Goal: Information Seeking & Learning: Find specific fact

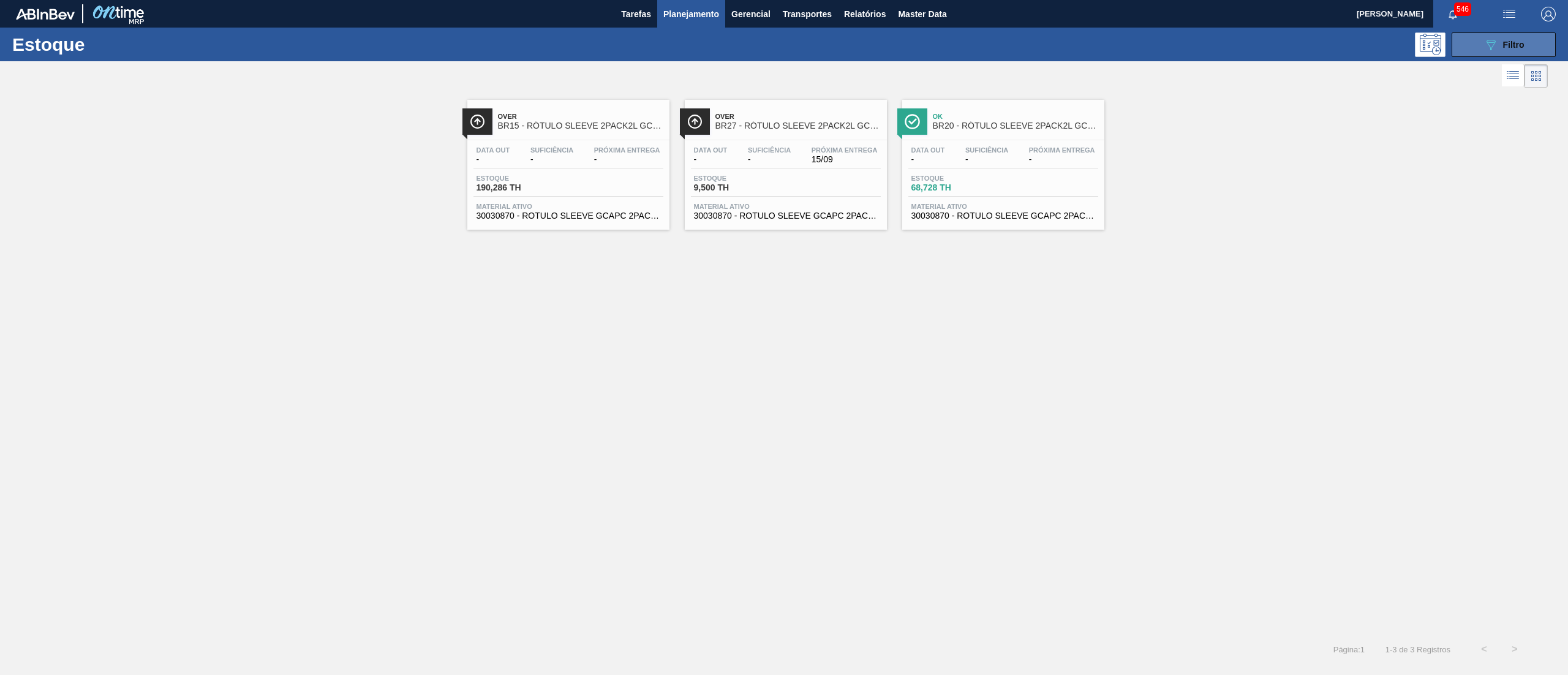
click at [1483, 46] on icon "089F7B8B-B2A5-4AFE-B5C0-19BA573D28AC" at bounding box center [1491, 45] width 15 height 15
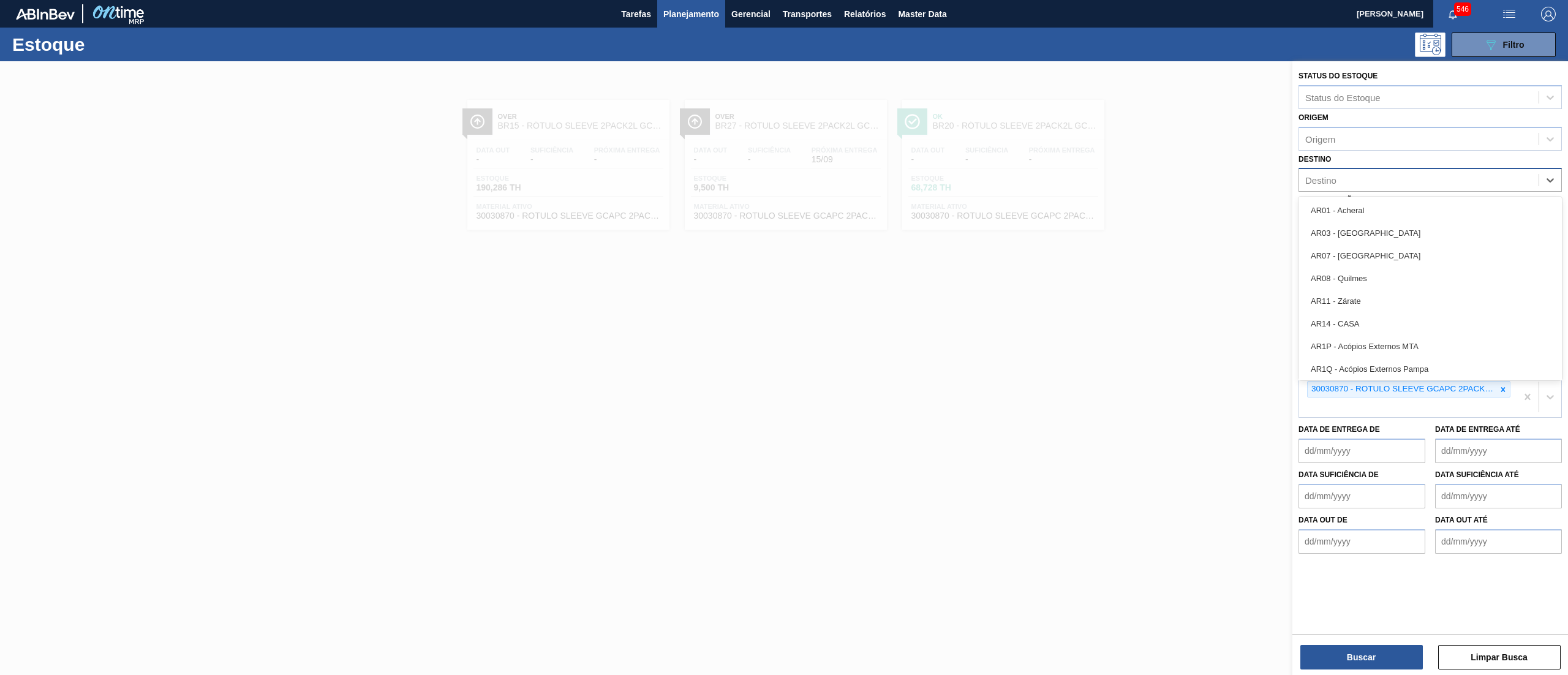
click at [1388, 179] on div "Destino" at bounding box center [1419, 180] width 240 height 18
click at [1385, 159] on div "Destino option BR13 - Piraí, deselected. option AR01 - Acheral focused, 1 of 92…" at bounding box center [1430, 171] width 264 height 41
click at [1502, 385] on icon at bounding box center [1502, 389] width 8 height 8
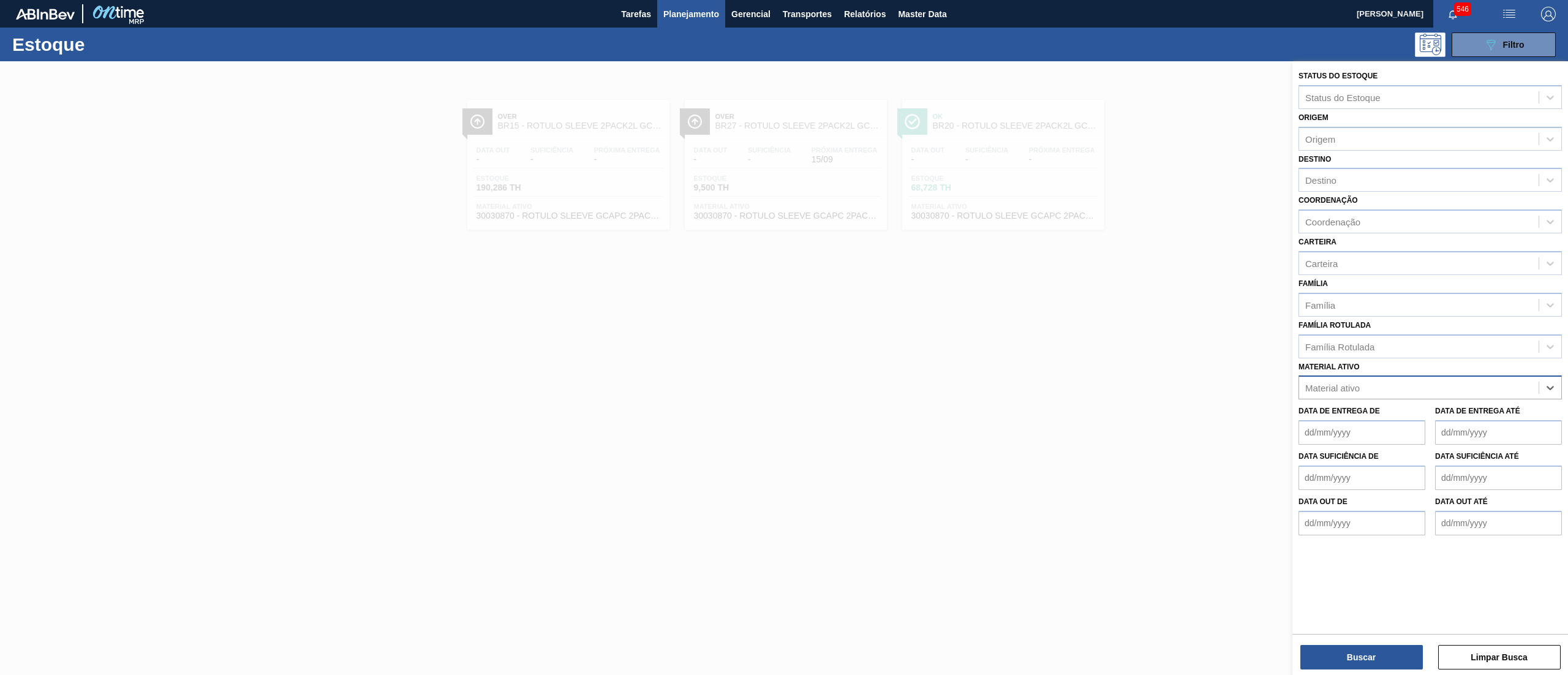
click at [1139, 421] on div at bounding box center [784, 399] width 1568 height 675
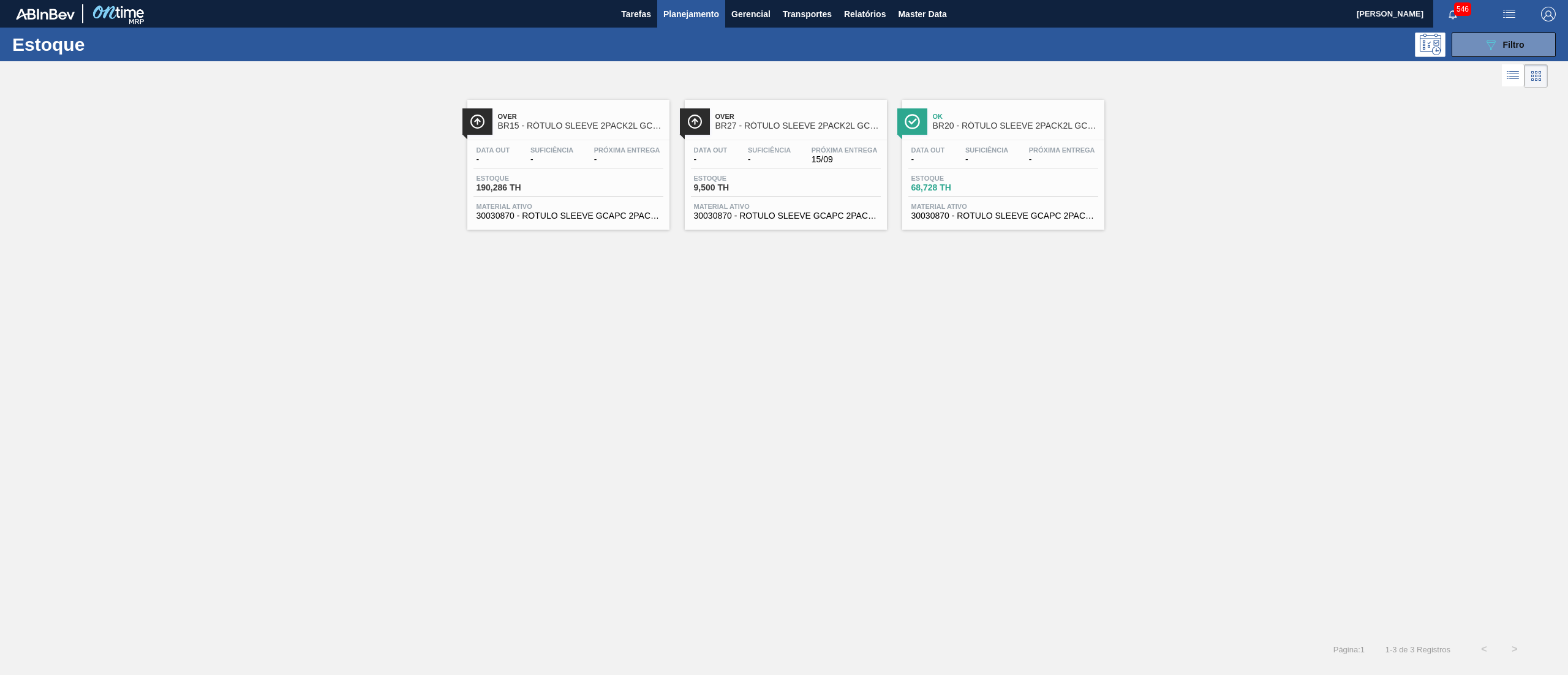
click at [822, 219] on span "30030870 - ROTULO SLEEVE GCAPC 2PACK2L NIV24" at bounding box center [786, 215] width 184 height 9
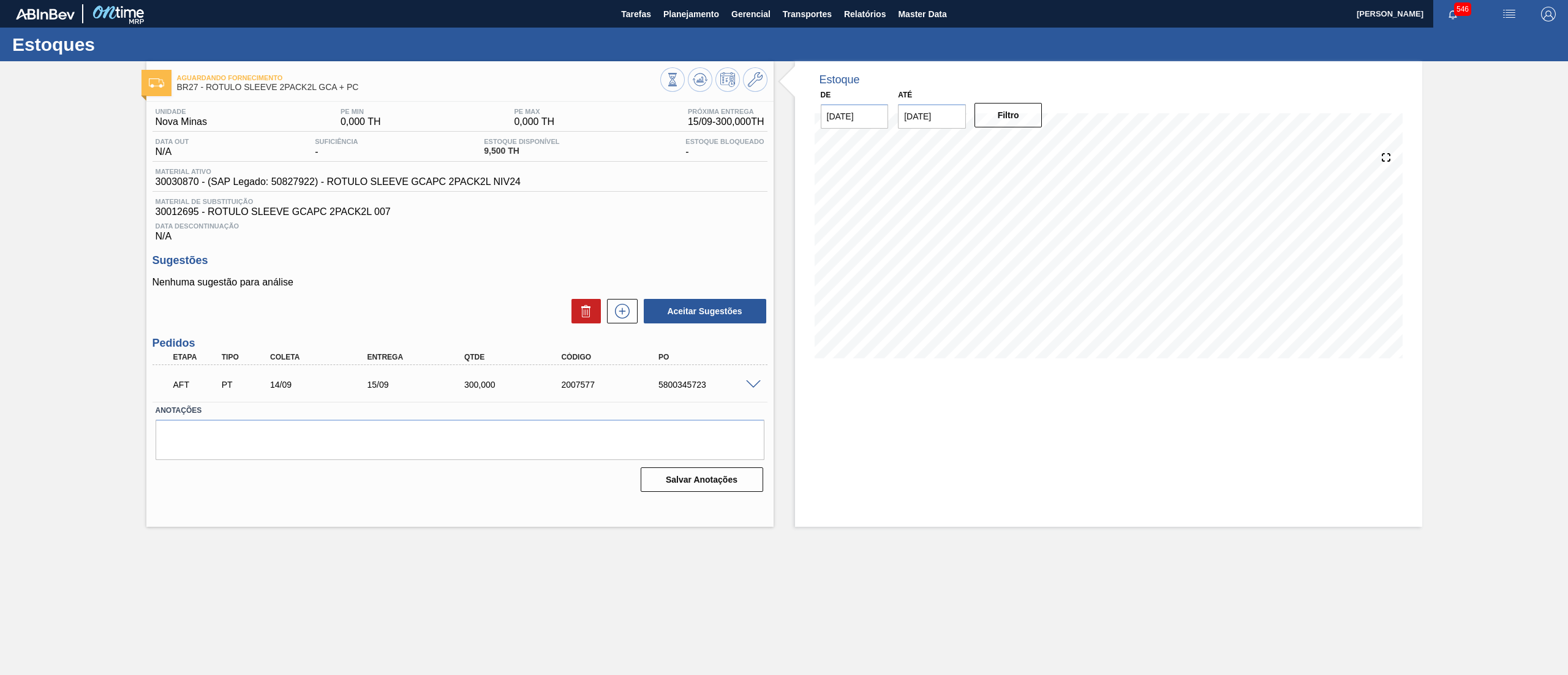
click at [748, 387] on span at bounding box center [753, 384] width 15 height 9
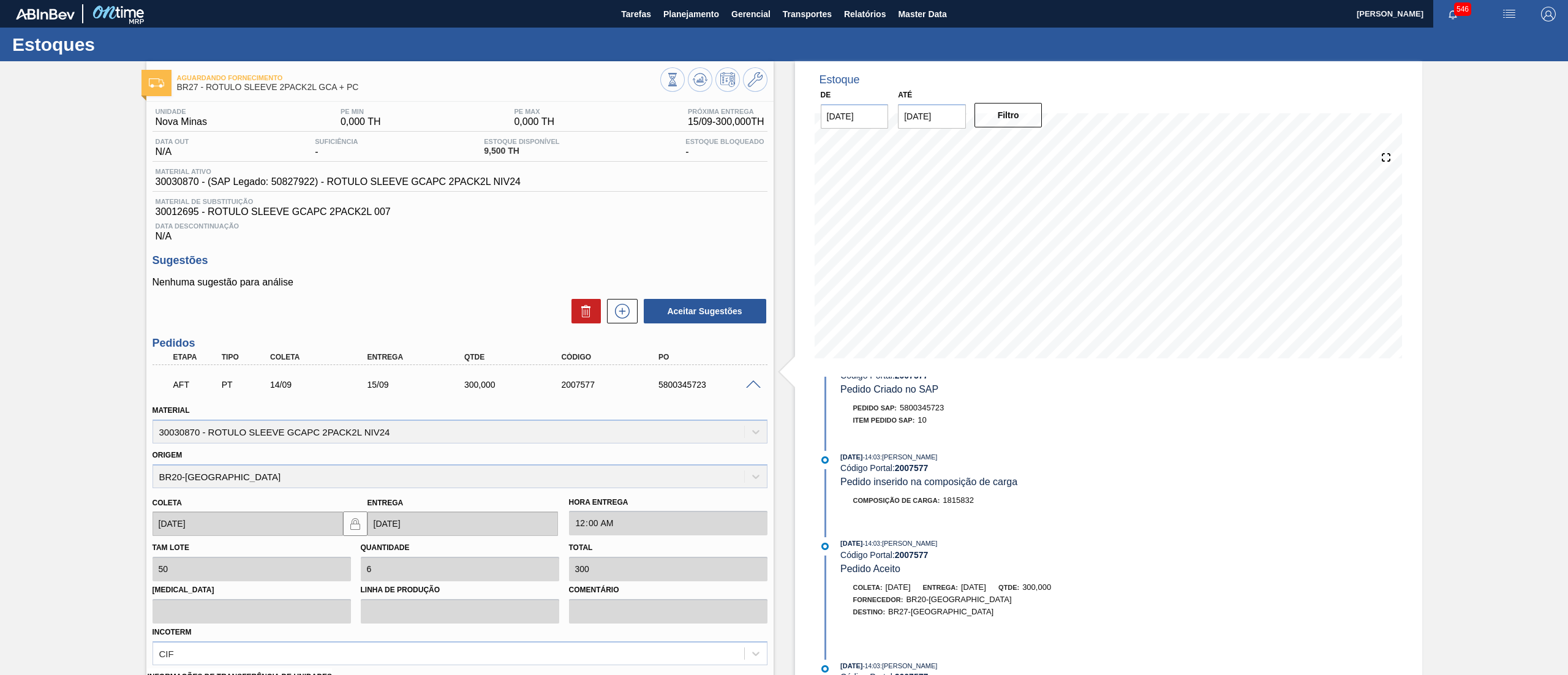
scroll to position [171, 0]
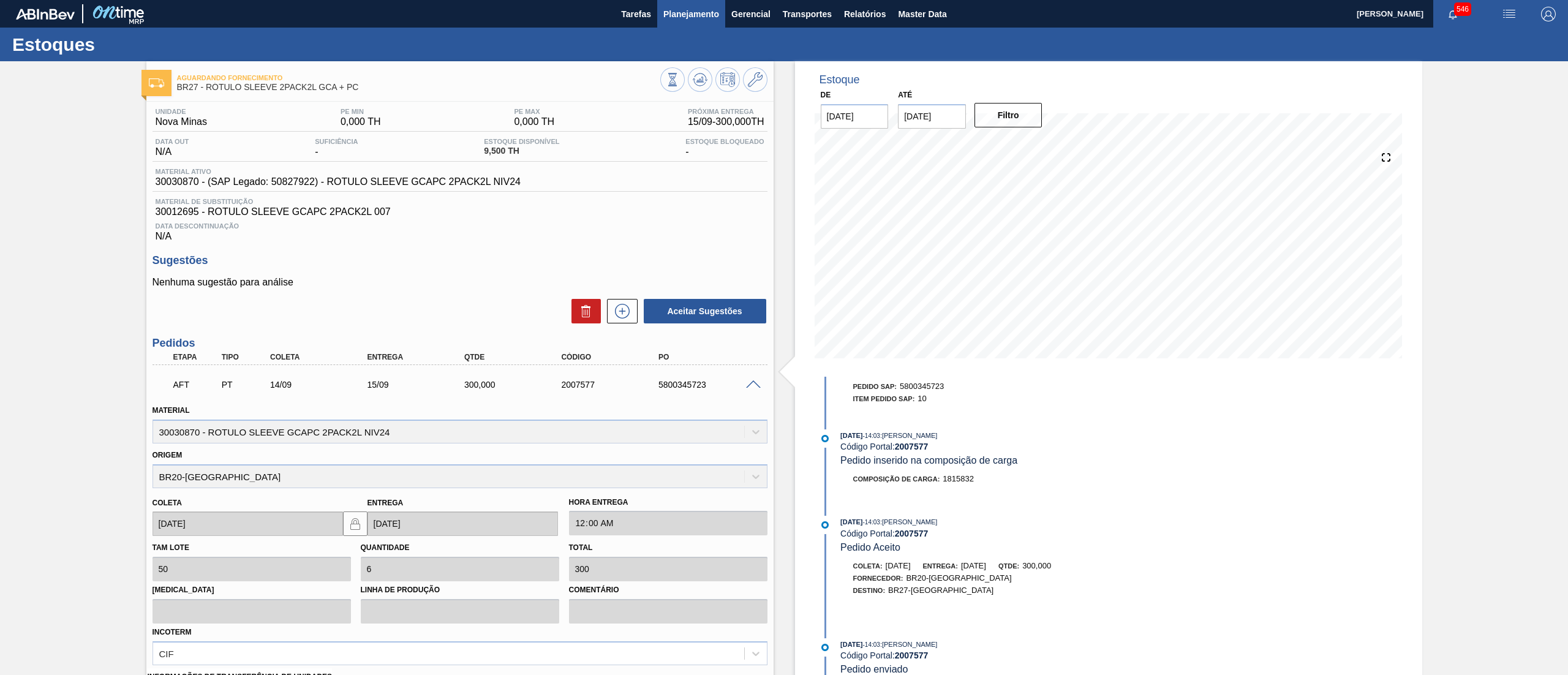
click at [701, 26] on button "Planejamento" at bounding box center [691, 14] width 68 height 28
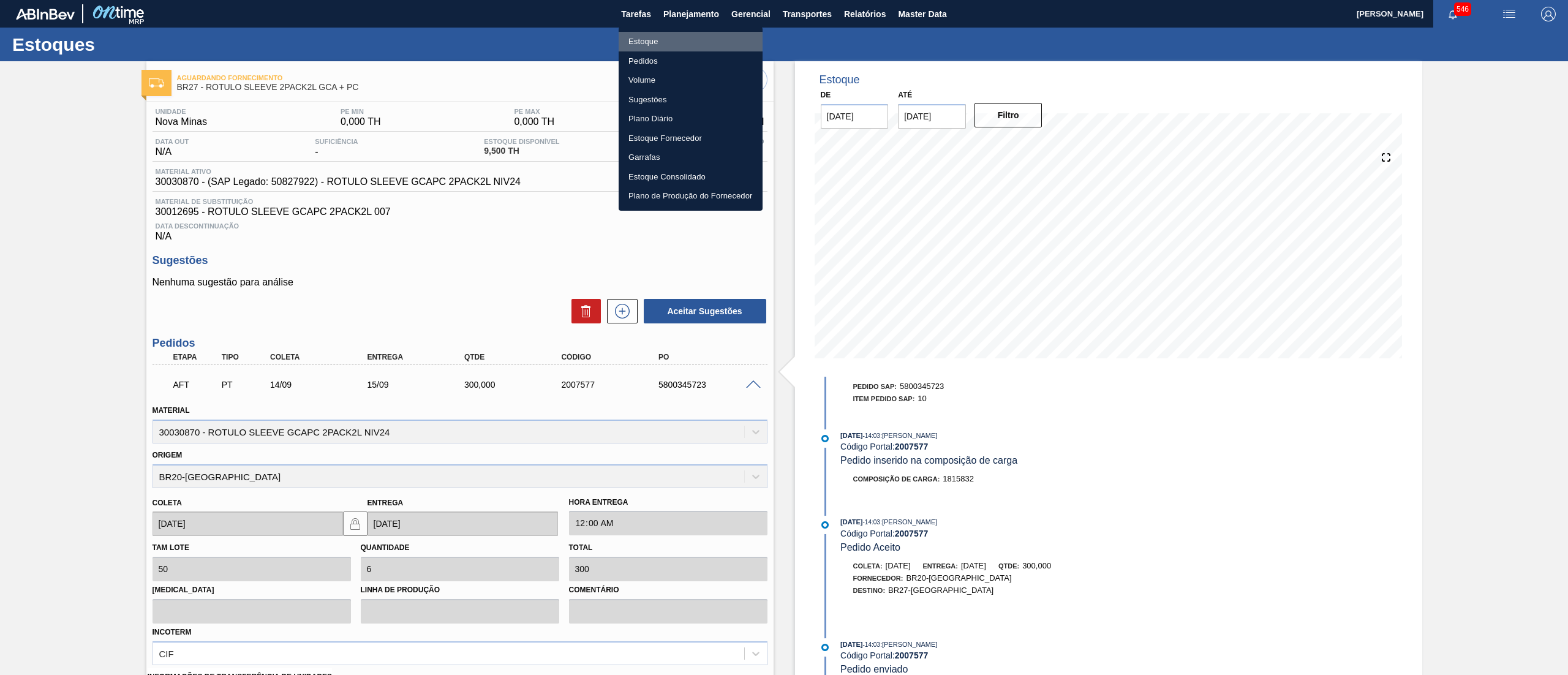
click at [692, 46] on li "Estoque" at bounding box center [691, 41] width 144 height 20
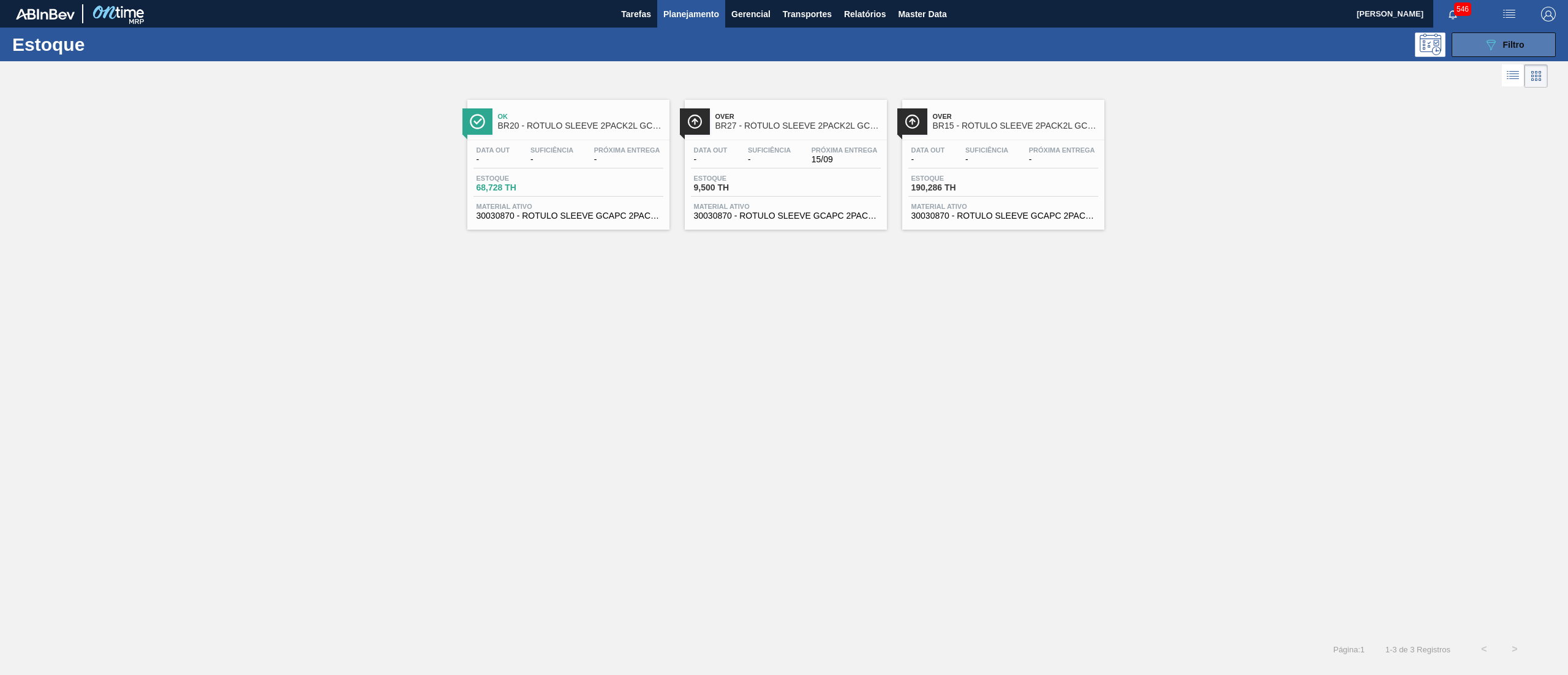
click at [1510, 45] on span "Filtro" at bounding box center [1513, 44] width 22 height 10
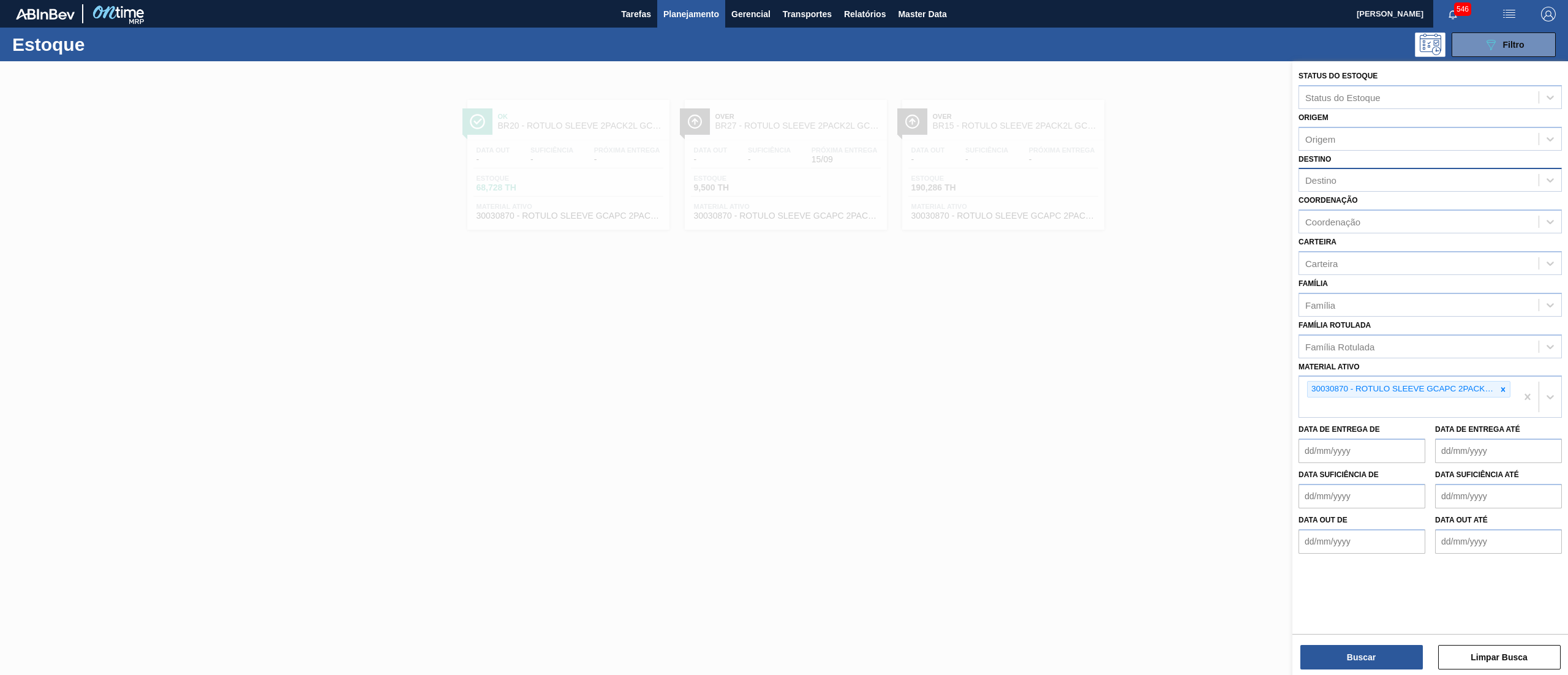
click at [1337, 182] on div "Destino" at bounding box center [1419, 180] width 240 height 18
type input "13"
click at [1345, 207] on div "BR13 - Piraí" at bounding box center [1430, 210] width 264 height 23
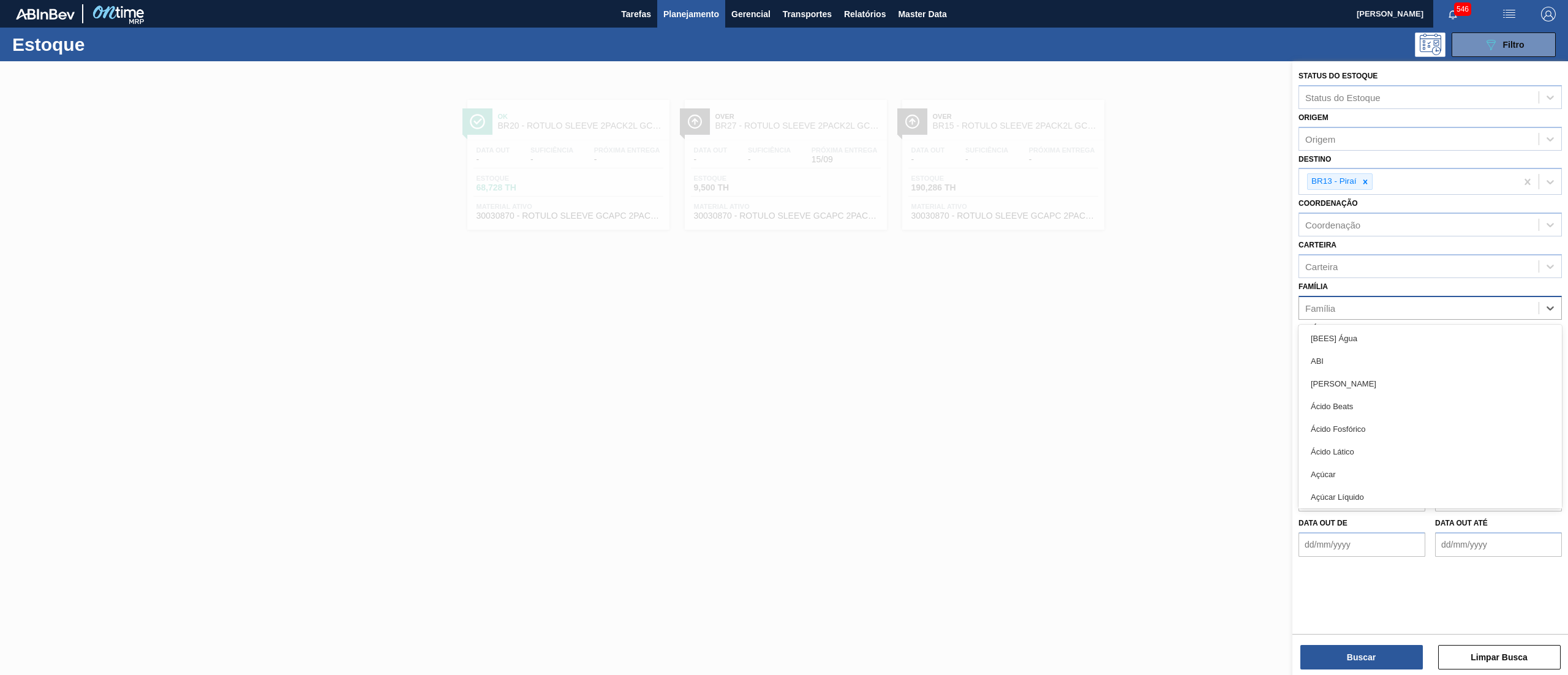
click at [1382, 309] on div "Família" at bounding box center [1419, 308] width 240 height 18
type input "caixa"
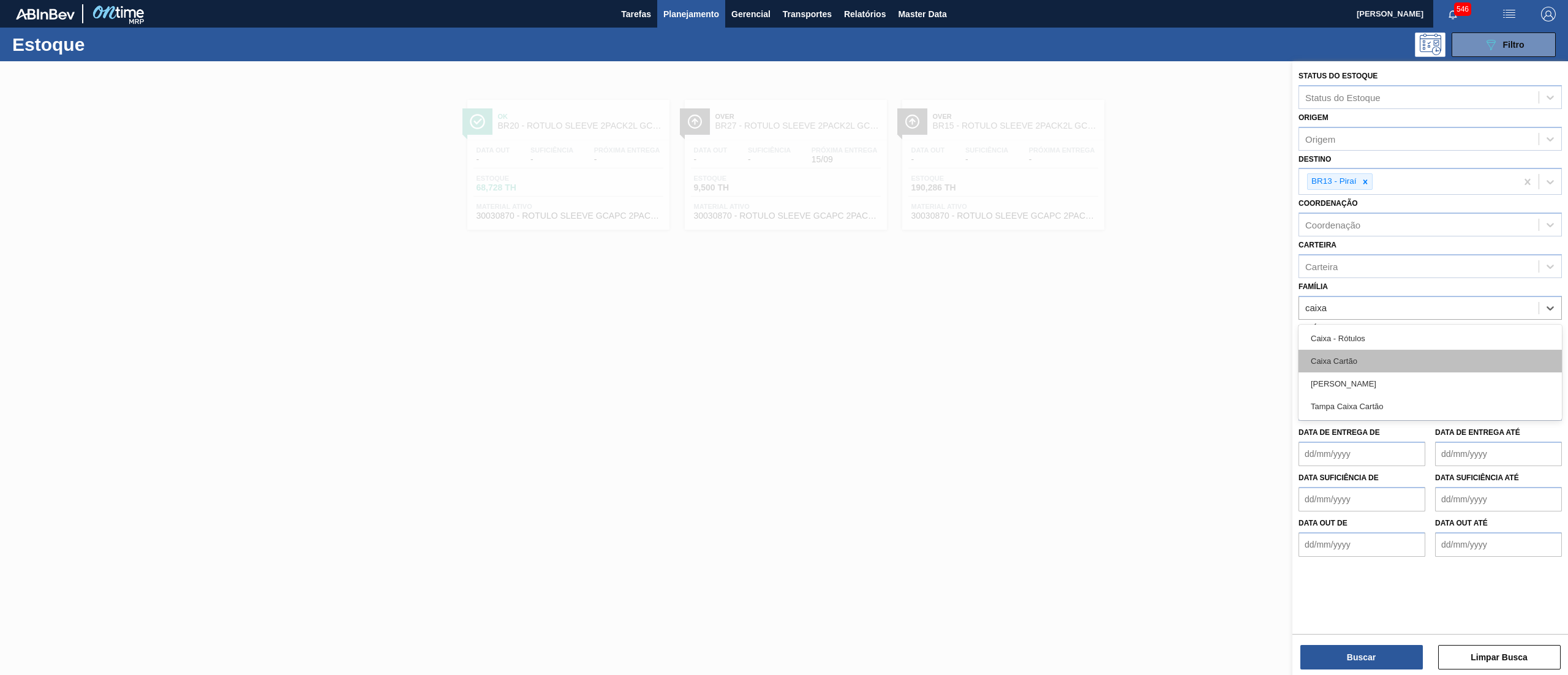
click at [1377, 357] on div "Caixa Cartão" at bounding box center [1430, 361] width 264 height 23
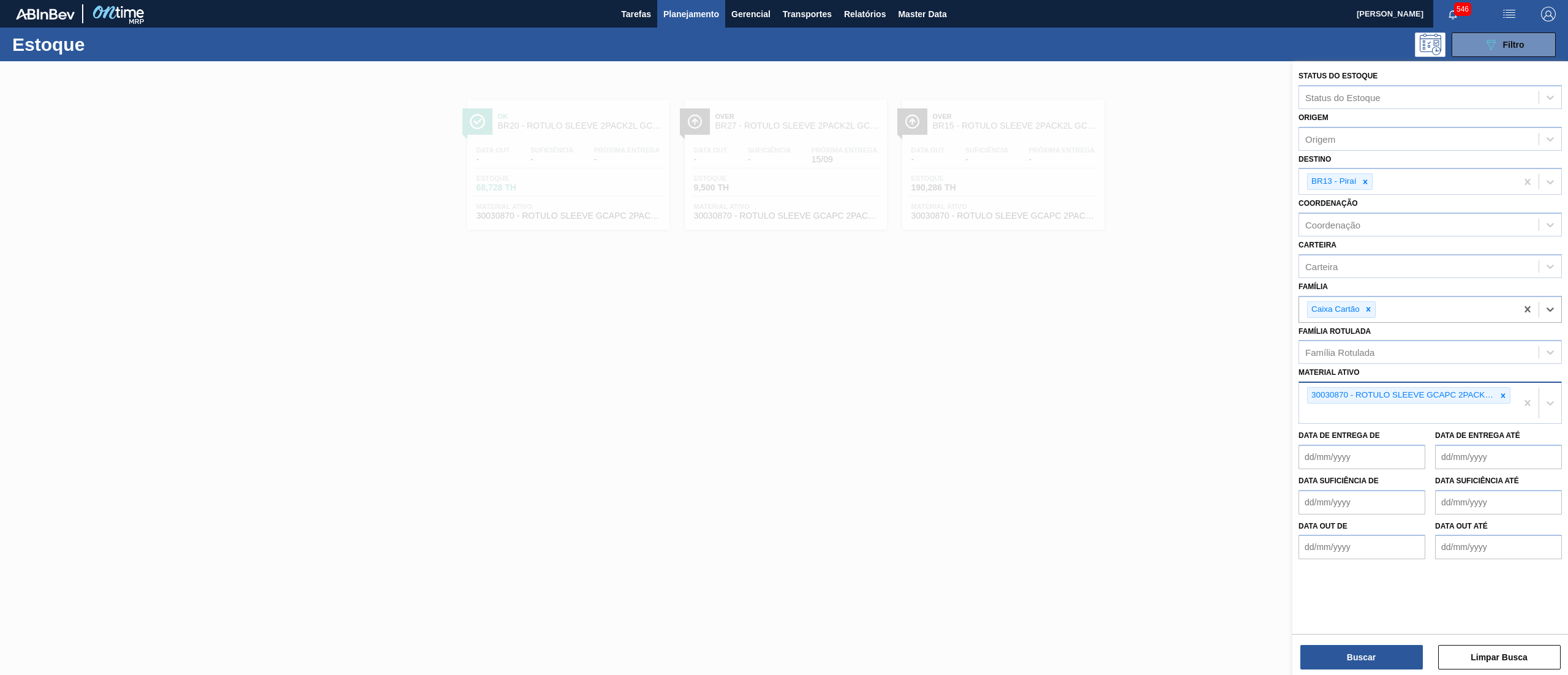
click at [1500, 384] on div "30030870 - ROTULO SLEEVE GCAPC 2PACK2L NIV24" at bounding box center [1407, 403] width 217 height 41
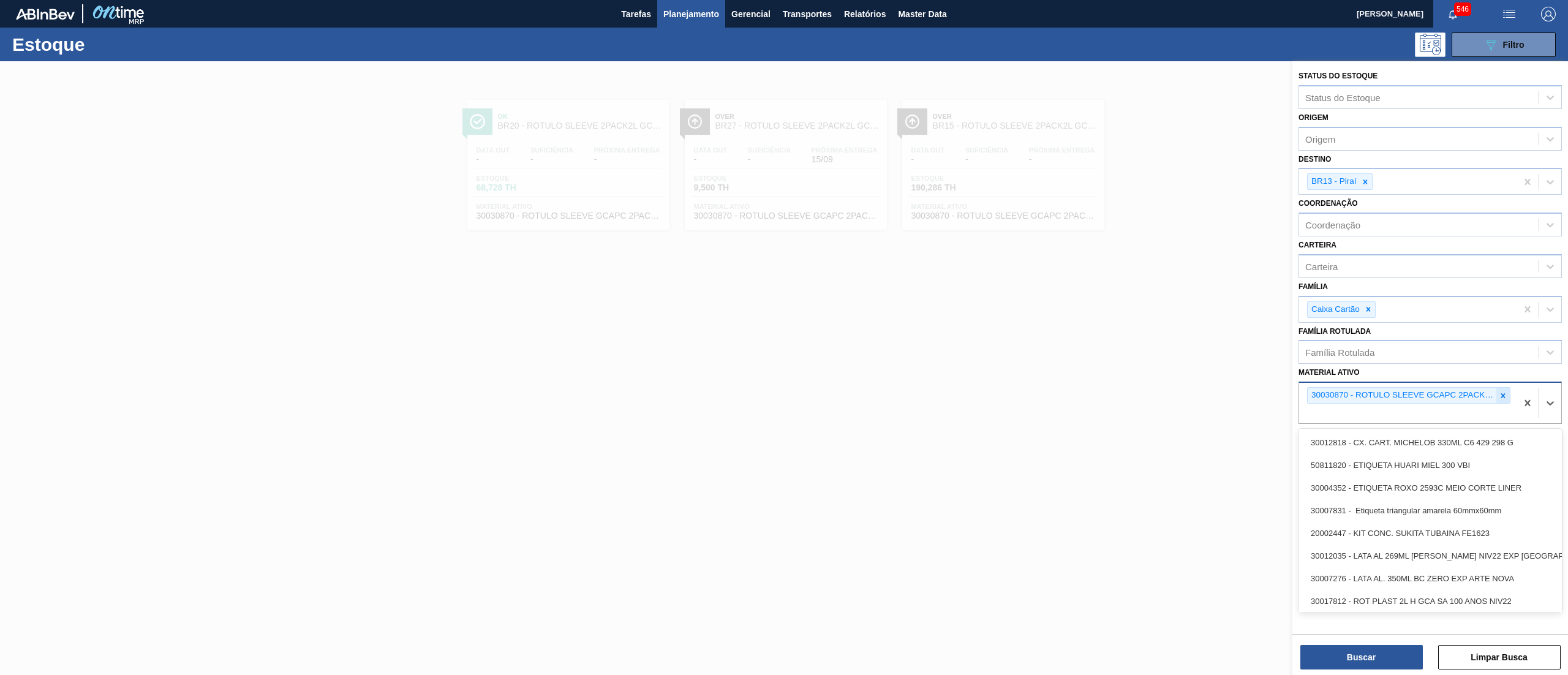
click at [1506, 391] on icon at bounding box center [1502, 395] width 8 height 8
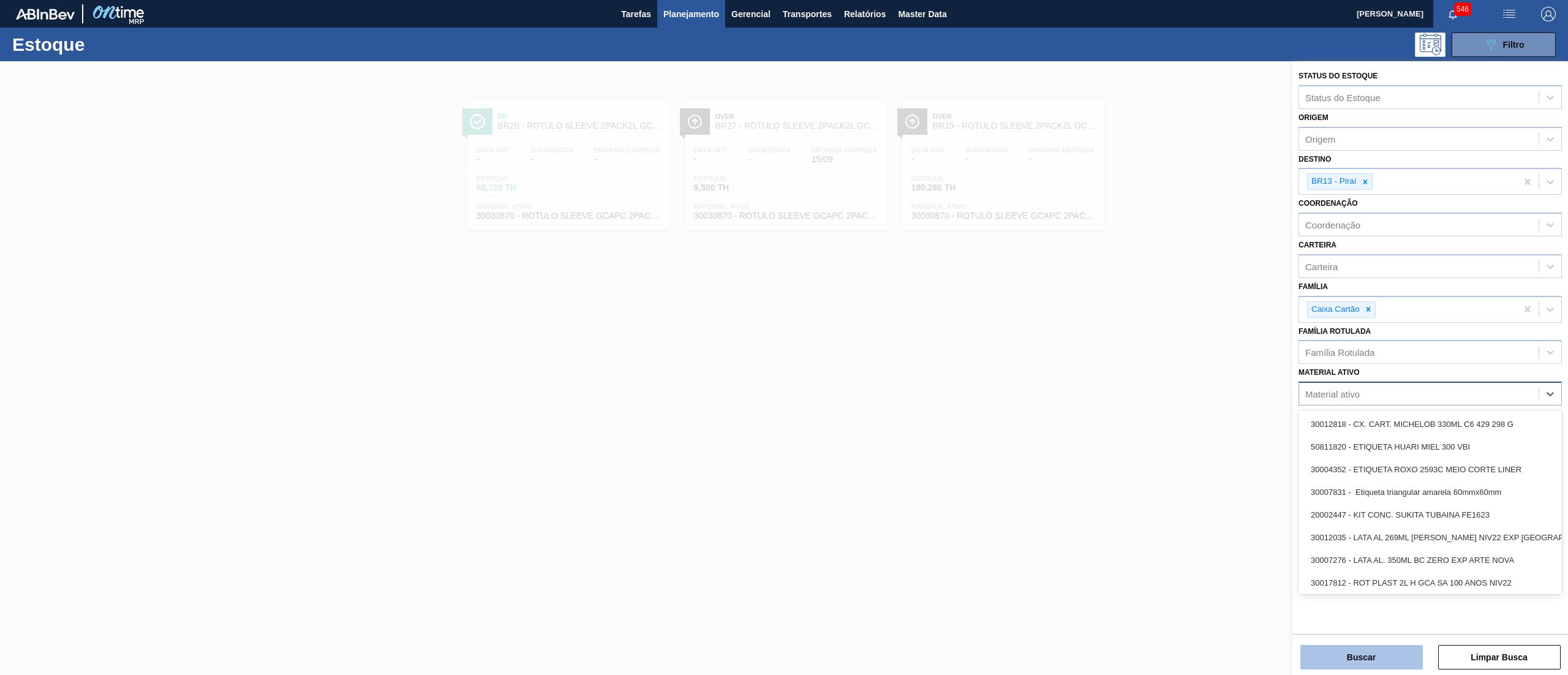
click at [1334, 660] on button "Buscar" at bounding box center [1361, 657] width 122 height 25
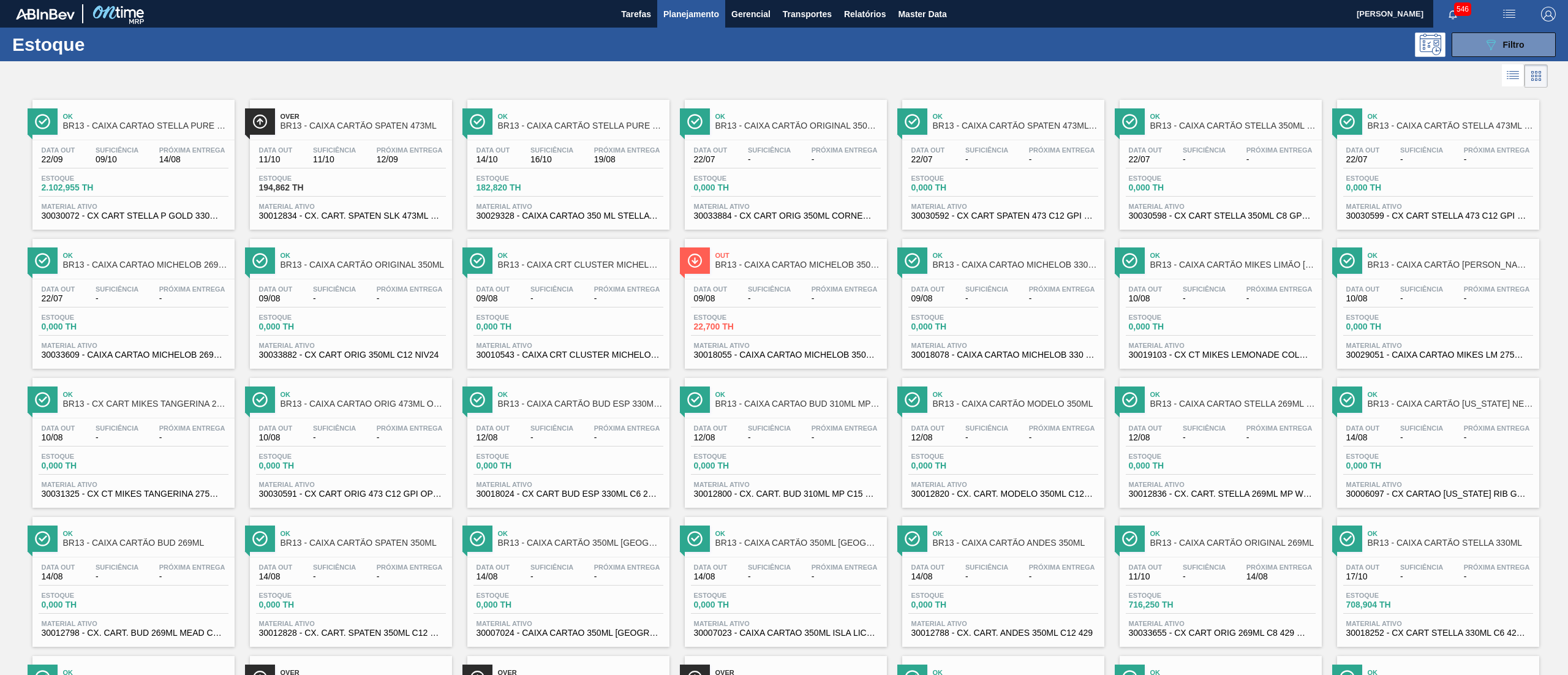
click at [381, 213] on span "30012834 - CX. CART. SPATEN SLK 473ML C12 429" at bounding box center [351, 215] width 184 height 9
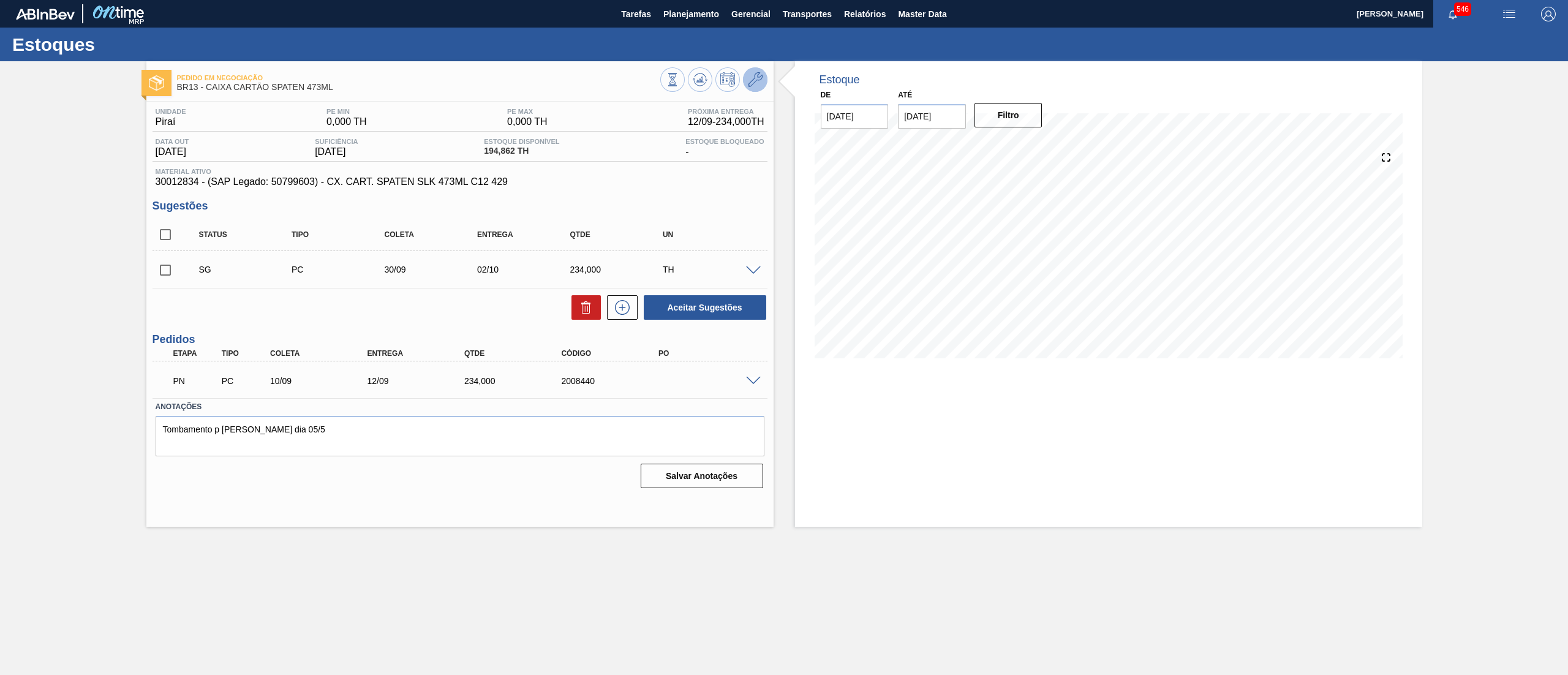
click at [753, 77] on icon at bounding box center [755, 80] width 15 height 15
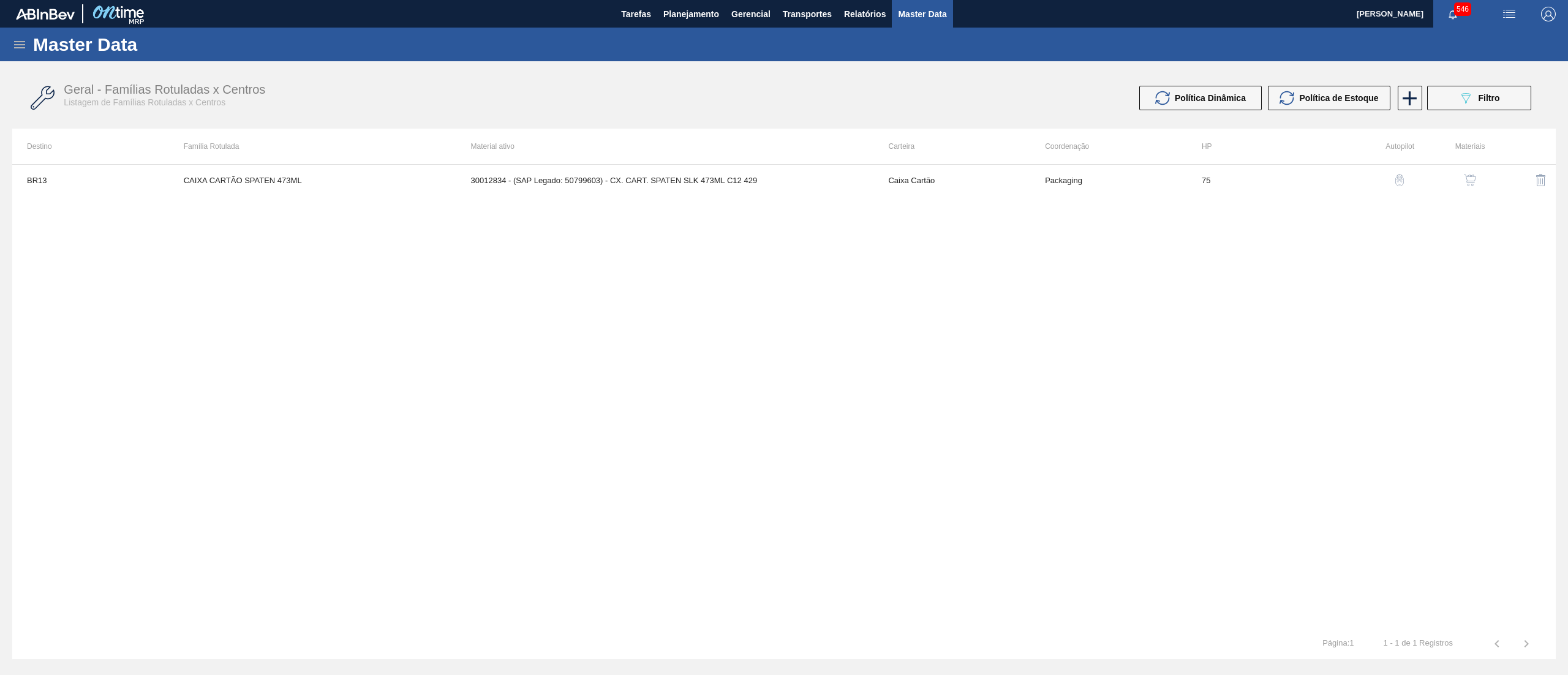
click at [1473, 185] on img "button" at bounding box center [1470, 180] width 12 height 12
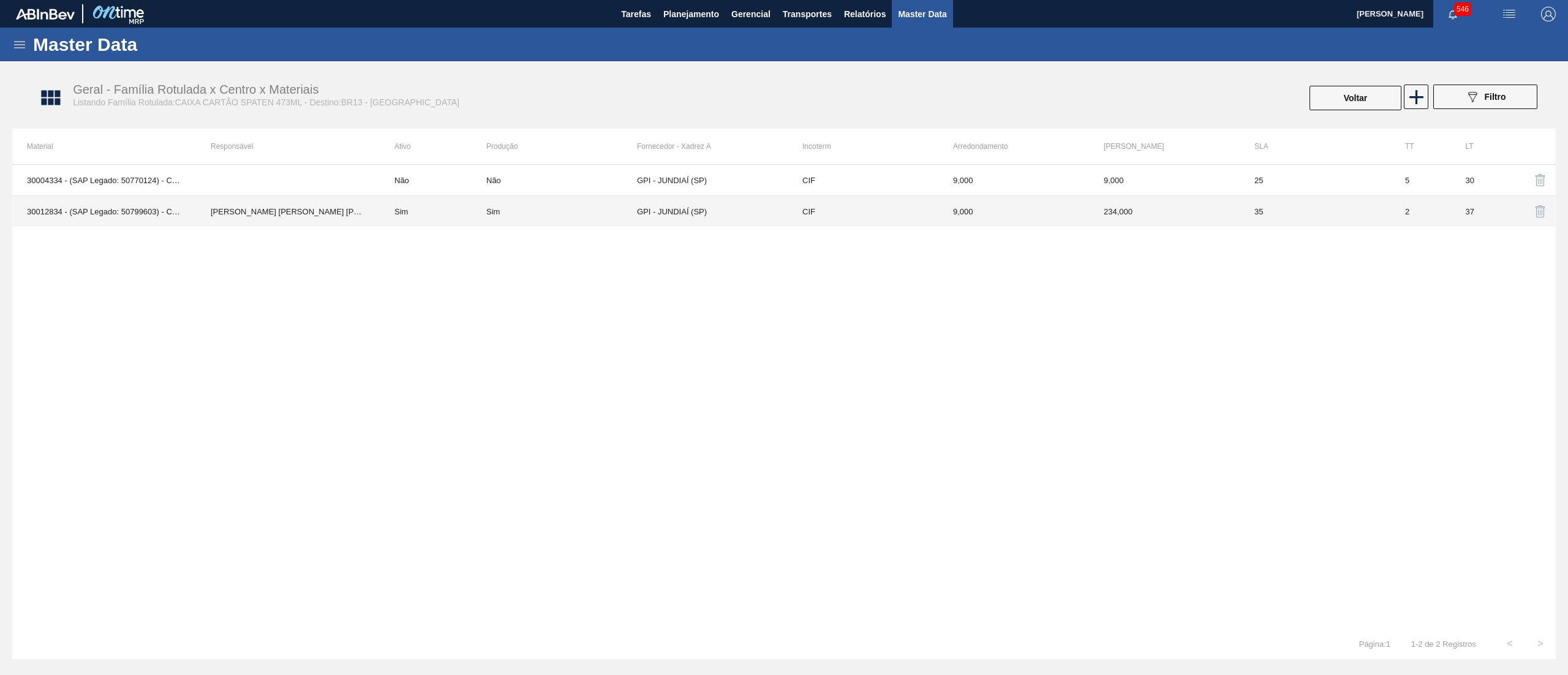
click at [1171, 215] on td "234,000" at bounding box center [1164, 212] width 151 height 32
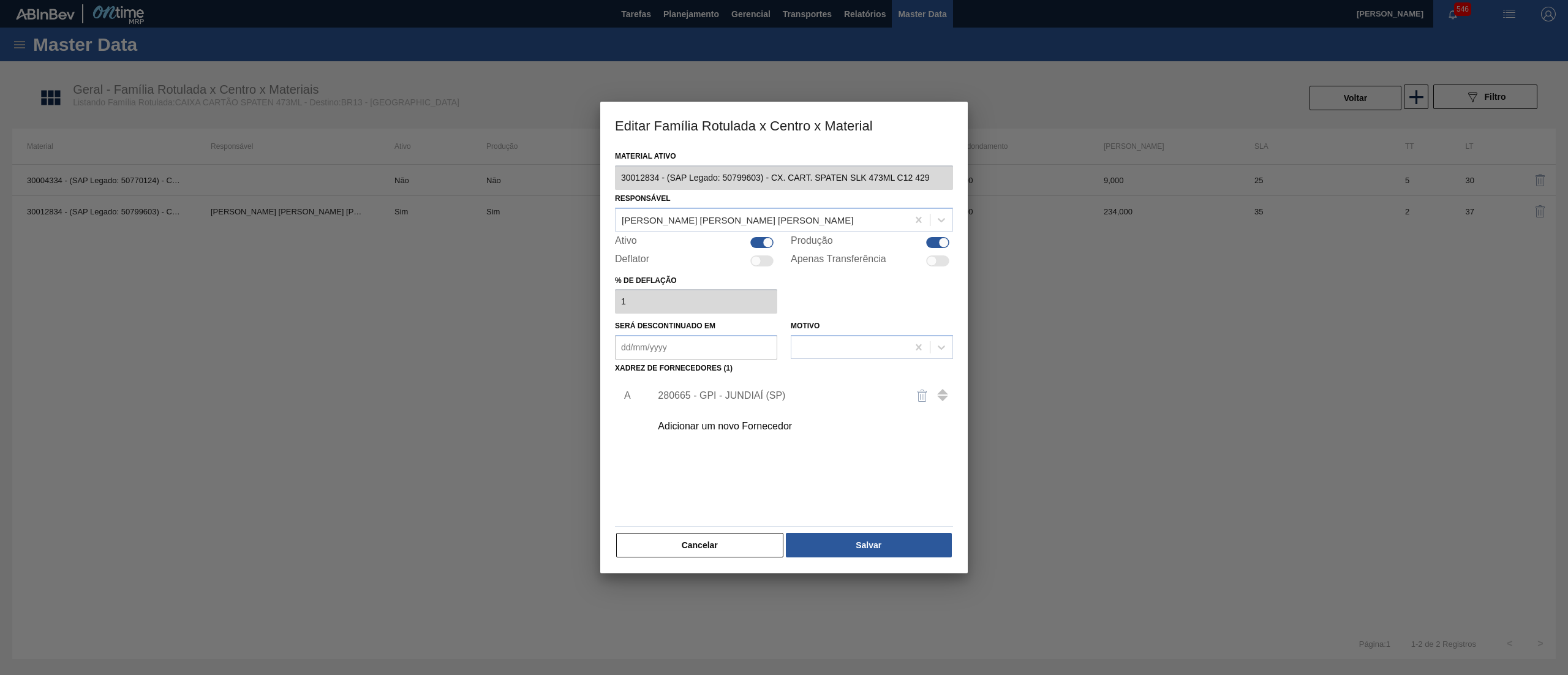
click at [745, 390] on div "280665 - GPI - JUNDIAÍ (SP)" at bounding box center [778, 395] width 240 height 11
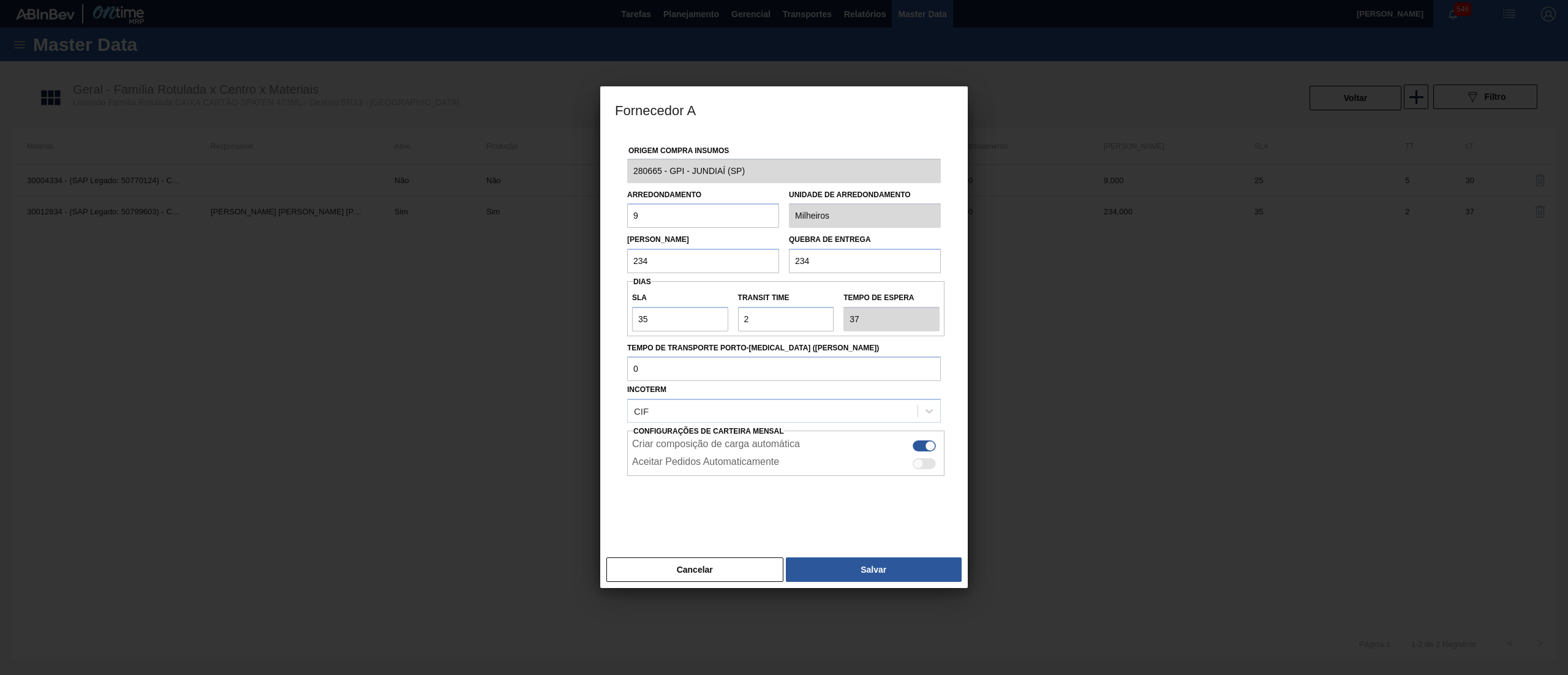
click at [594, 171] on div "Fornecedor A Origem Compra Insumos 280665 - GPI - JUNDIAÍ ([GEOGRAPHIC_DATA]) A…" at bounding box center [784, 337] width 1568 height 675
click at [767, 569] on button "Cancelar" at bounding box center [695, 569] width 177 height 25
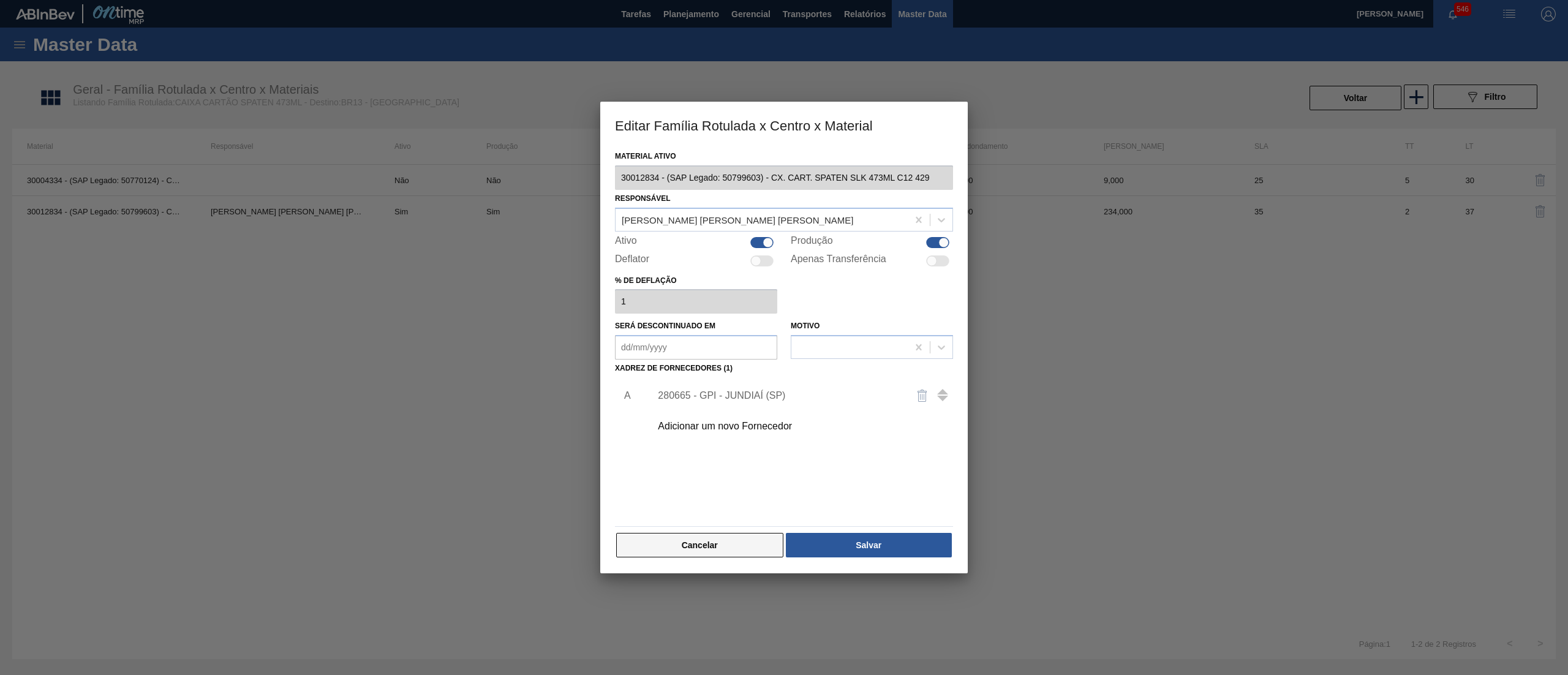
click at [724, 544] on button "Cancelar" at bounding box center [699, 544] width 167 height 25
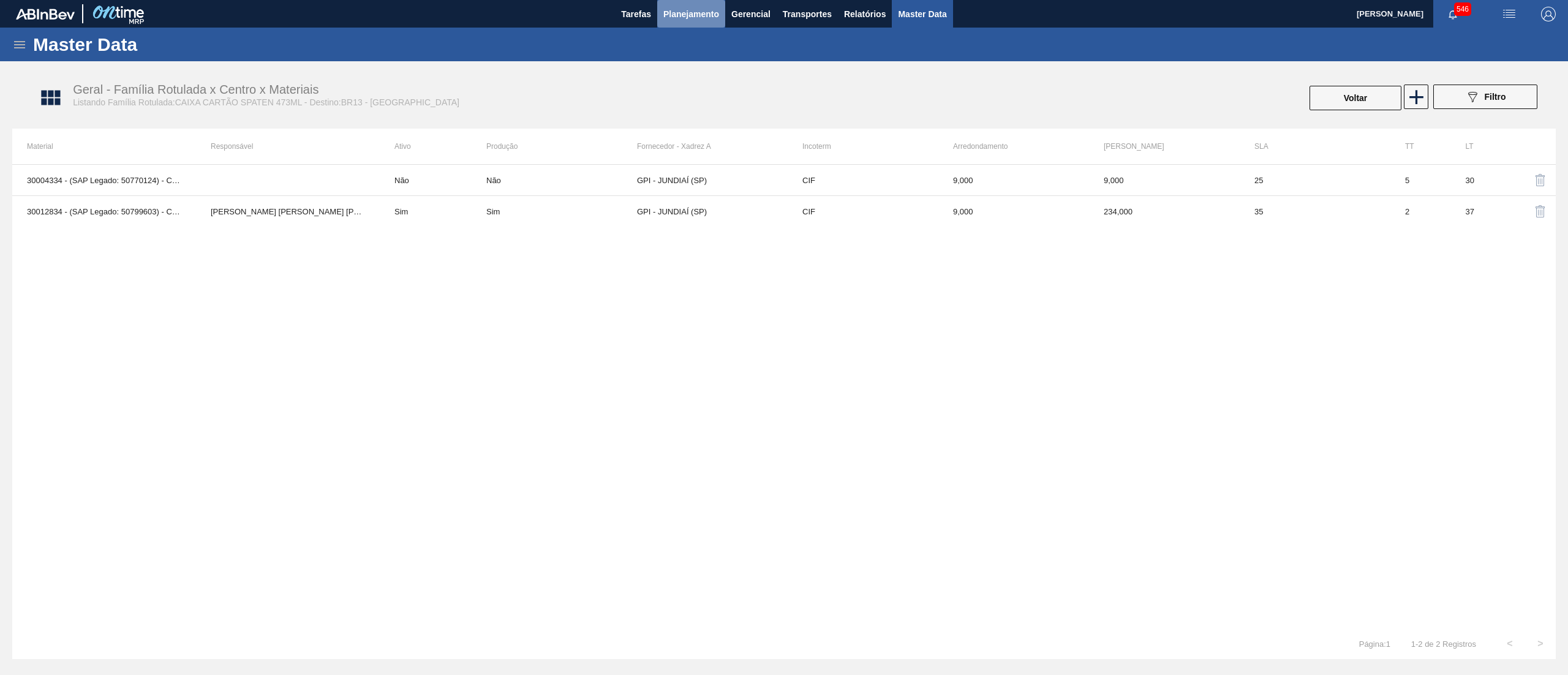
click at [659, 19] on button "Planejamento" at bounding box center [691, 14] width 68 height 28
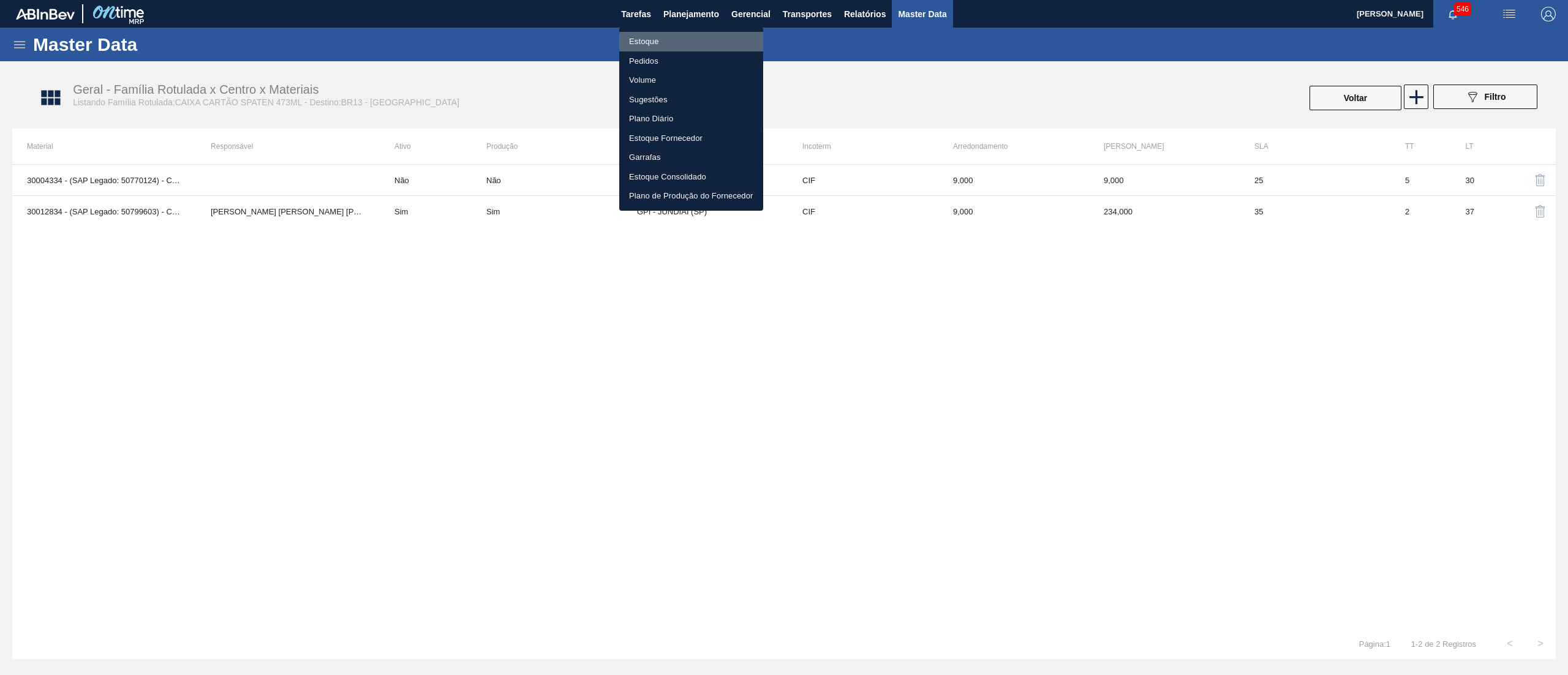
click at [667, 43] on li "Estoque" at bounding box center [691, 41] width 144 height 20
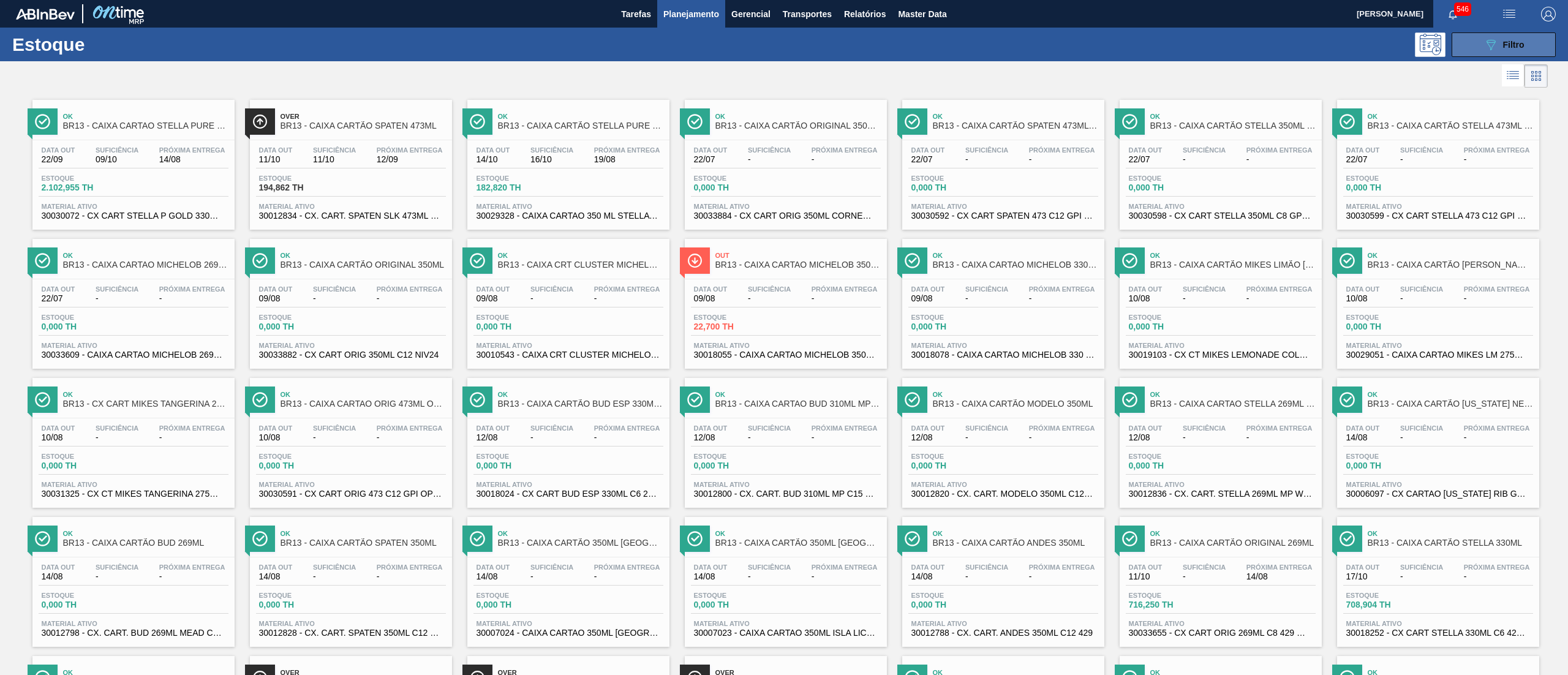
click at [1503, 45] on span "Filtro" at bounding box center [1513, 44] width 22 height 10
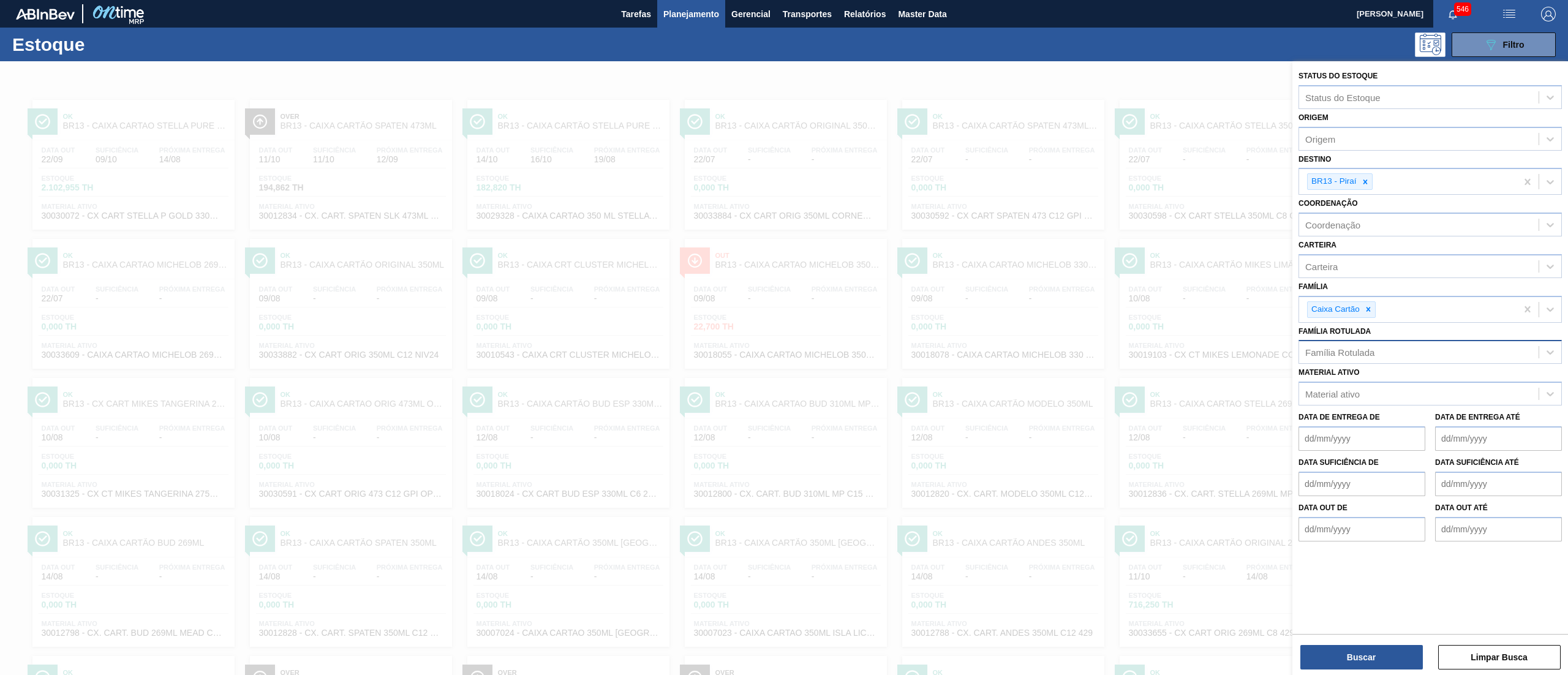
click at [1350, 362] on div "Família Rotulada" at bounding box center [1430, 352] width 264 height 24
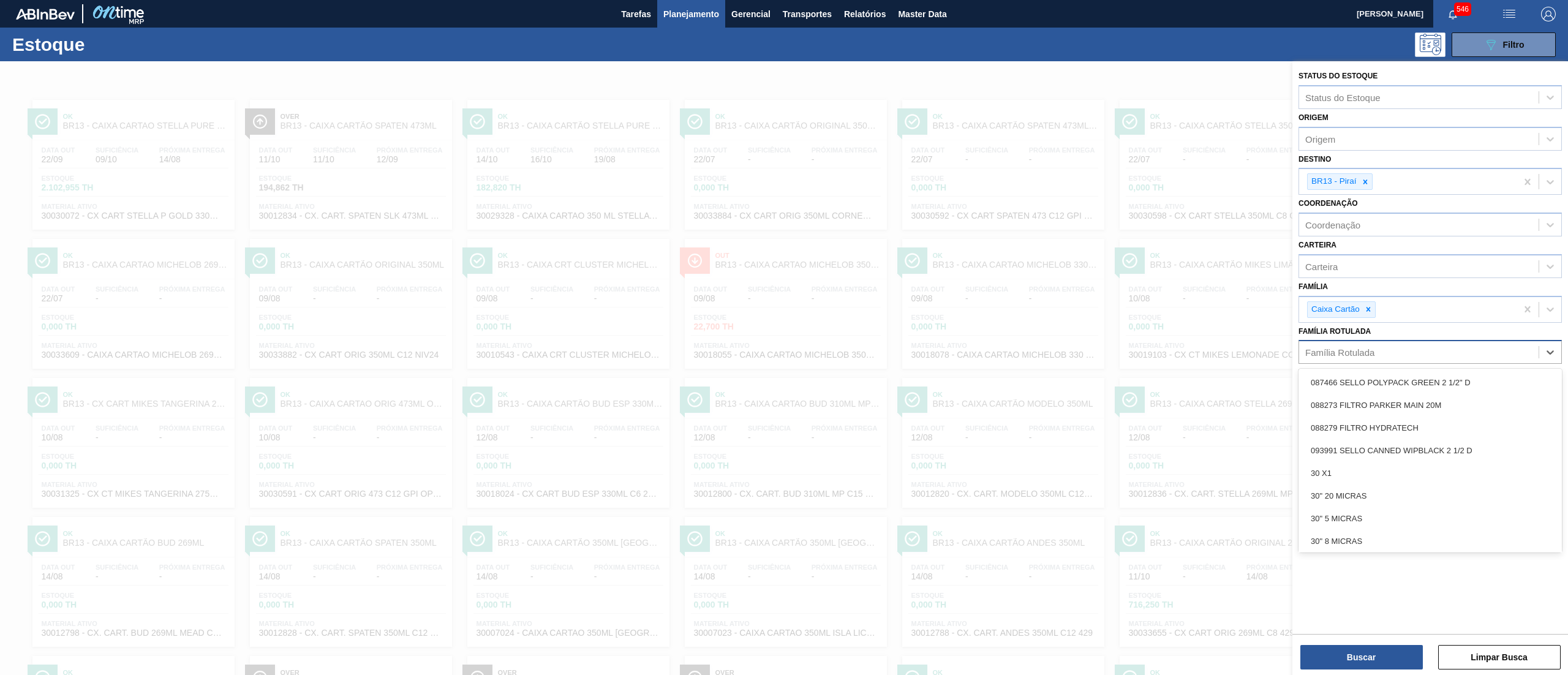
paste Rotulada "280665"
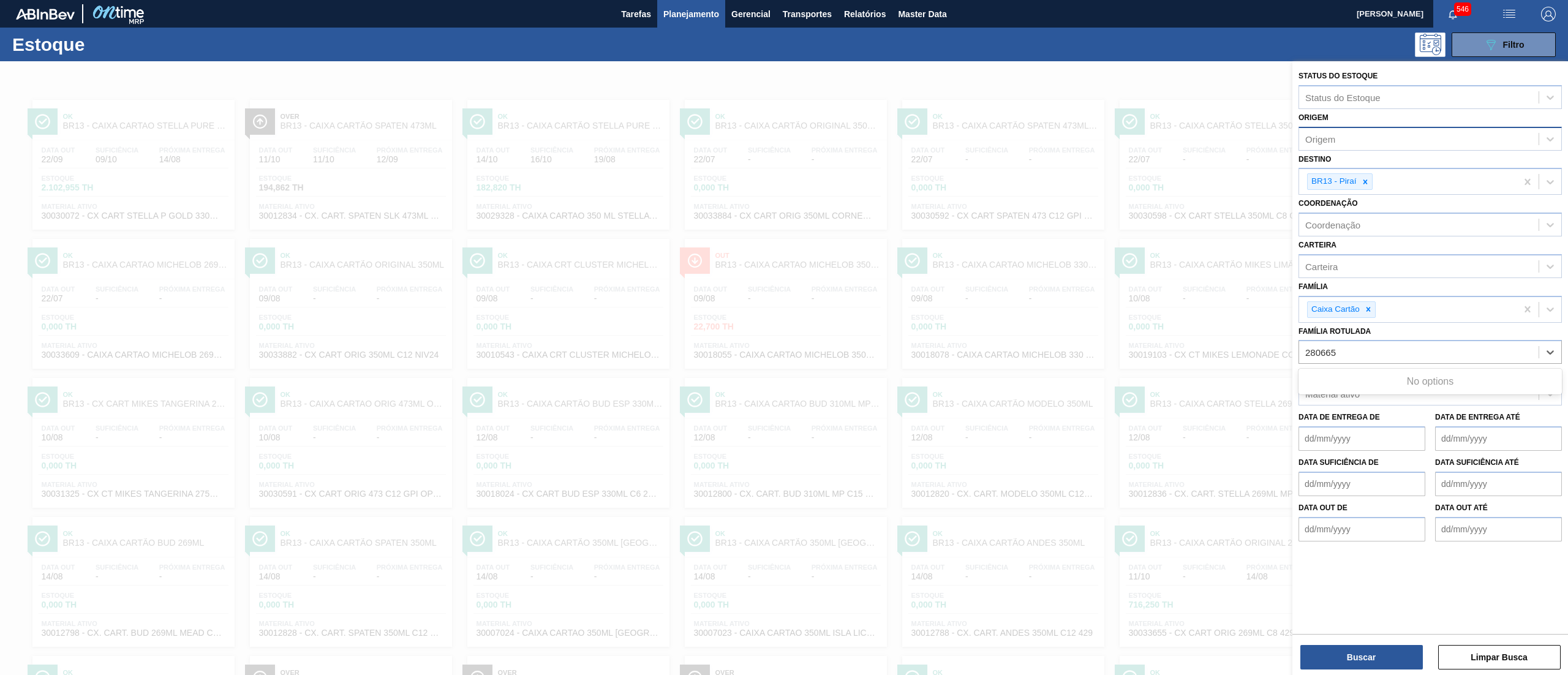
type Rotulada "280665"
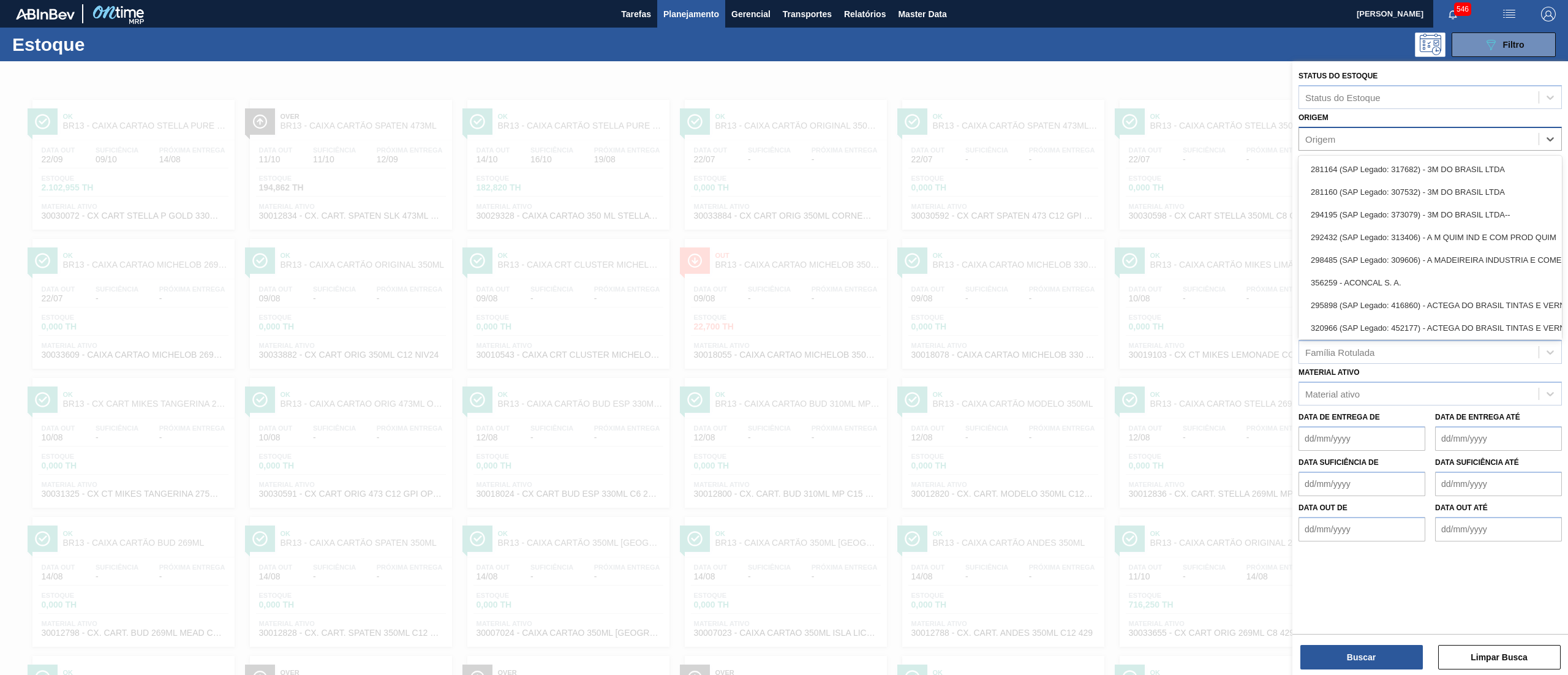
click at [1329, 137] on div "Origem" at bounding box center [1320, 139] width 30 height 11
paste input "280665"
type input "280665"
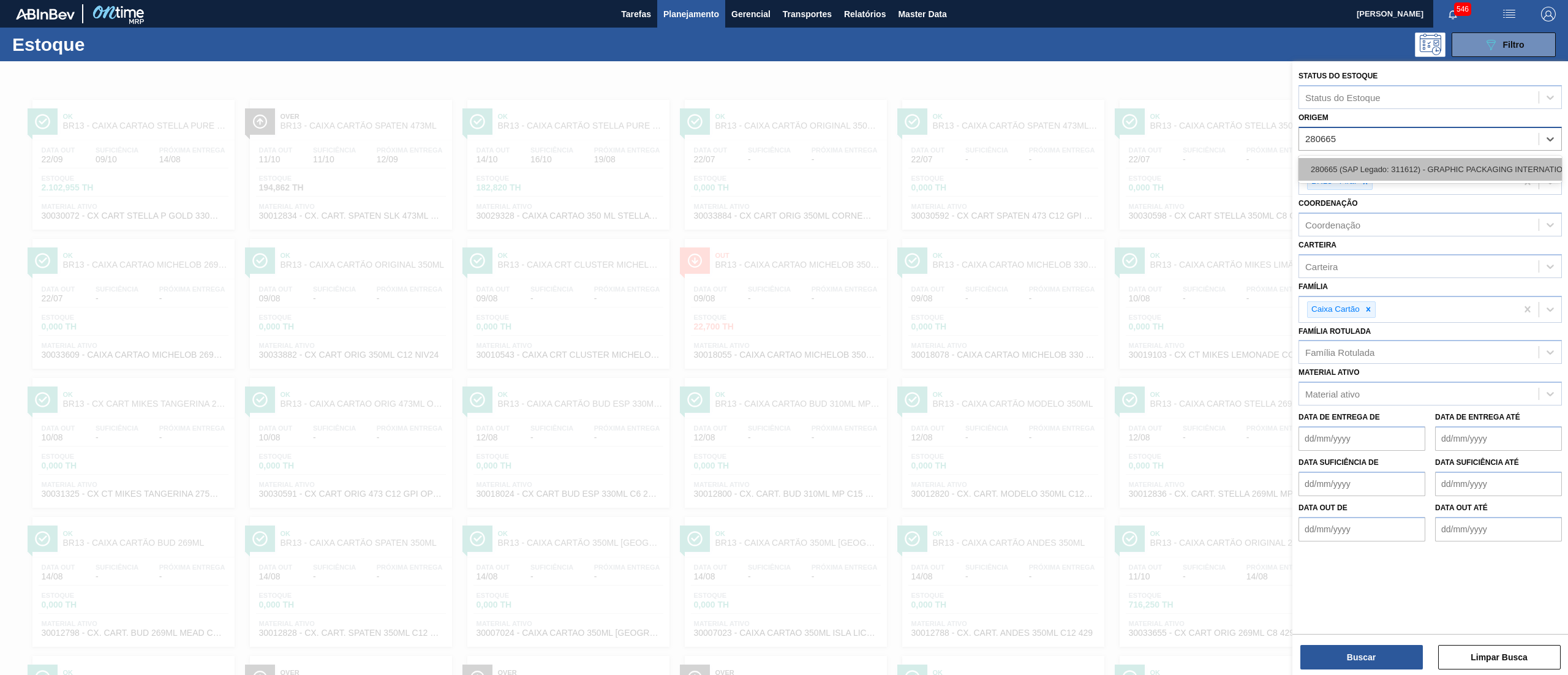
click at [1380, 170] on div "280665 (SAP Legado: 311612) - GRAPHIC PACKAGING INTERNATIONAL DO" at bounding box center [1430, 169] width 264 height 23
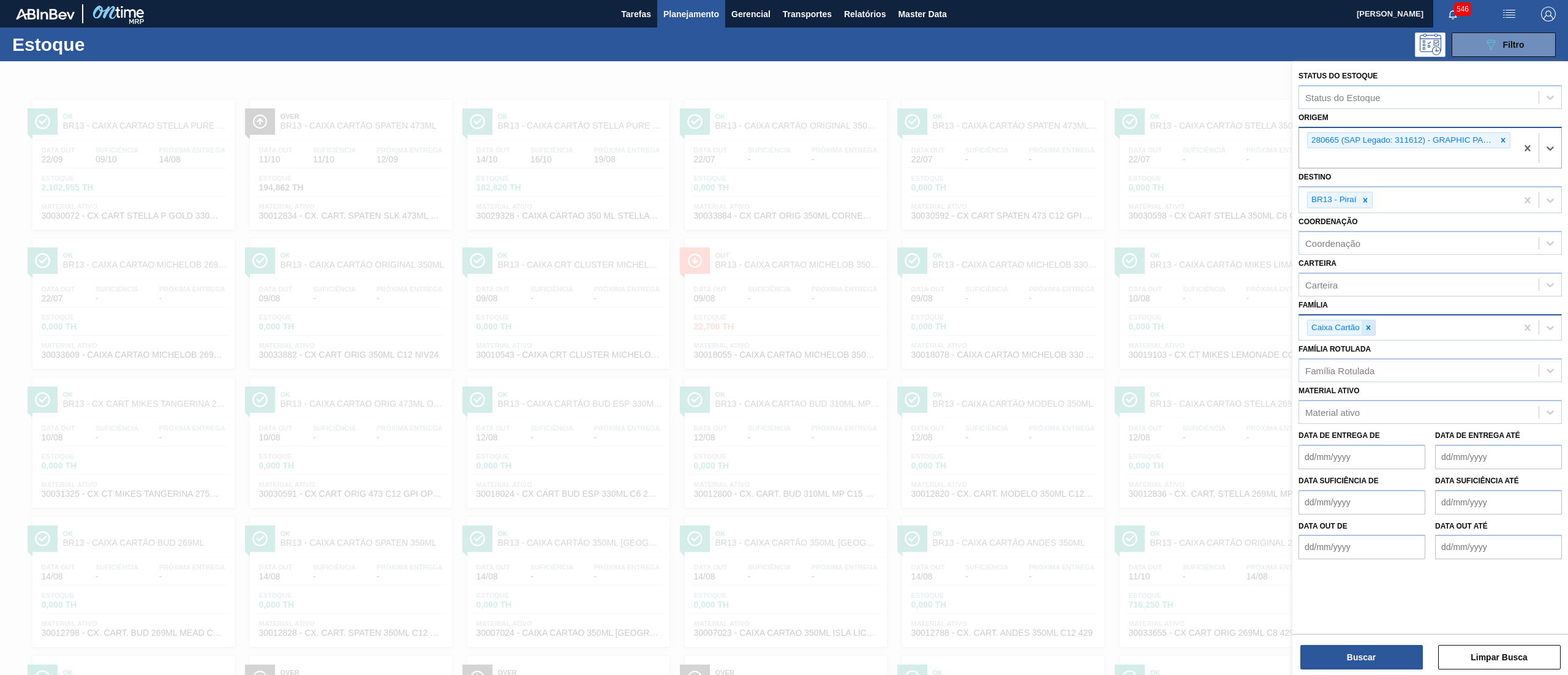
click at [1370, 325] on icon at bounding box center [1367, 327] width 8 height 8
type input "filme d"
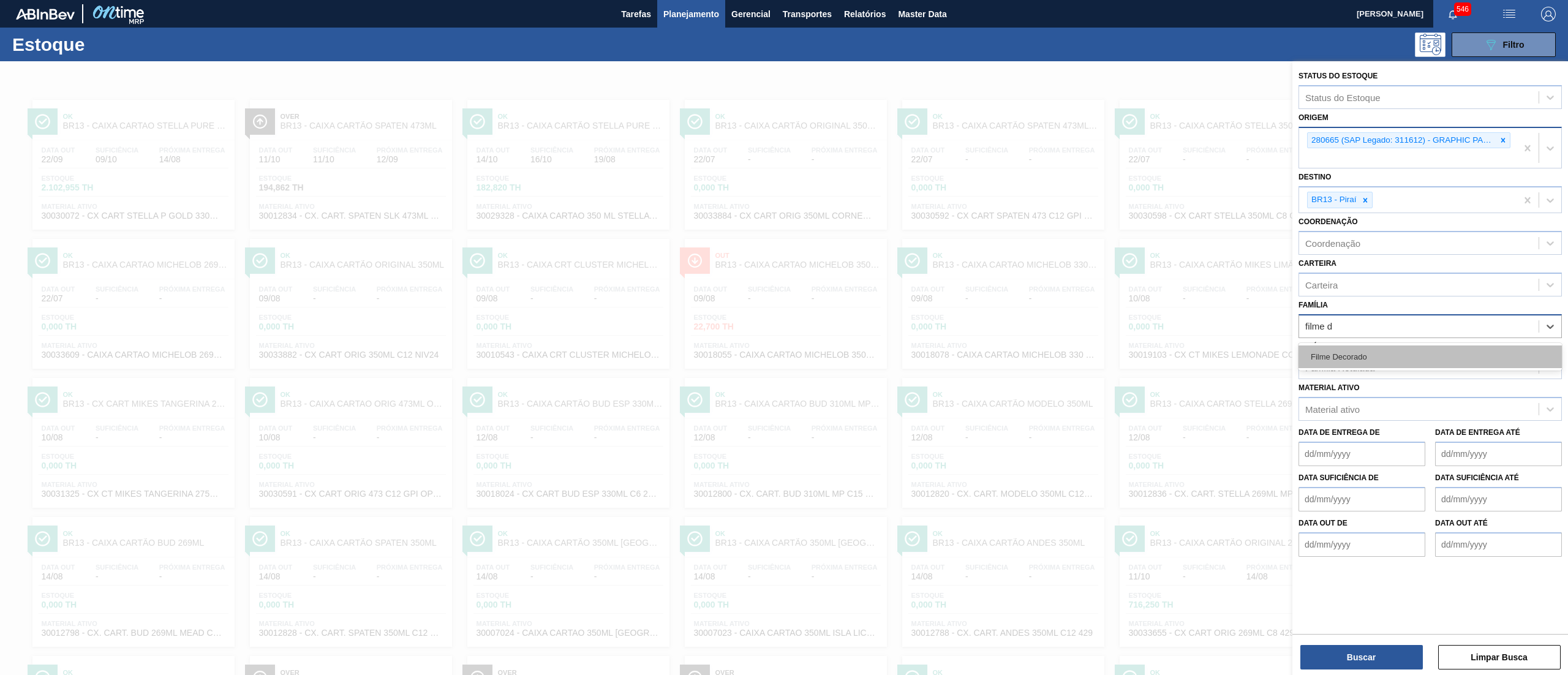
click at [1395, 350] on div "Filme Decorado" at bounding box center [1430, 357] width 264 height 23
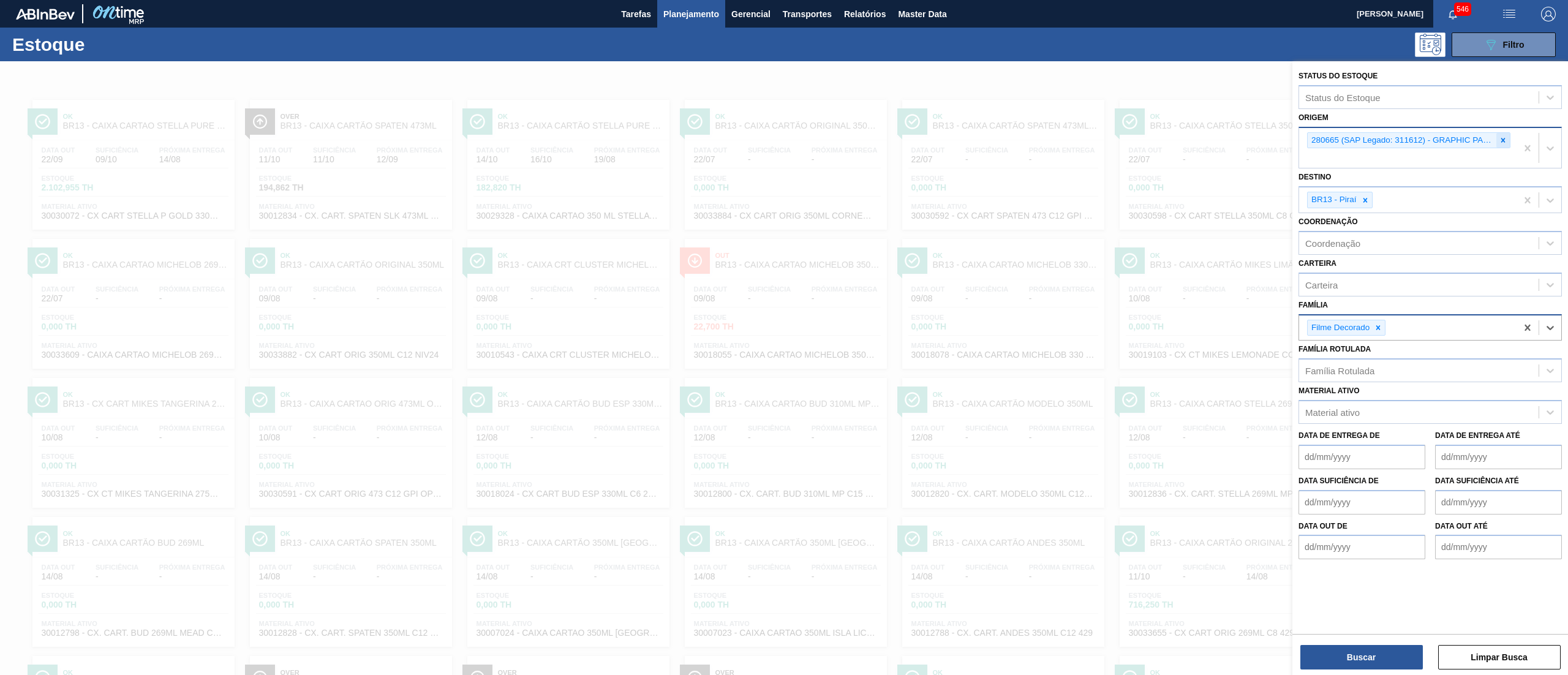
click at [1497, 140] on div at bounding box center [1503, 140] width 14 height 15
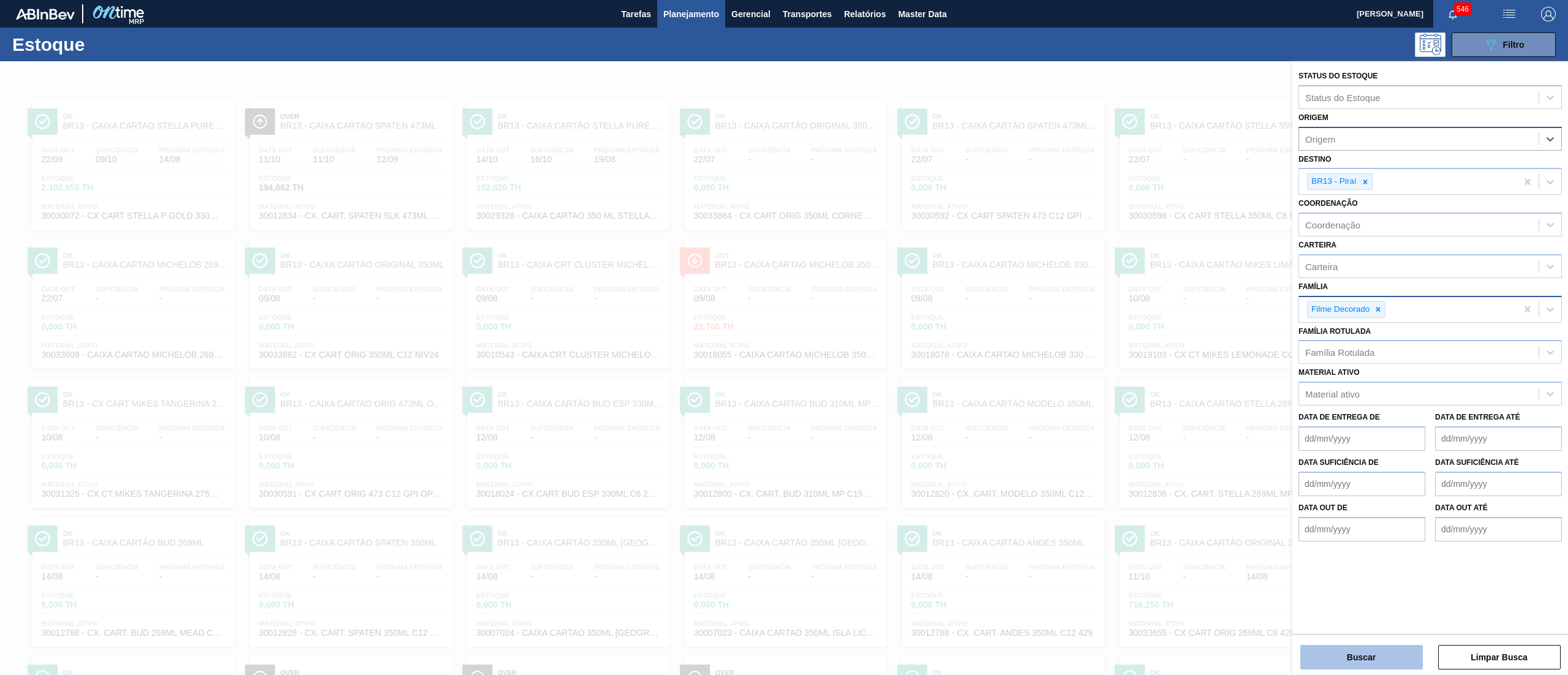
click at [1346, 656] on button "Buscar" at bounding box center [1361, 657] width 122 height 25
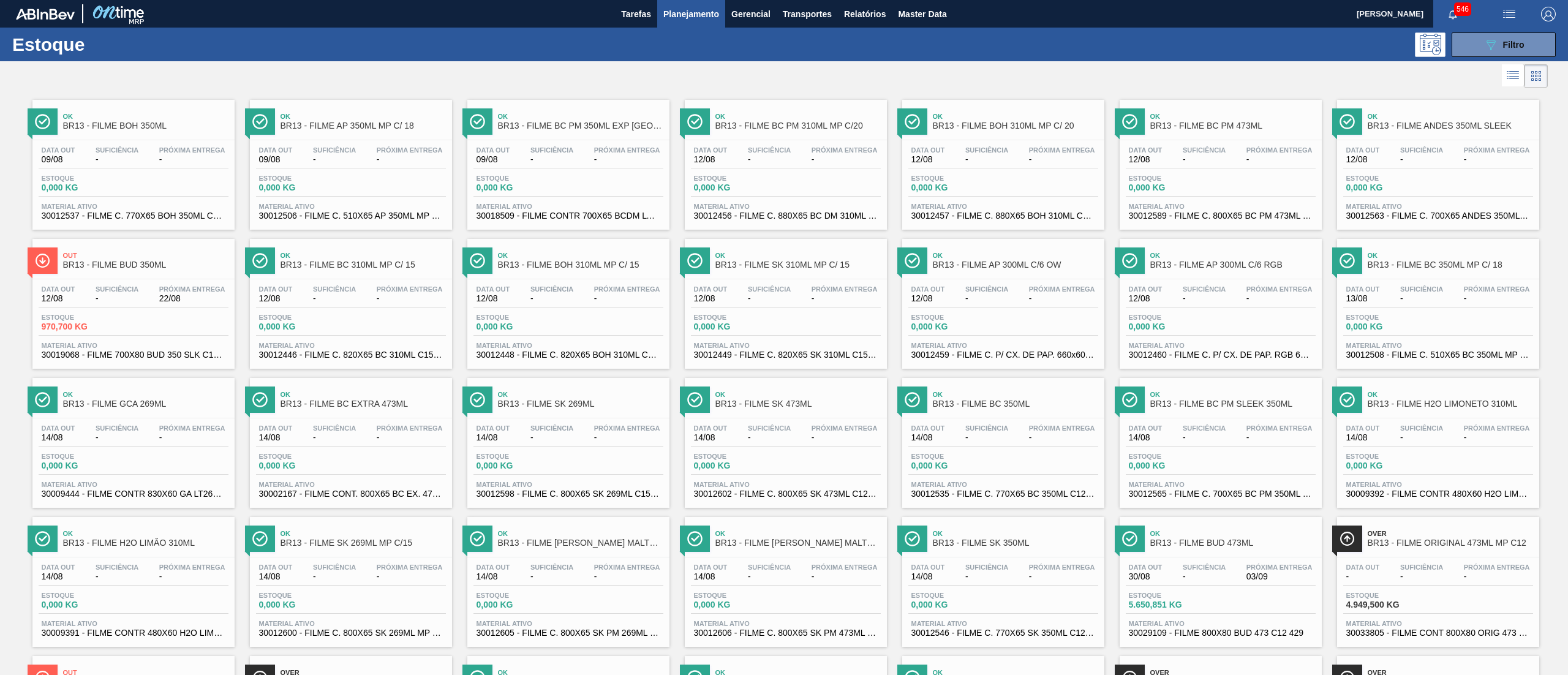
scroll to position [422, 0]
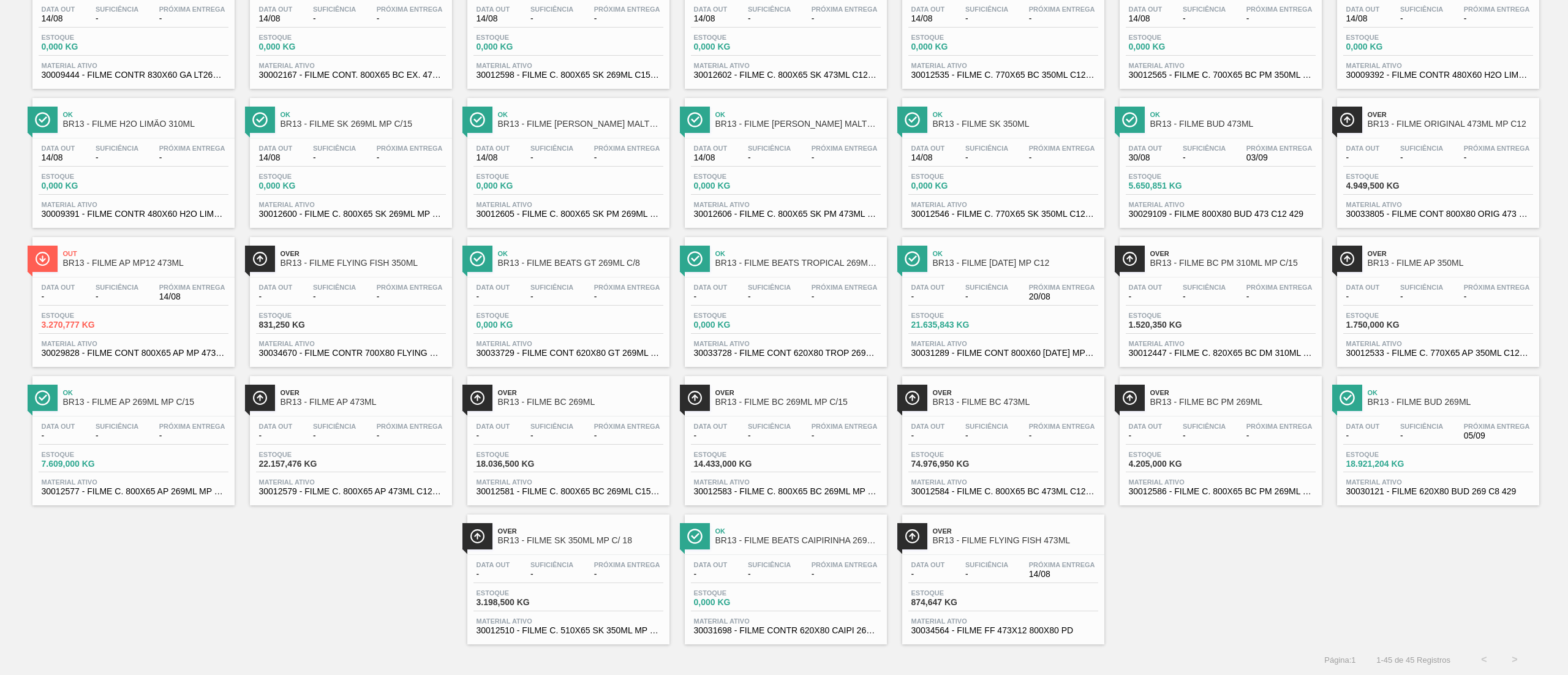
click at [1208, 350] on span "30012447 - FILME C. 820X65 BC DM 310ML C15 MP 429" at bounding box center [1220, 353] width 184 height 9
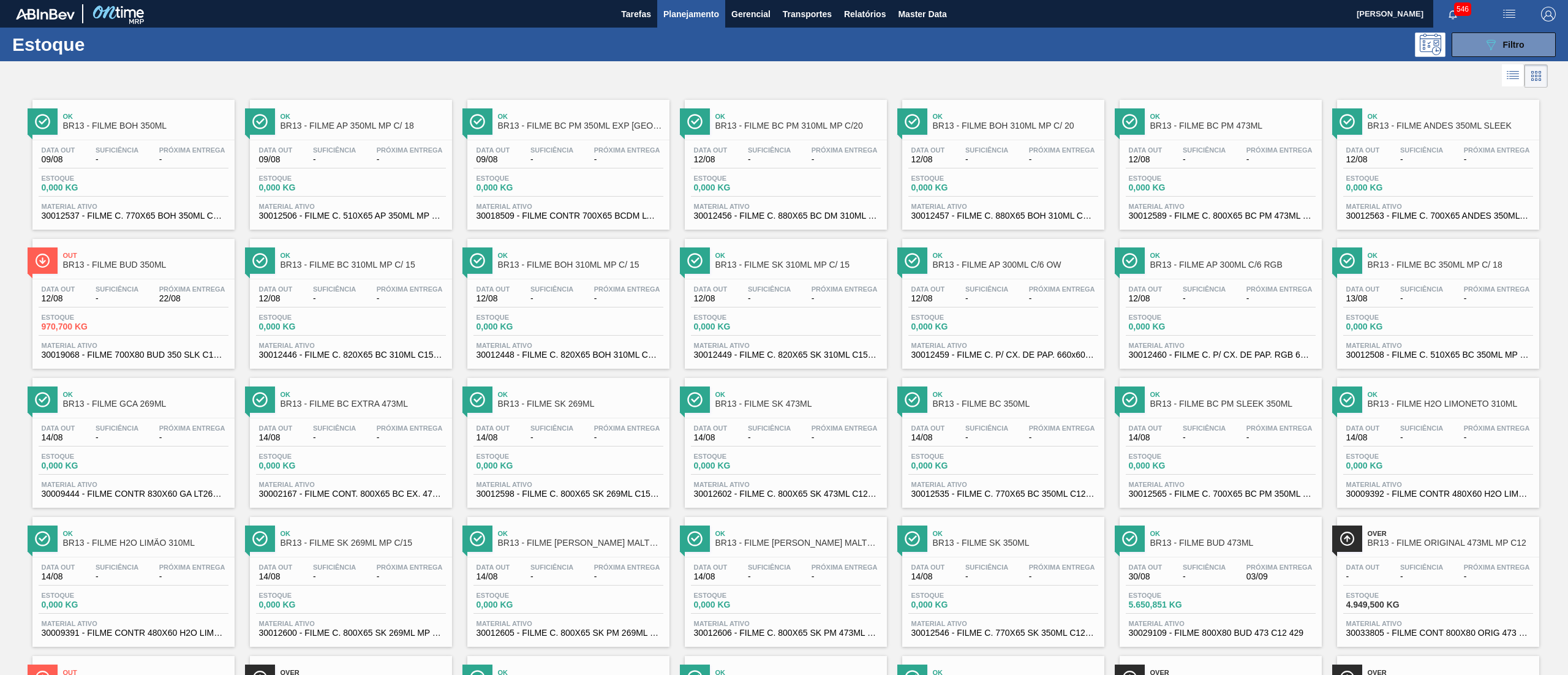
scroll to position [422, 0]
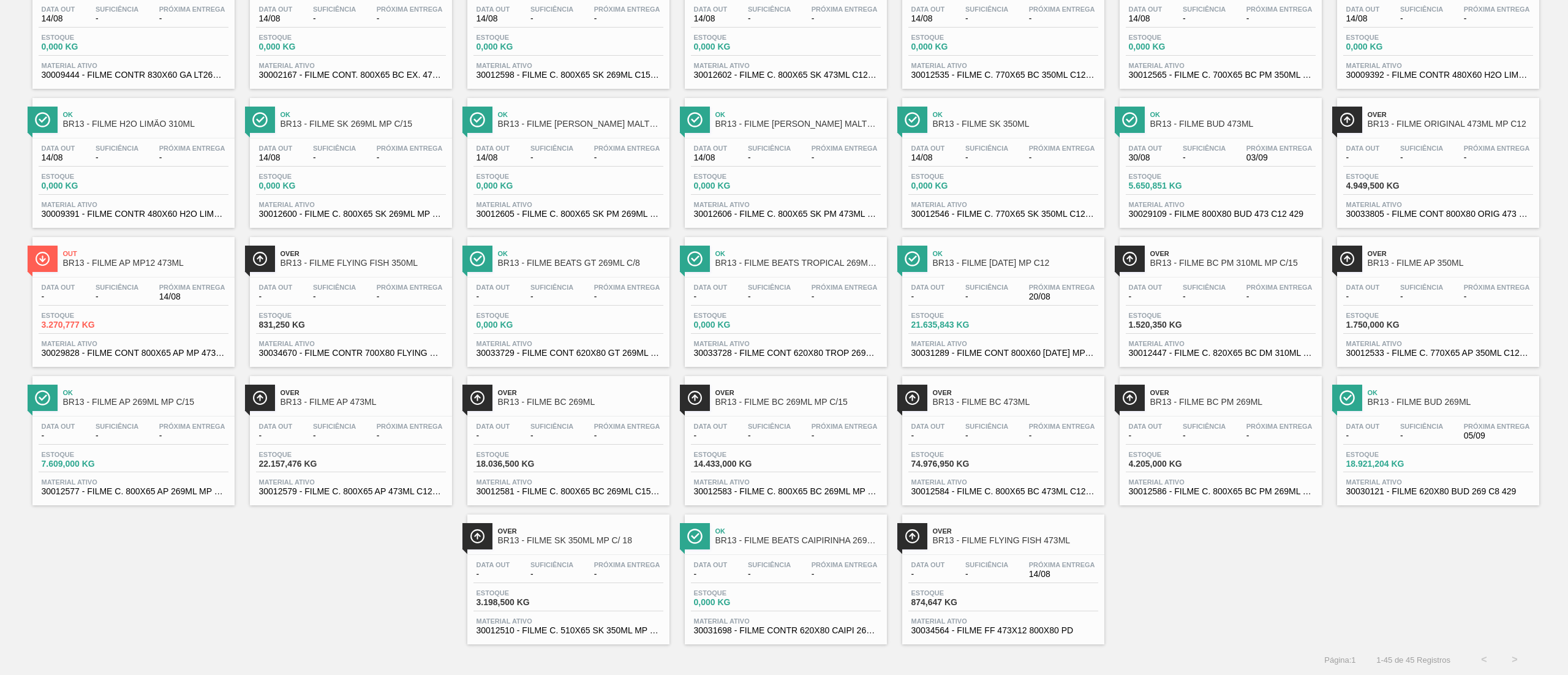
click at [957, 634] on span "30034564 - FILME FF 473X12 800X80 PD" at bounding box center [1003, 630] width 184 height 9
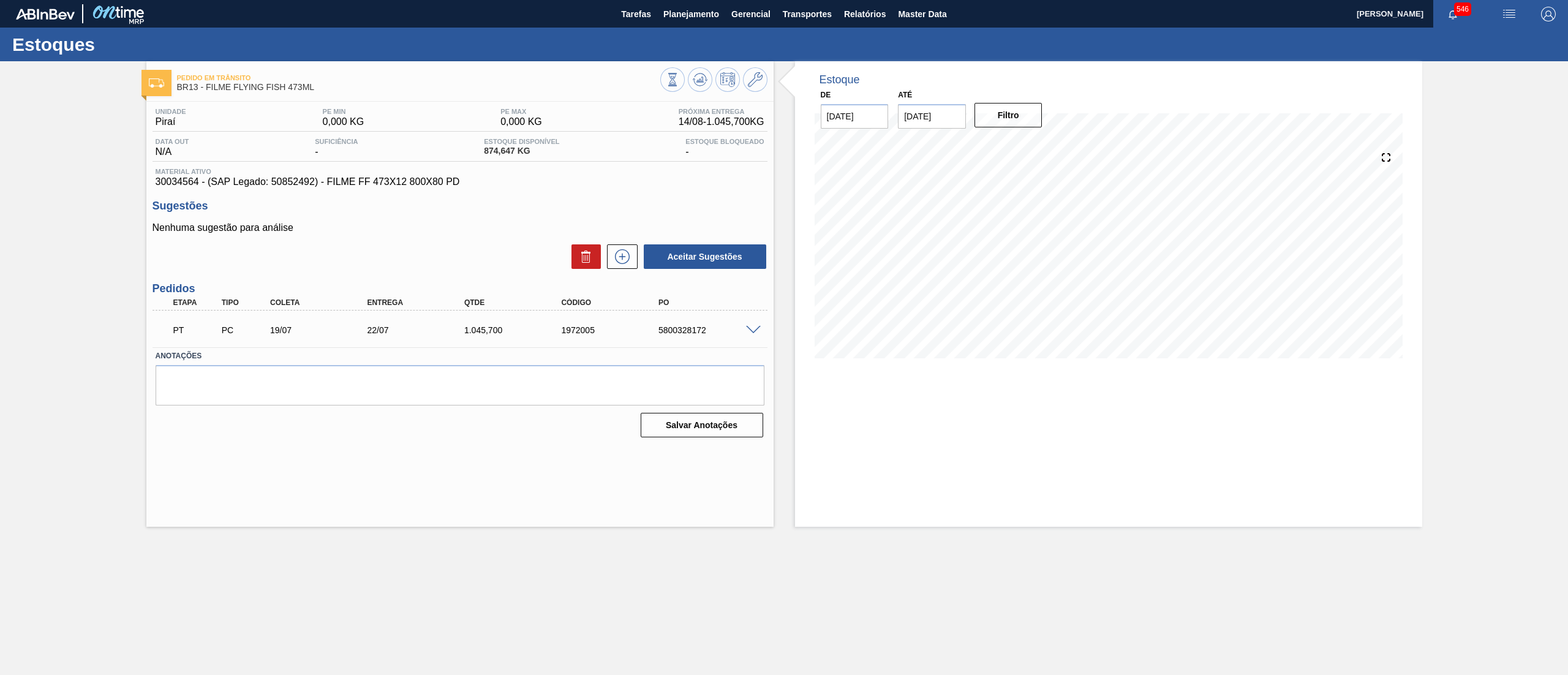
click at [746, 333] on span at bounding box center [753, 330] width 15 height 9
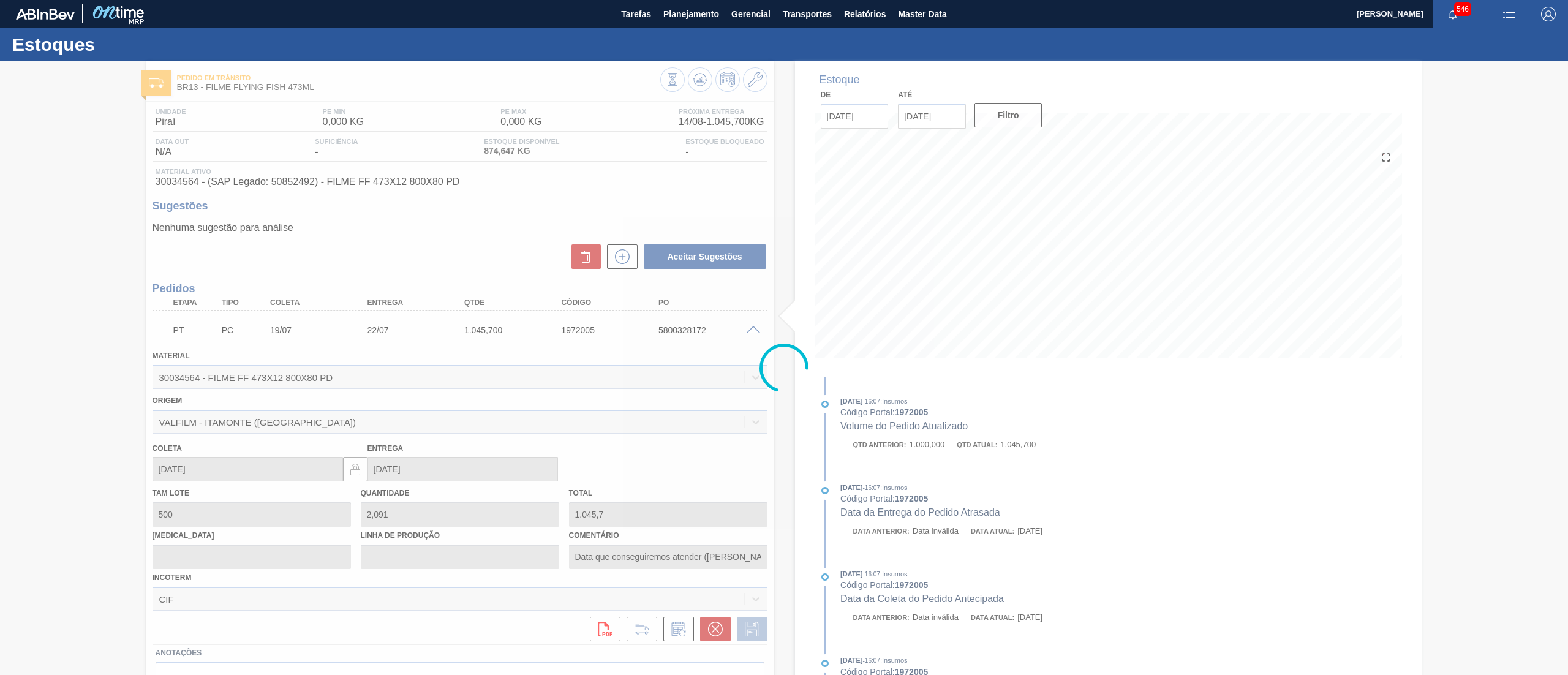
click at [750, 82] on div at bounding box center [784, 368] width 1568 height 613
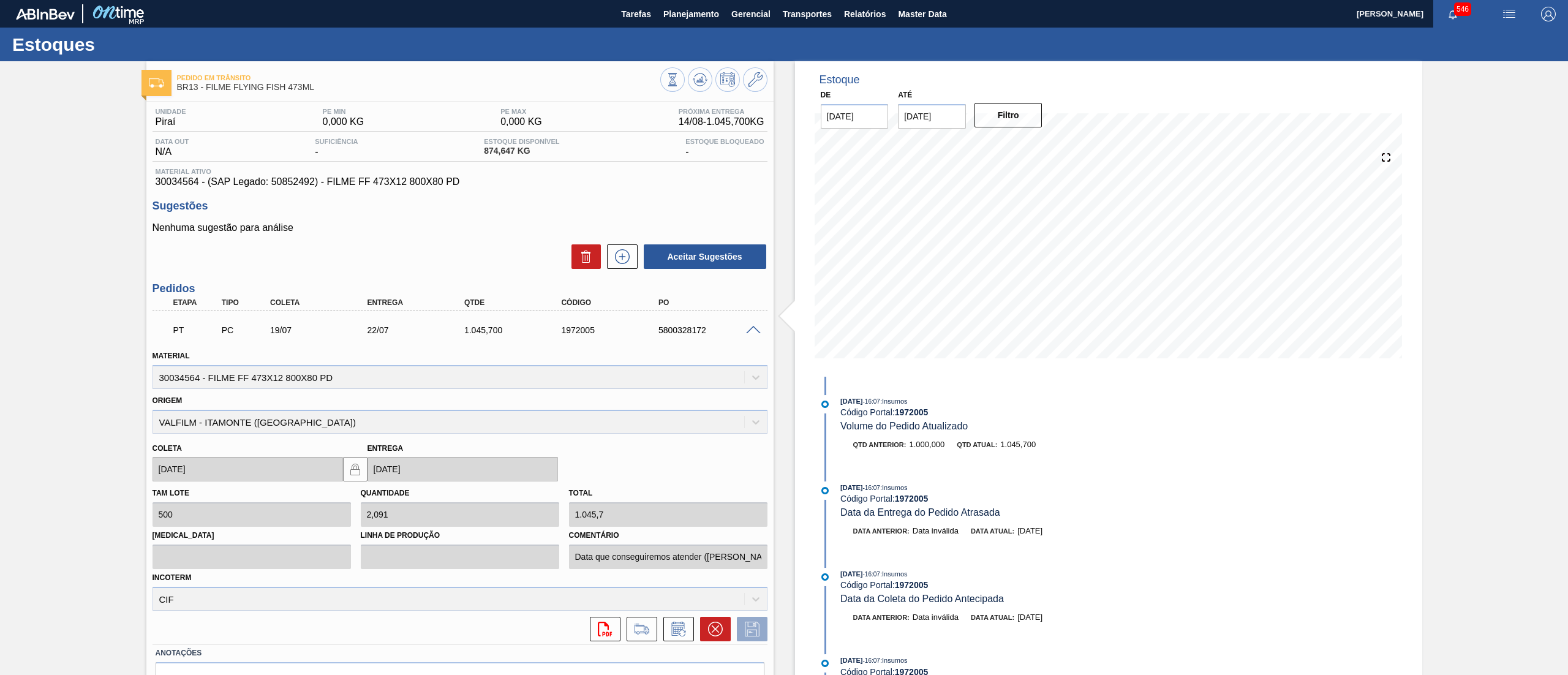
click at [750, 82] on icon at bounding box center [755, 80] width 15 height 15
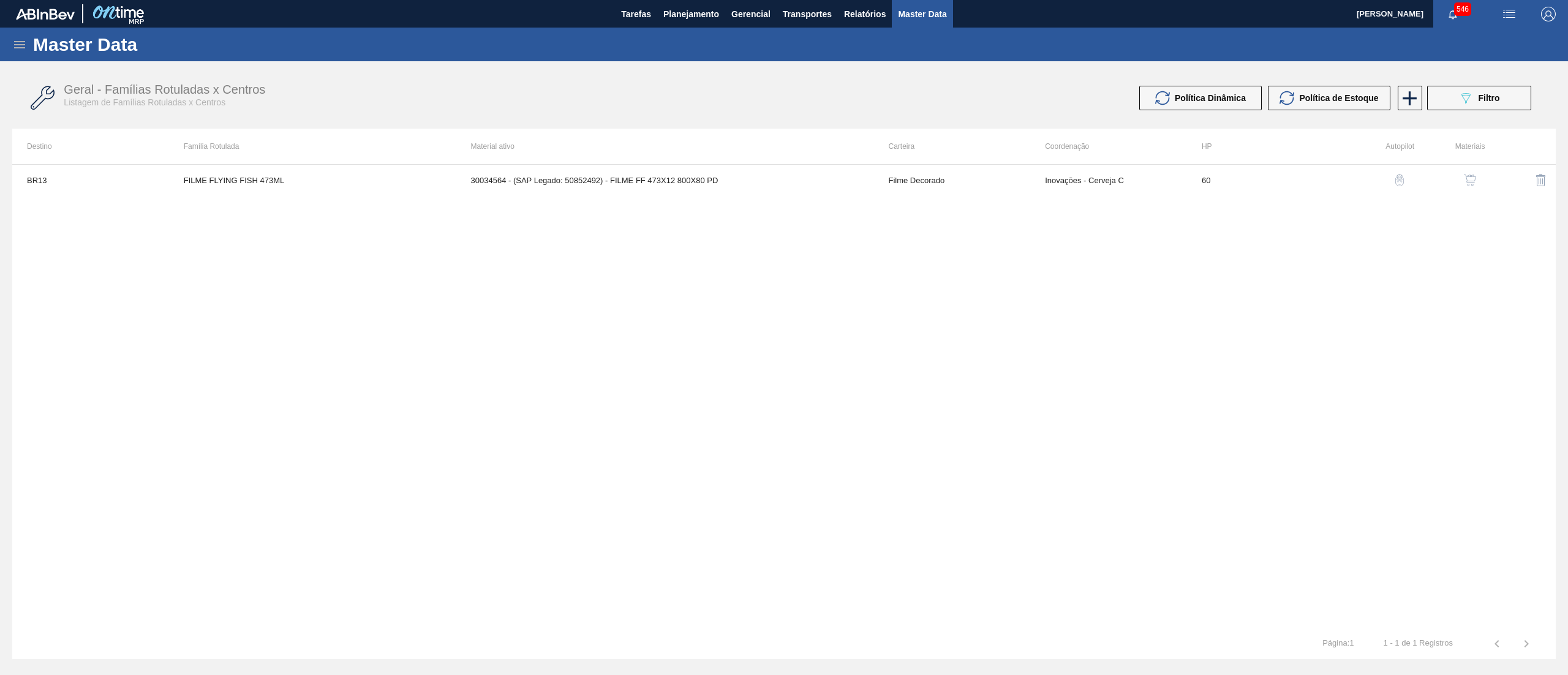
click at [1468, 179] on img "button" at bounding box center [1470, 180] width 12 height 12
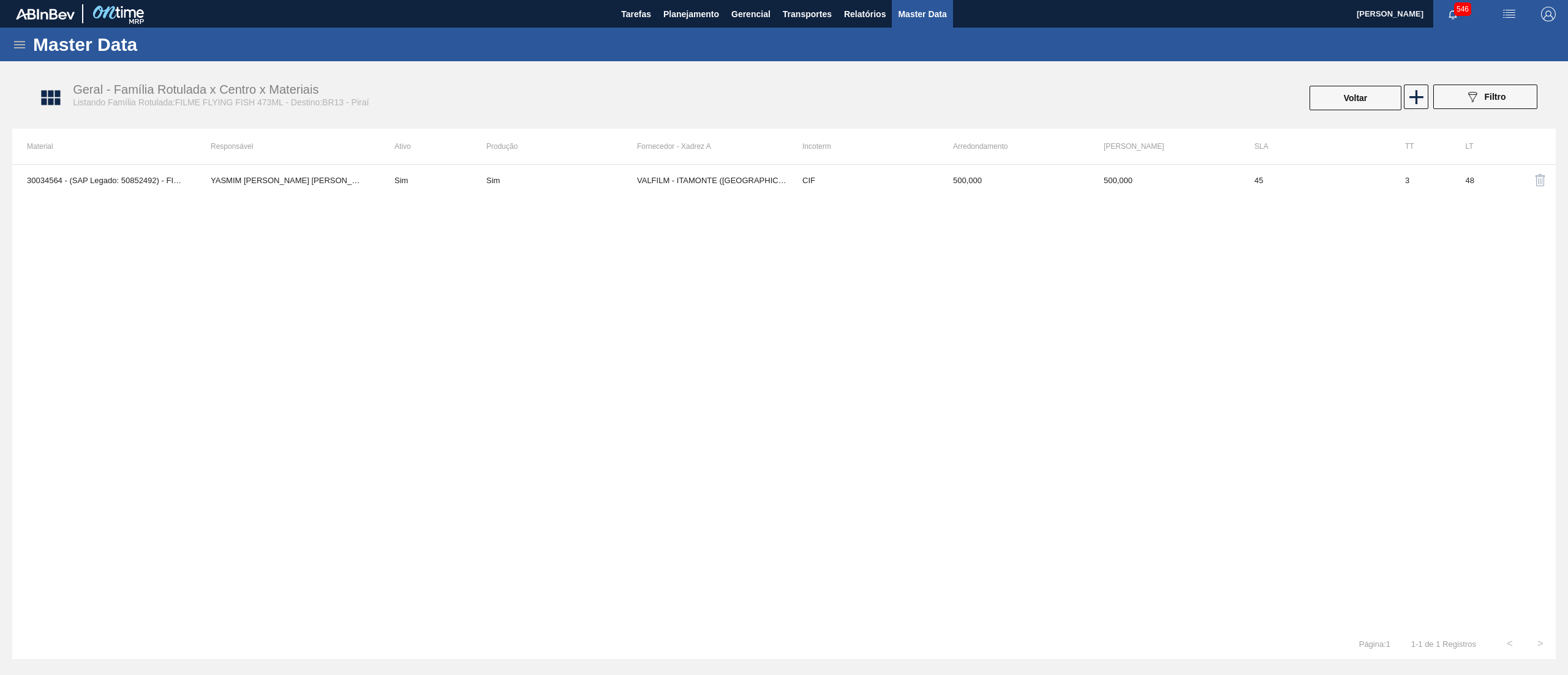
click at [759, 200] on div "30034564 - (SAP Legado: 50852492) - FILME FF 473X12 800X80 [PERSON_NAME] [PERSO…" at bounding box center [783, 396] width 1543 height 464
click at [755, 186] on td "VALFILM - ITAMONTE ([GEOGRAPHIC_DATA])" at bounding box center [712, 179] width 151 height 31
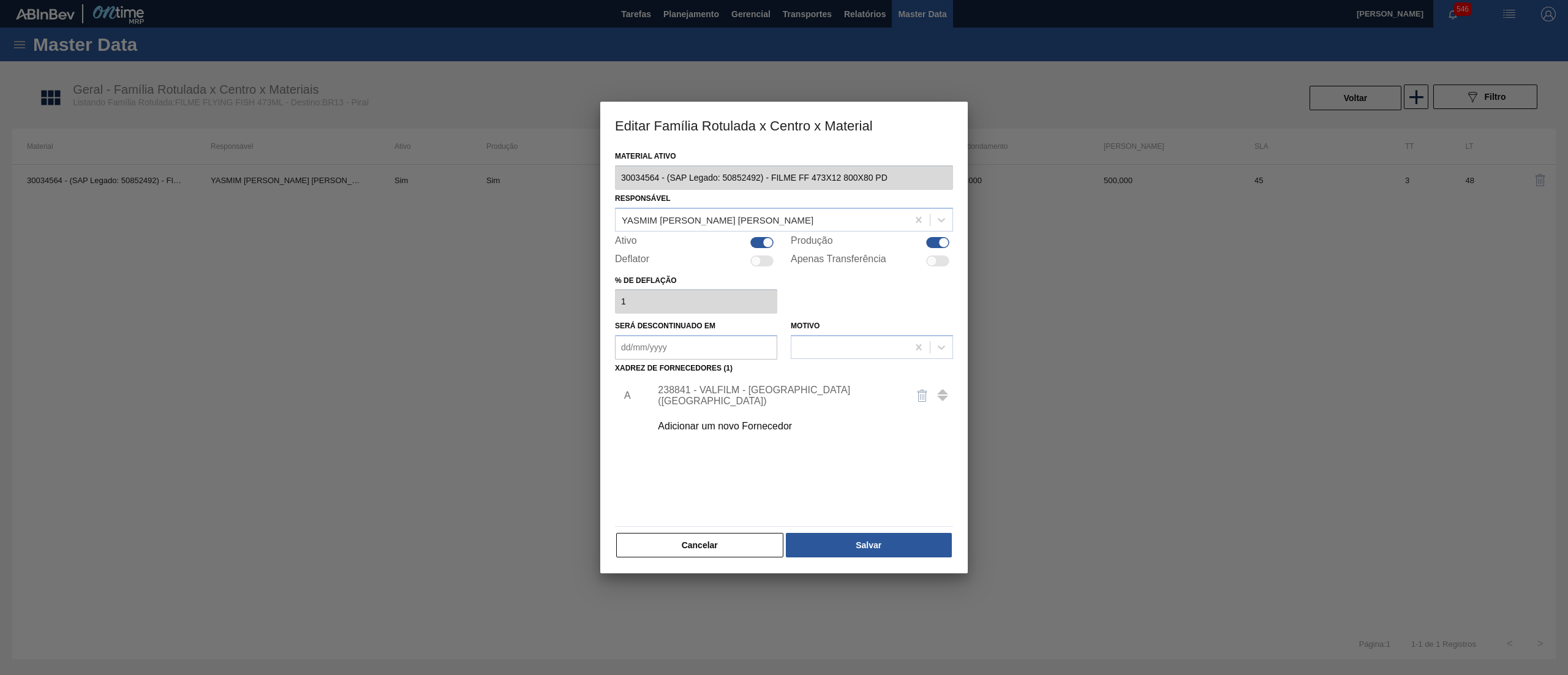
click at [742, 393] on div "238841 - VALFILM - [GEOGRAPHIC_DATA] ([GEOGRAPHIC_DATA])" at bounding box center [778, 395] width 240 height 22
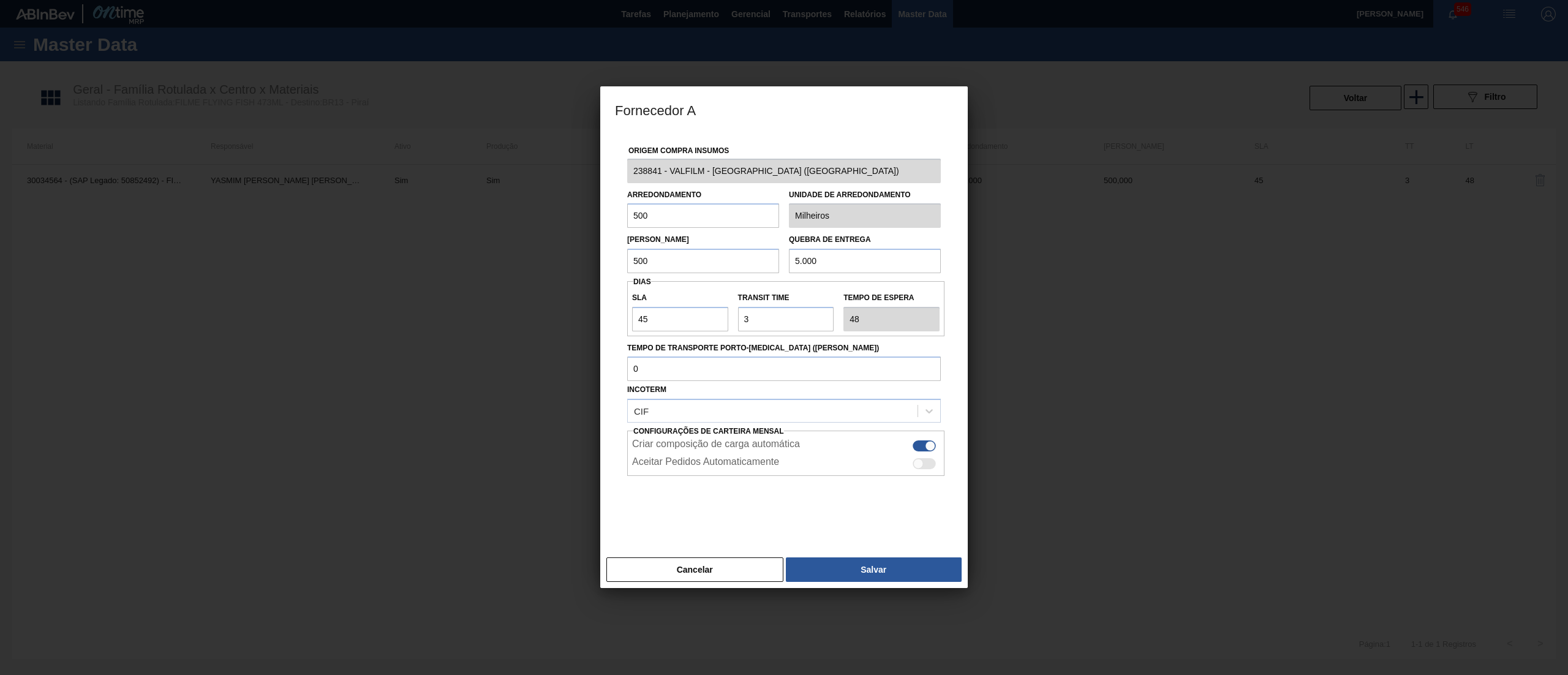
click at [592, 171] on div "Fornecedor A Origem Compra Insumos 238841 - VALFILM - [GEOGRAPHIC_DATA] ([GEOGR…" at bounding box center [784, 337] width 1568 height 675
click at [698, 561] on button "Cancelar" at bounding box center [695, 569] width 177 height 25
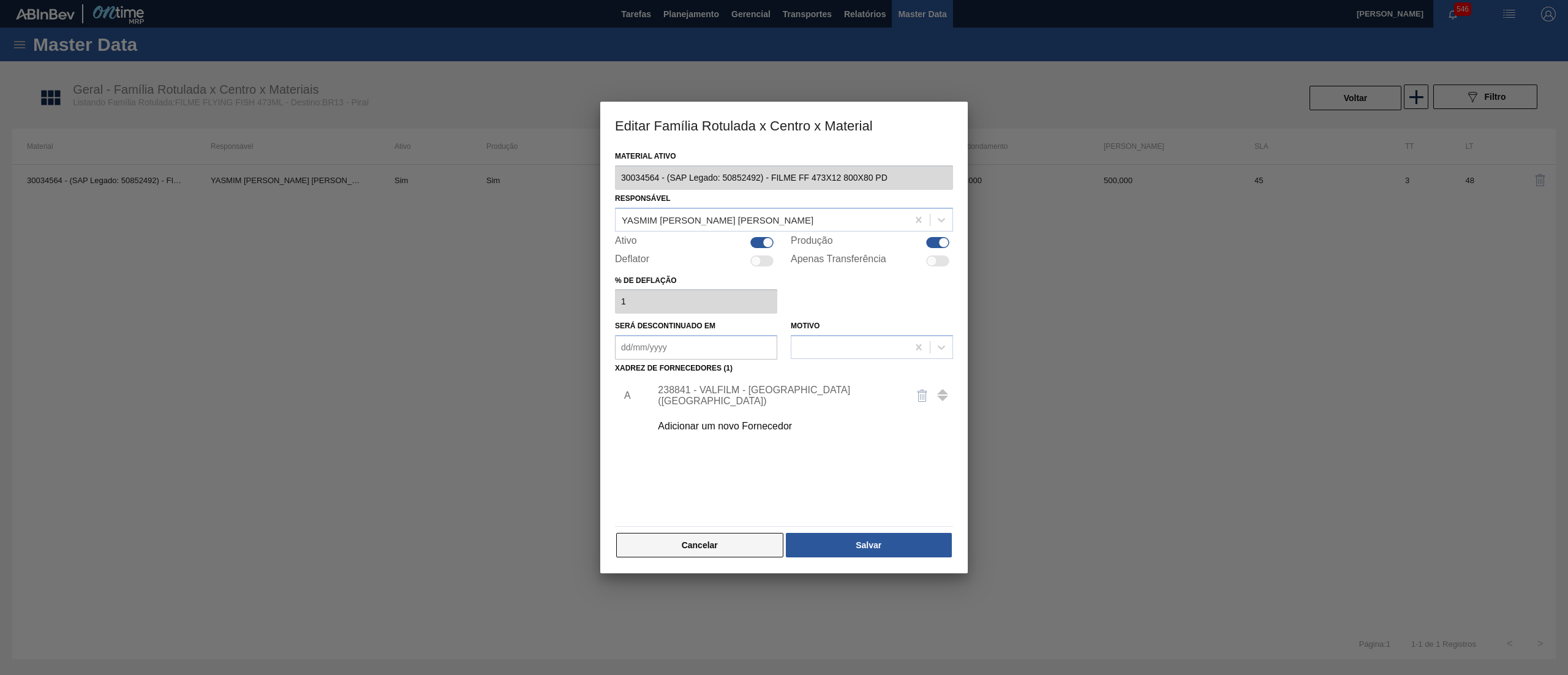
click at [736, 540] on button "Cancelar" at bounding box center [699, 544] width 167 height 25
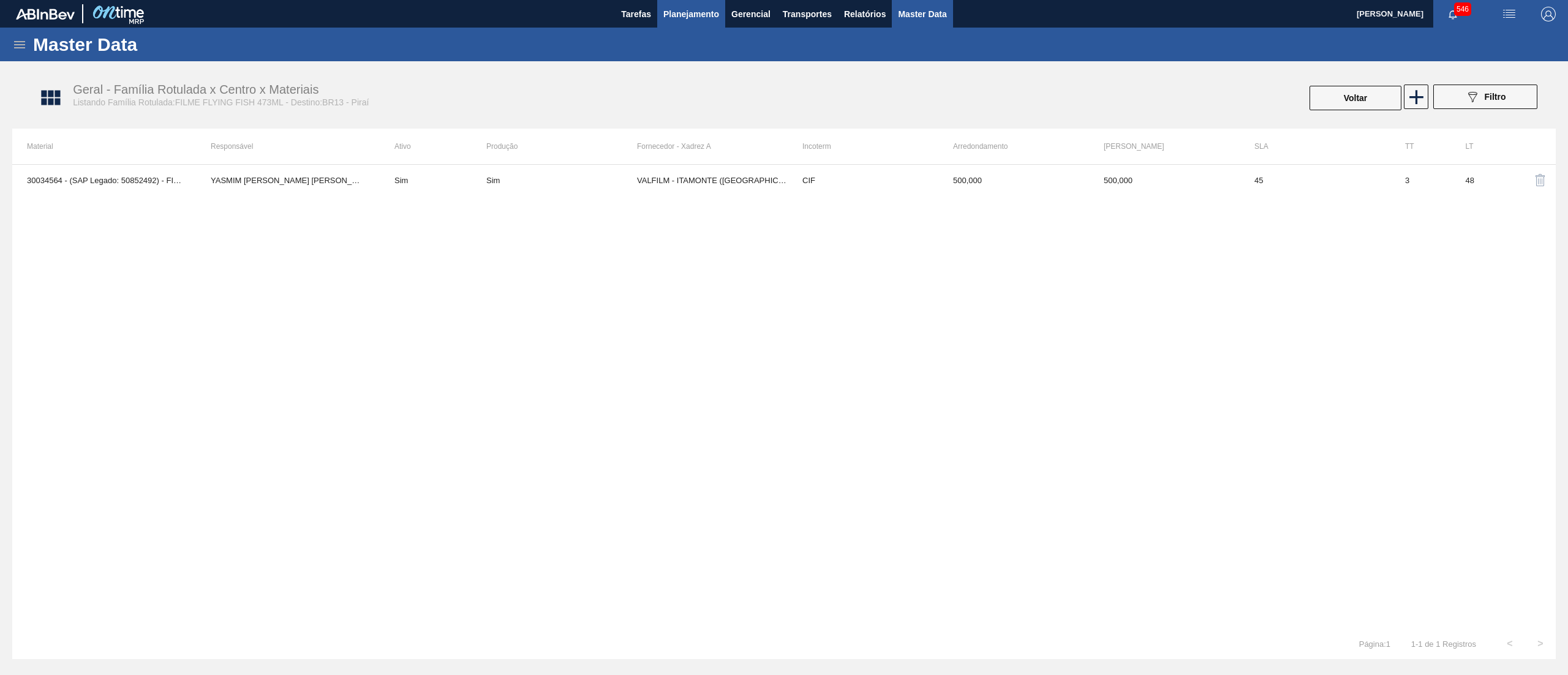
click at [704, 21] on span "Planejamento" at bounding box center [691, 14] width 56 height 15
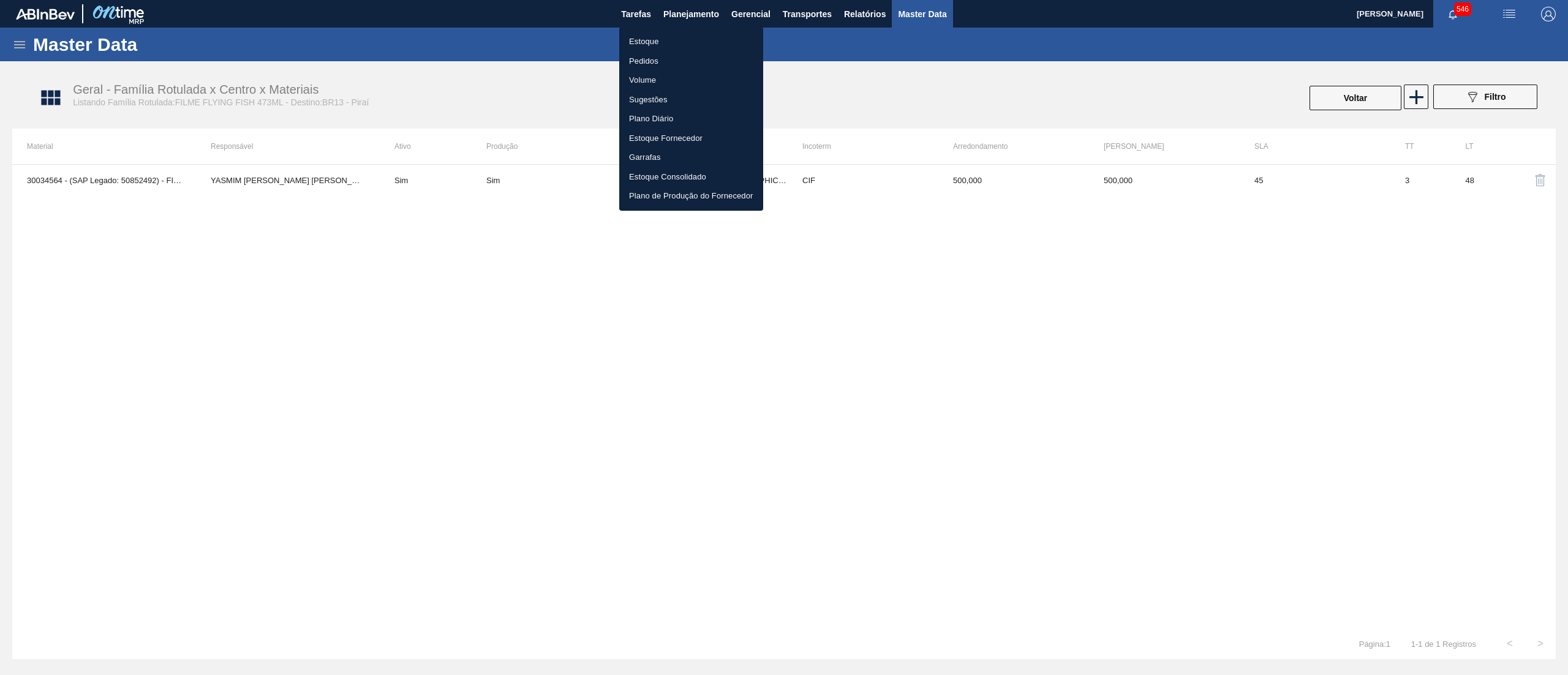
click at [698, 31] on ul "Estoque Pedidos Volume Sugestões Plano Diário Estoque Fornecedor Garrafas Estoq…" at bounding box center [691, 119] width 144 height 184
click at [695, 38] on li "Estoque" at bounding box center [691, 41] width 144 height 20
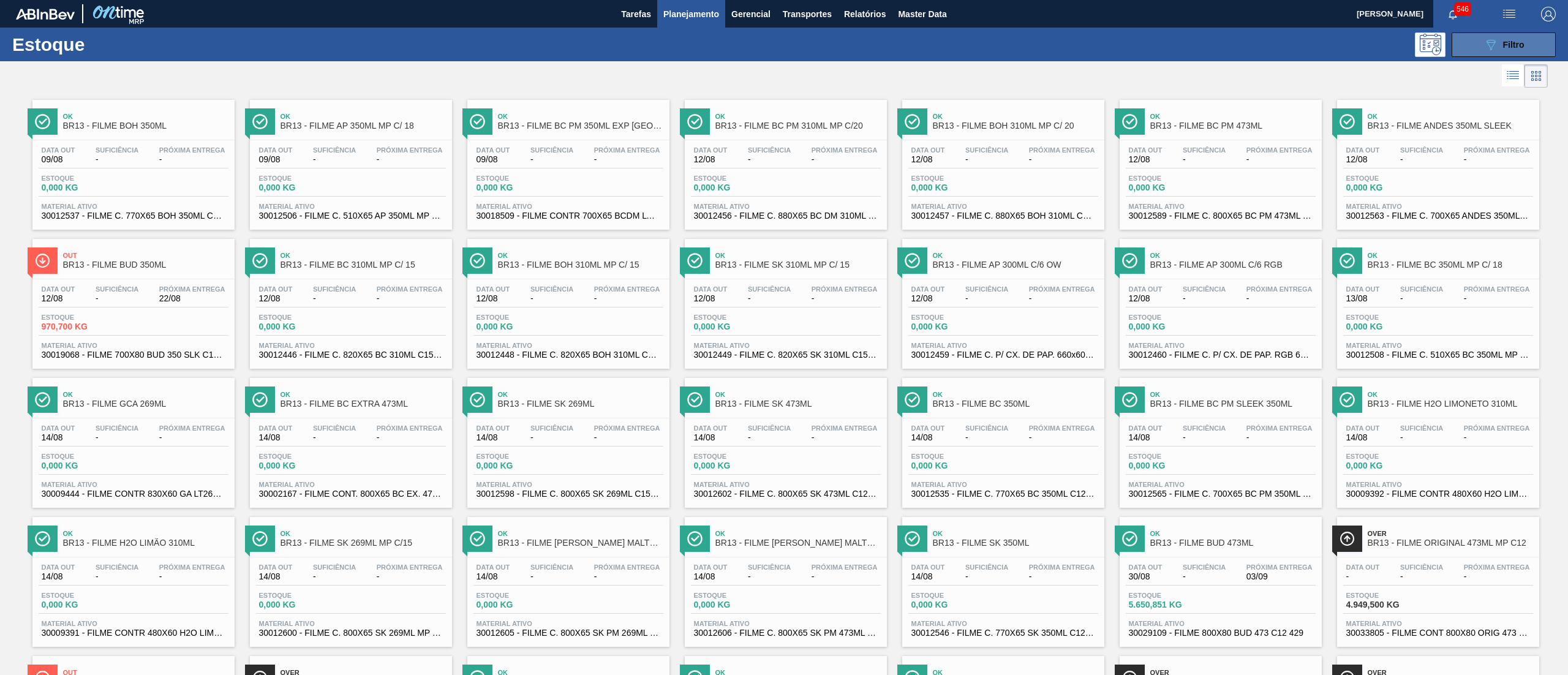
click at [1476, 46] on button "089F7B8B-B2A5-4AFE-B5C0-19BA573D28AC Filtro" at bounding box center [1503, 44] width 104 height 25
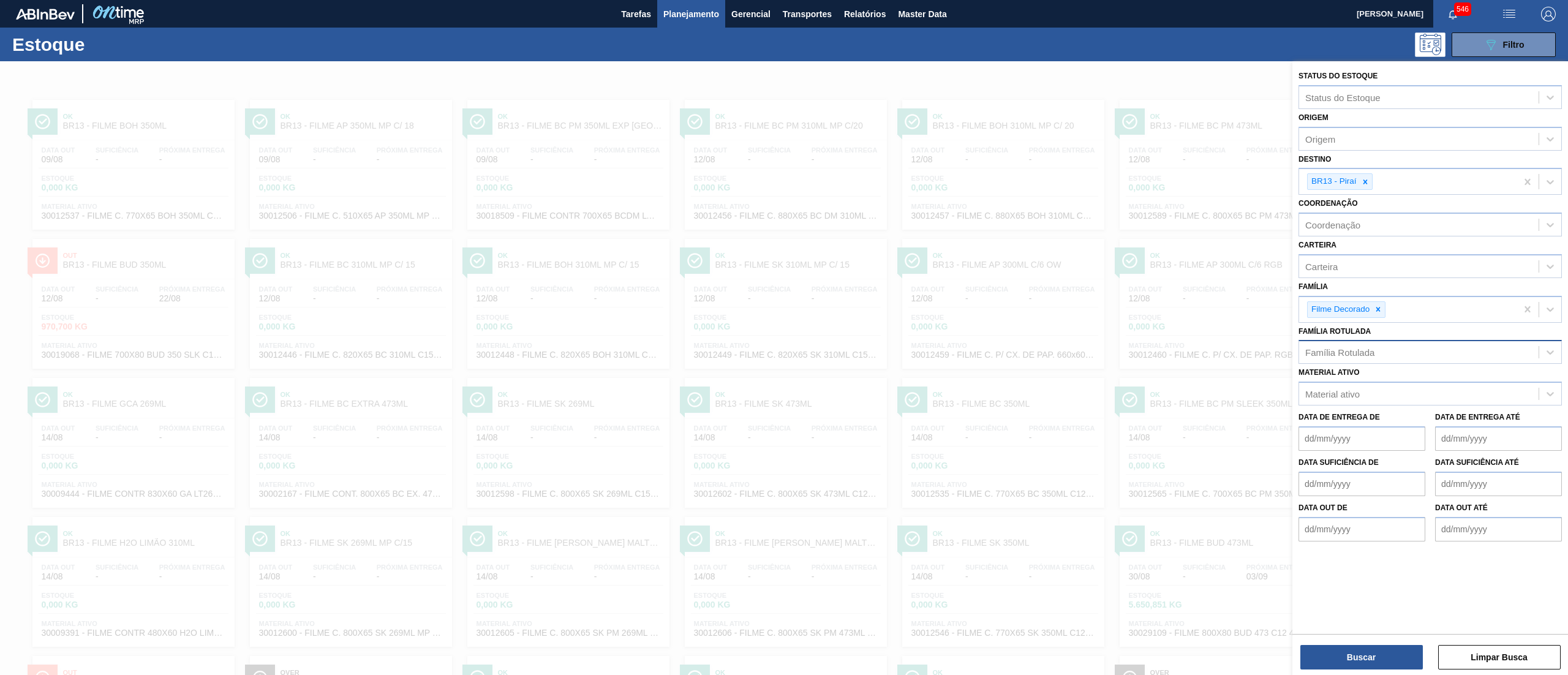
click at [1368, 350] on div "Família Rotulada" at bounding box center [1340, 352] width 69 height 11
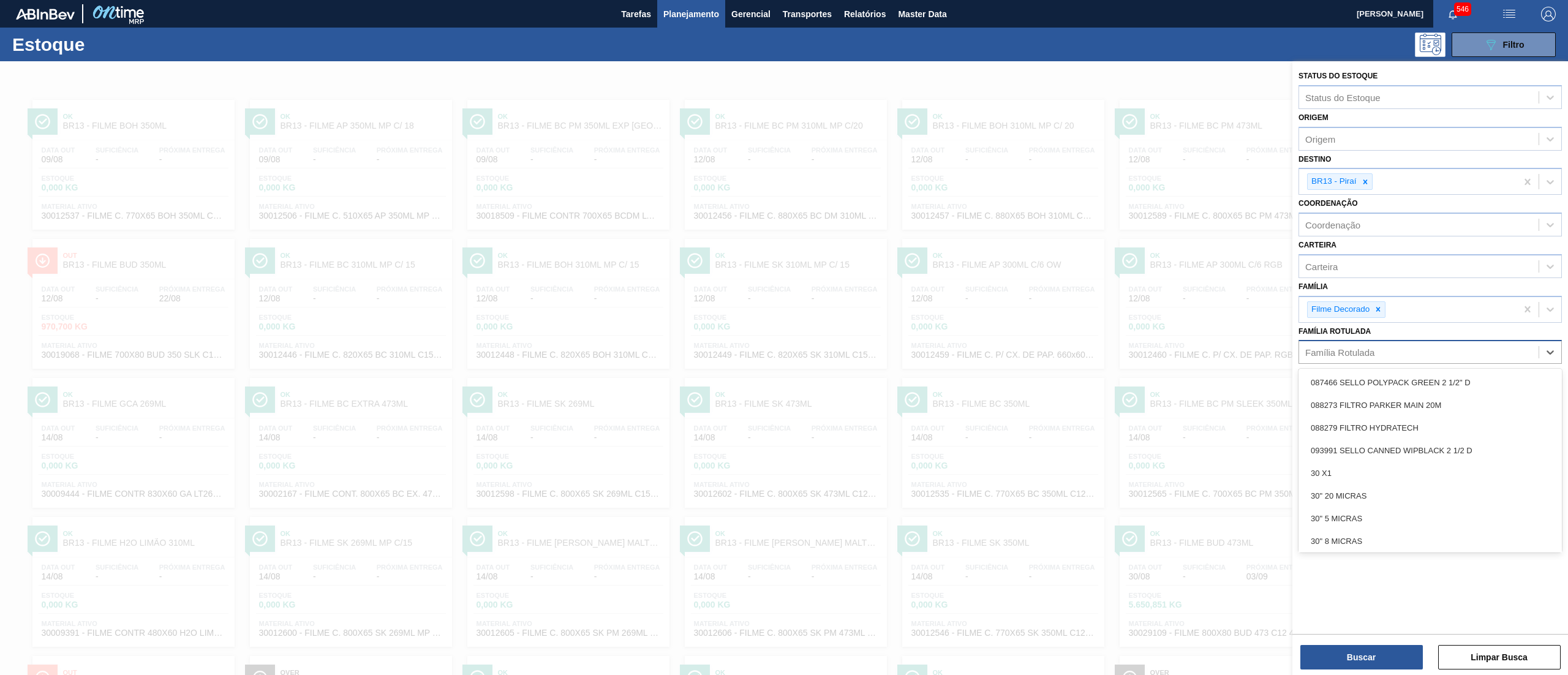
paste Rotulada "238841"
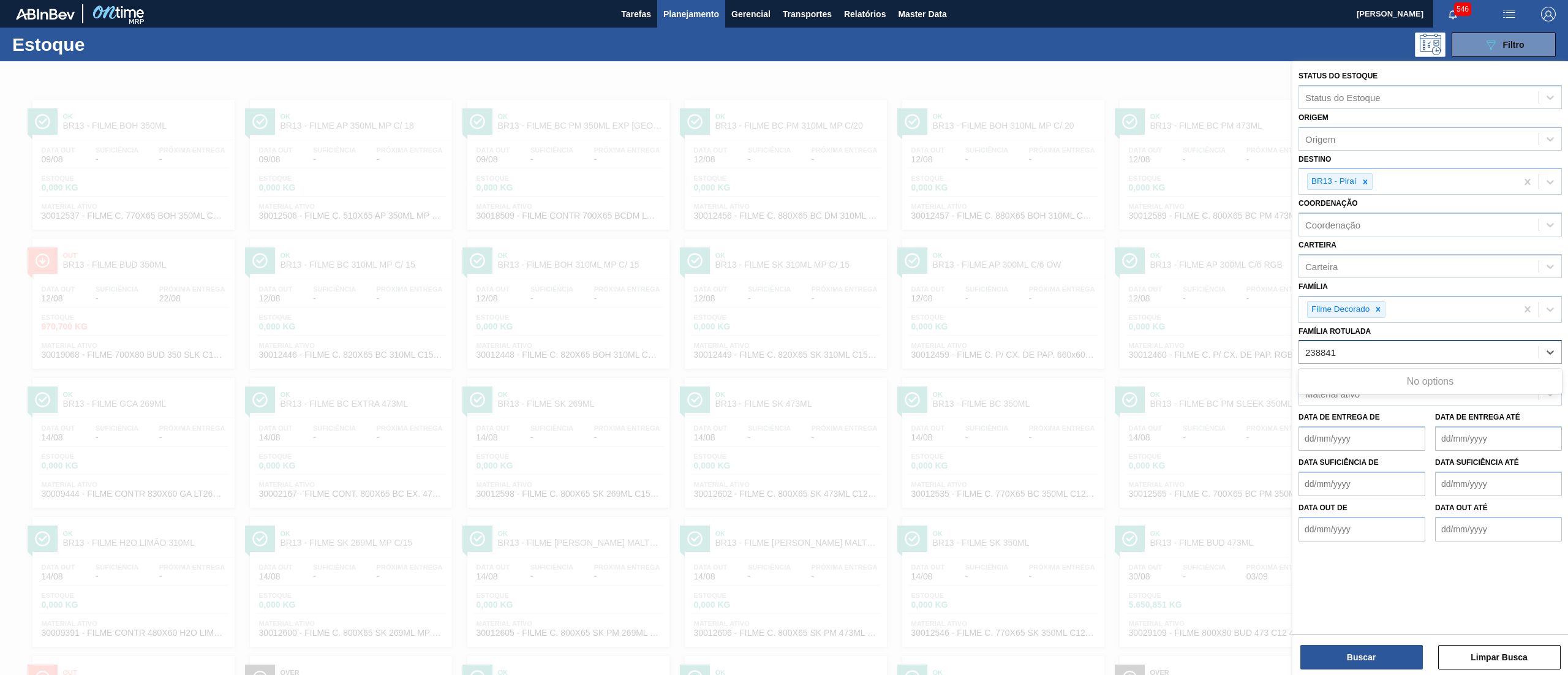
type Rotulada "238841"
click at [1372, 334] on div "Família Rotulada Use Up and Down to choose options, press Enter to select the c…" at bounding box center [1430, 343] width 264 height 41
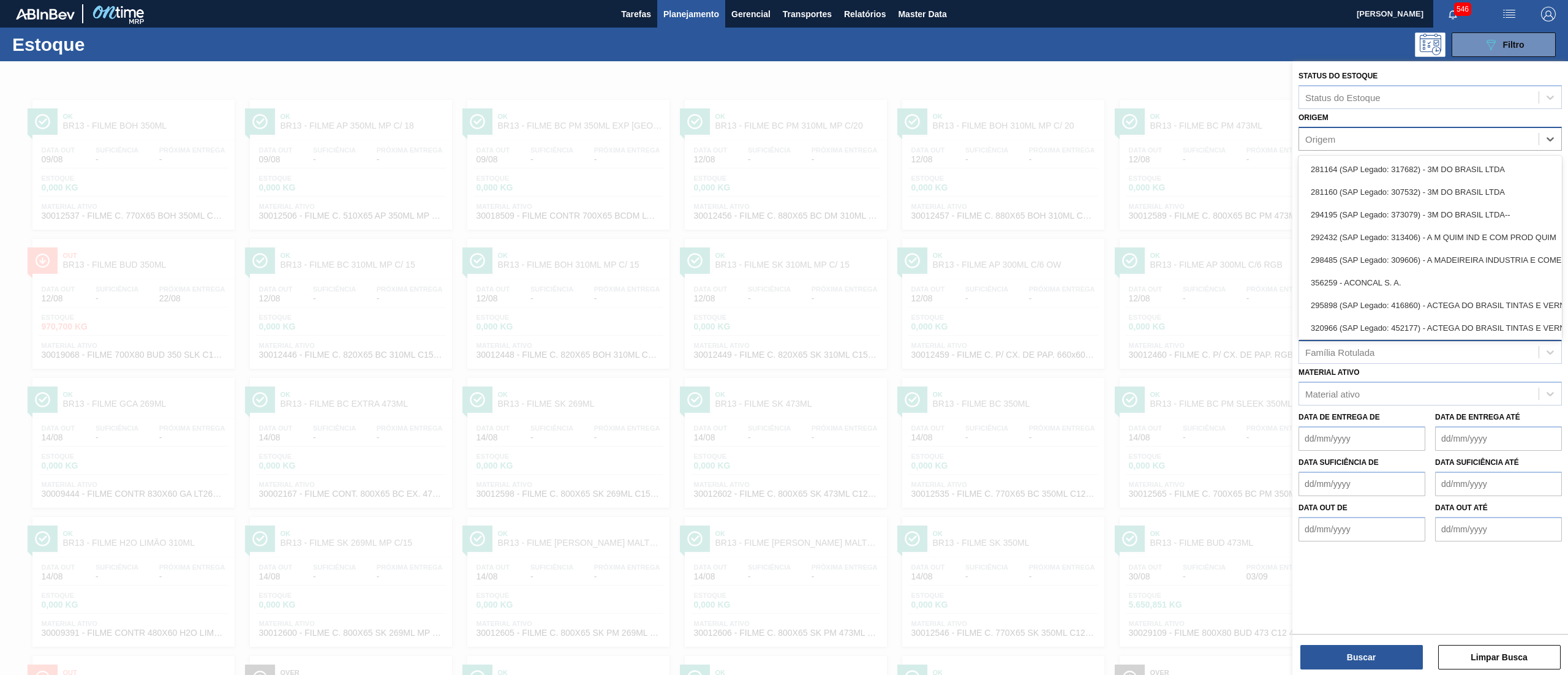
click at [1346, 138] on div "Origem" at bounding box center [1419, 139] width 240 height 18
paste input "238841"
type input "238841"
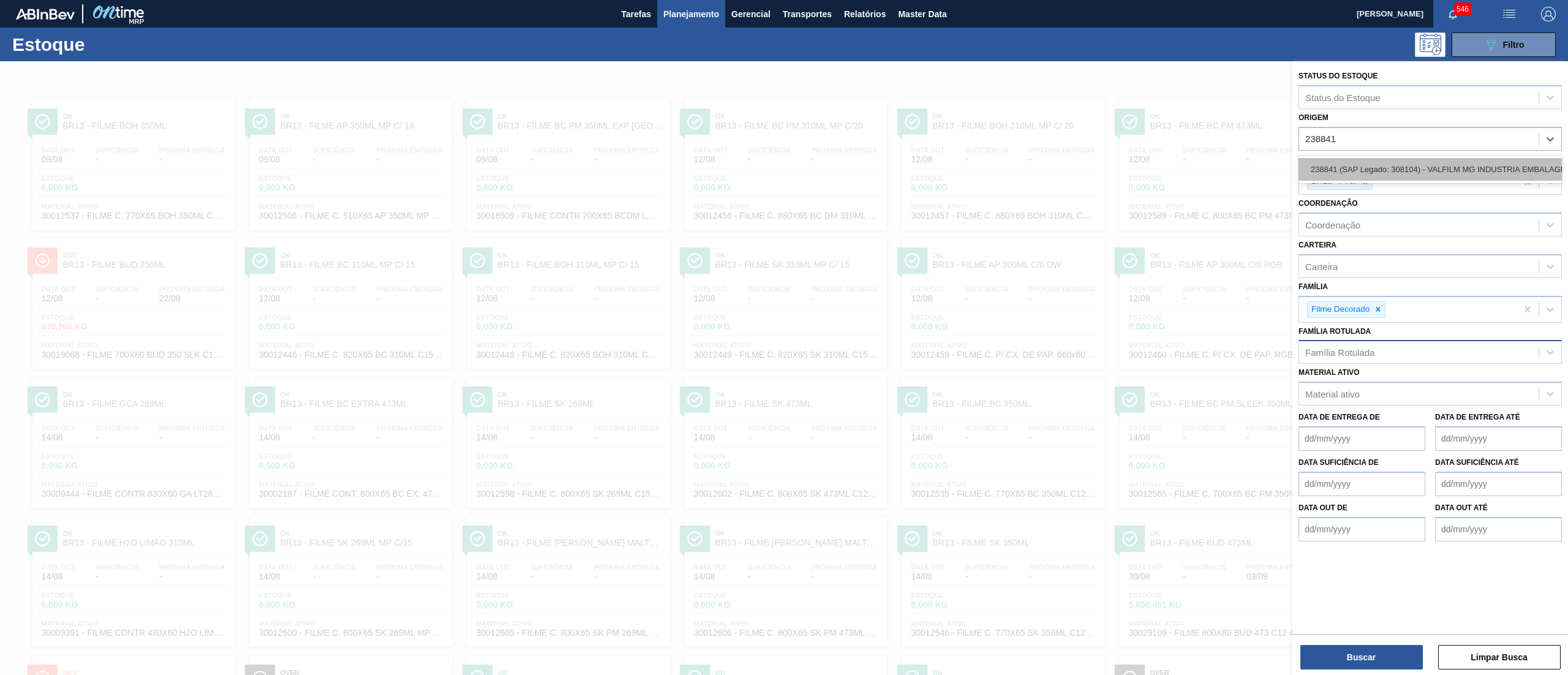
click at [1346, 164] on div "238841 (SAP Legado: 308104) - VALFILM MG INDUSTRIA EMBALAGENS" at bounding box center [1430, 169] width 264 height 23
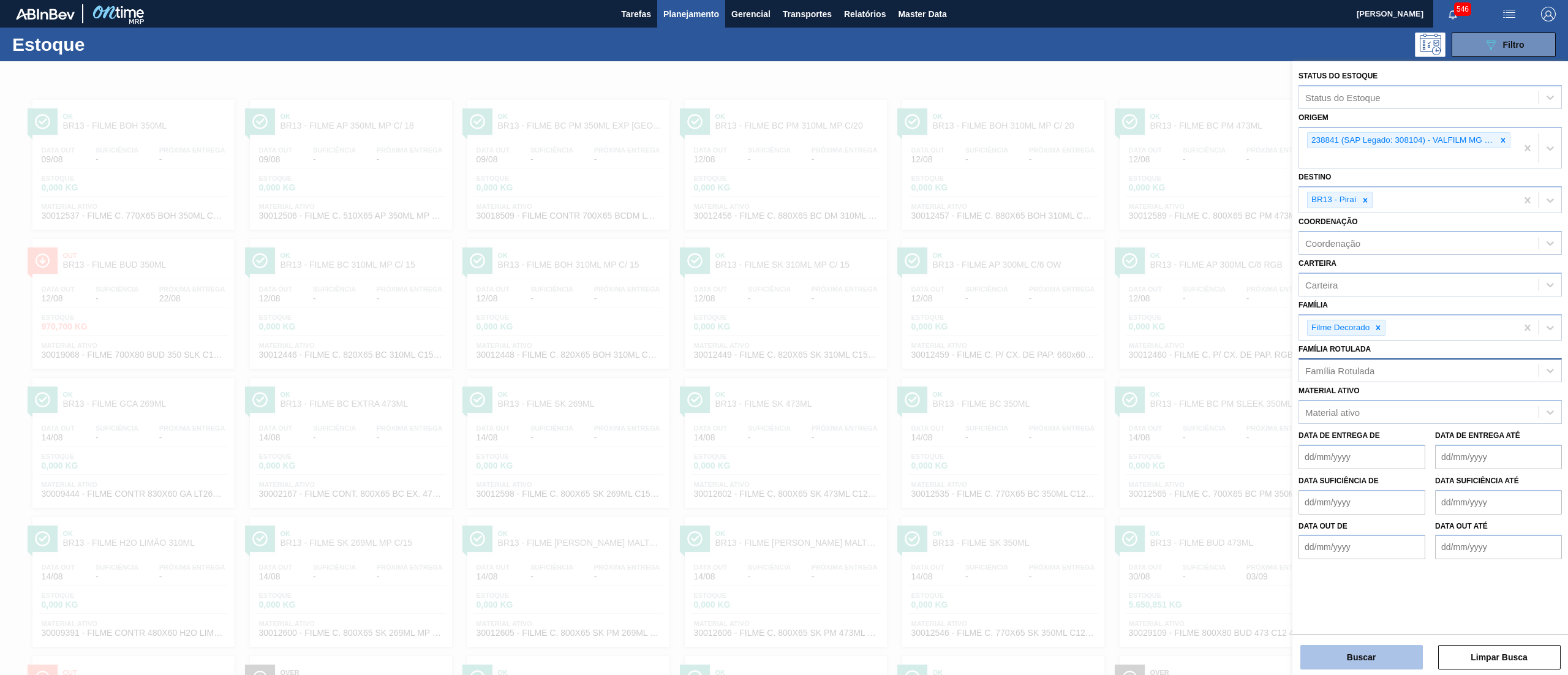
click at [1360, 654] on button "Buscar" at bounding box center [1361, 657] width 122 height 25
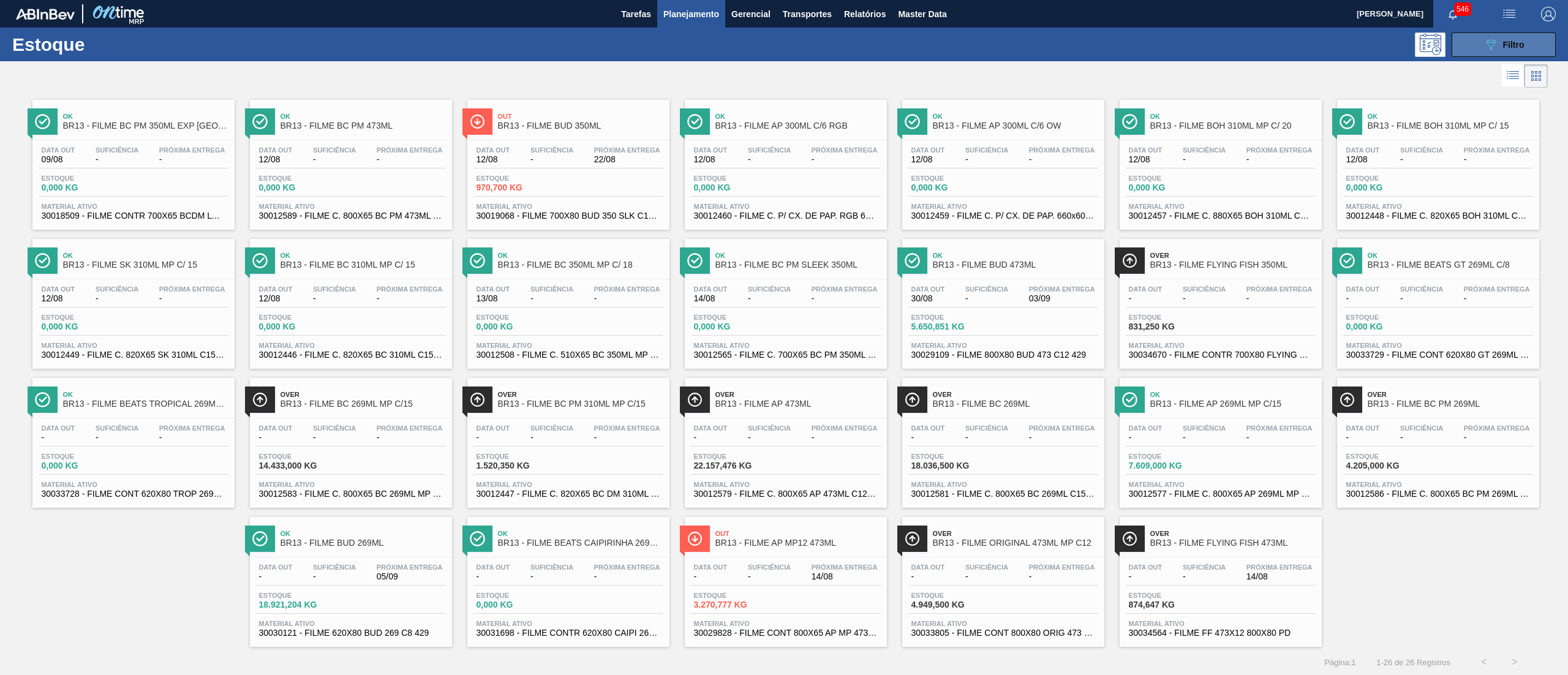
click at [1471, 44] on button "089F7B8B-B2A5-4AFE-B5C0-19BA573D28AC Filtro" at bounding box center [1503, 44] width 104 height 25
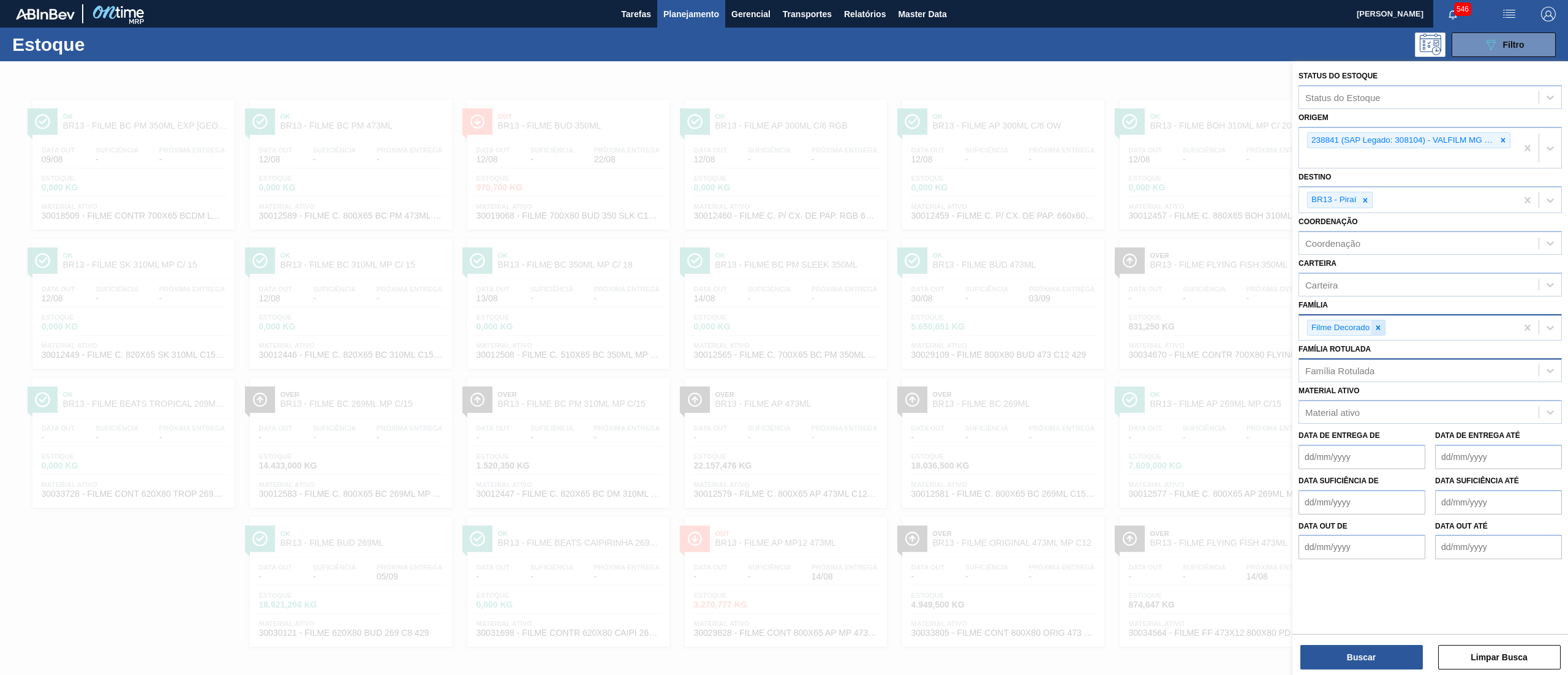
click at [1378, 320] on div at bounding box center [1378, 327] width 14 height 15
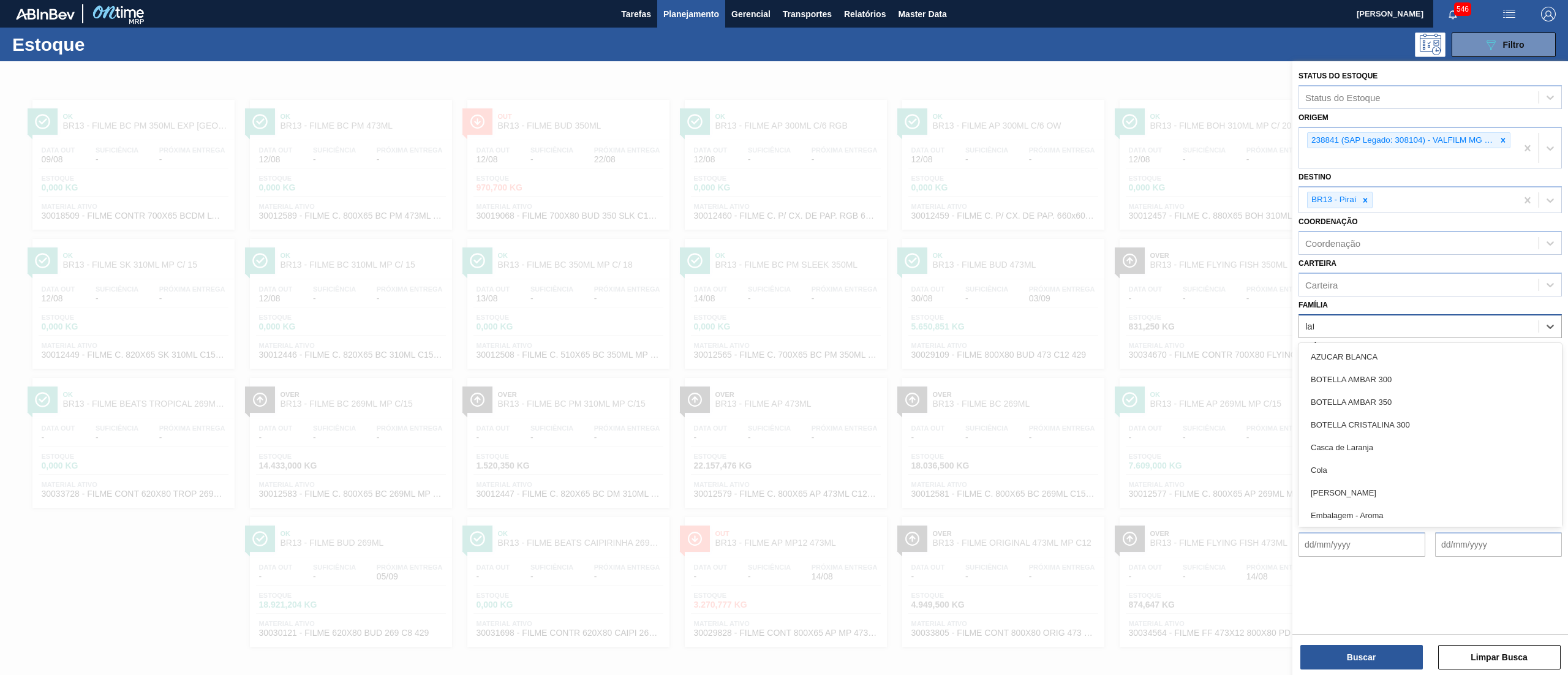
type input "lata"
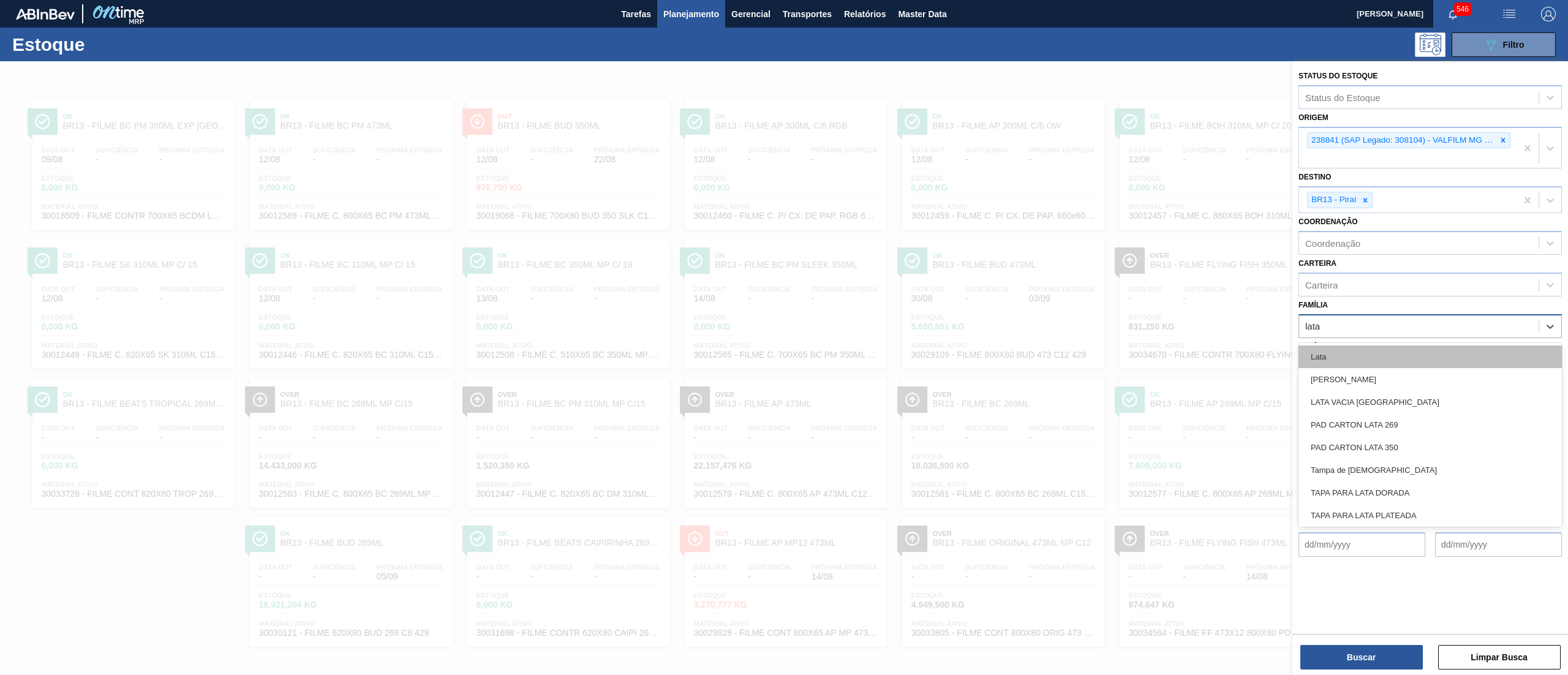
click at [1374, 353] on div "Lata" at bounding box center [1430, 357] width 264 height 23
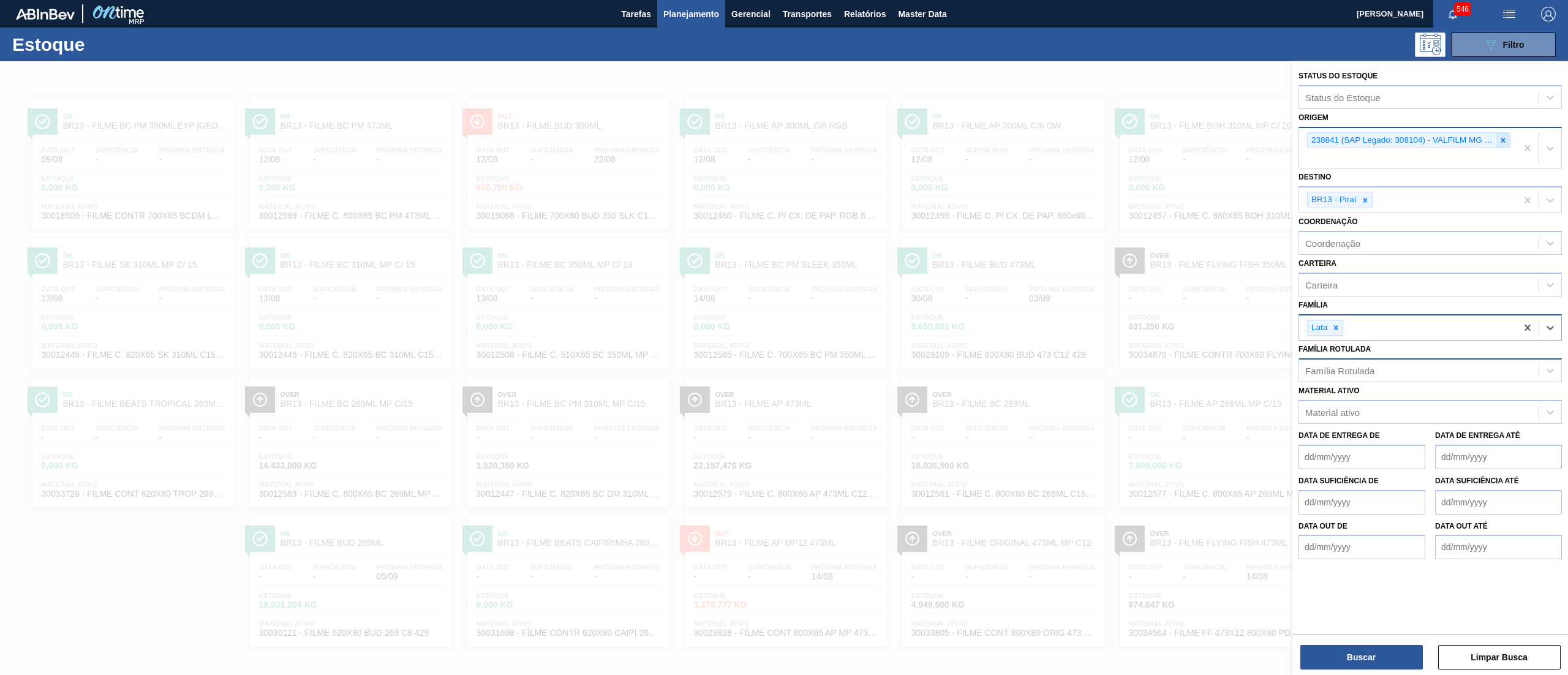
click at [1496, 141] on div at bounding box center [1503, 140] width 14 height 15
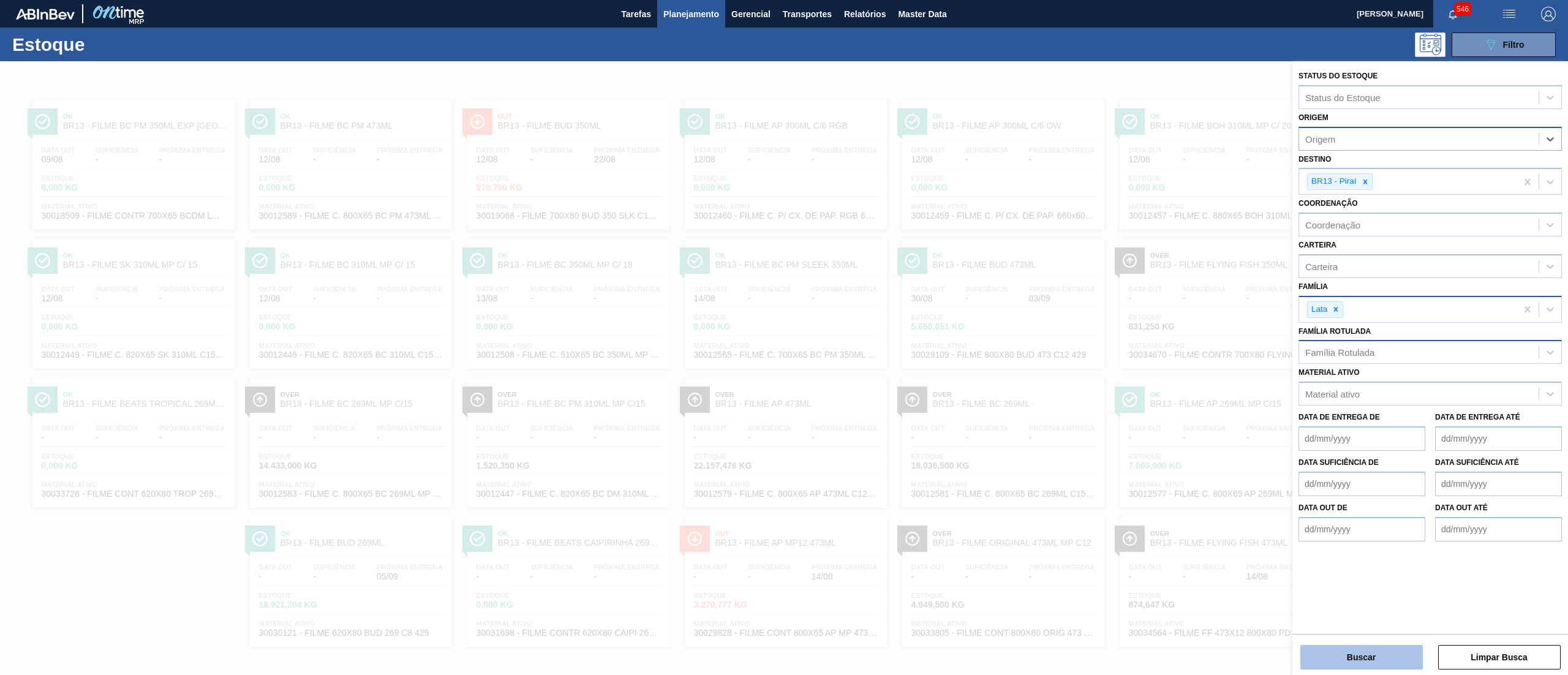
click at [1335, 658] on button "Buscar" at bounding box center [1361, 657] width 122 height 25
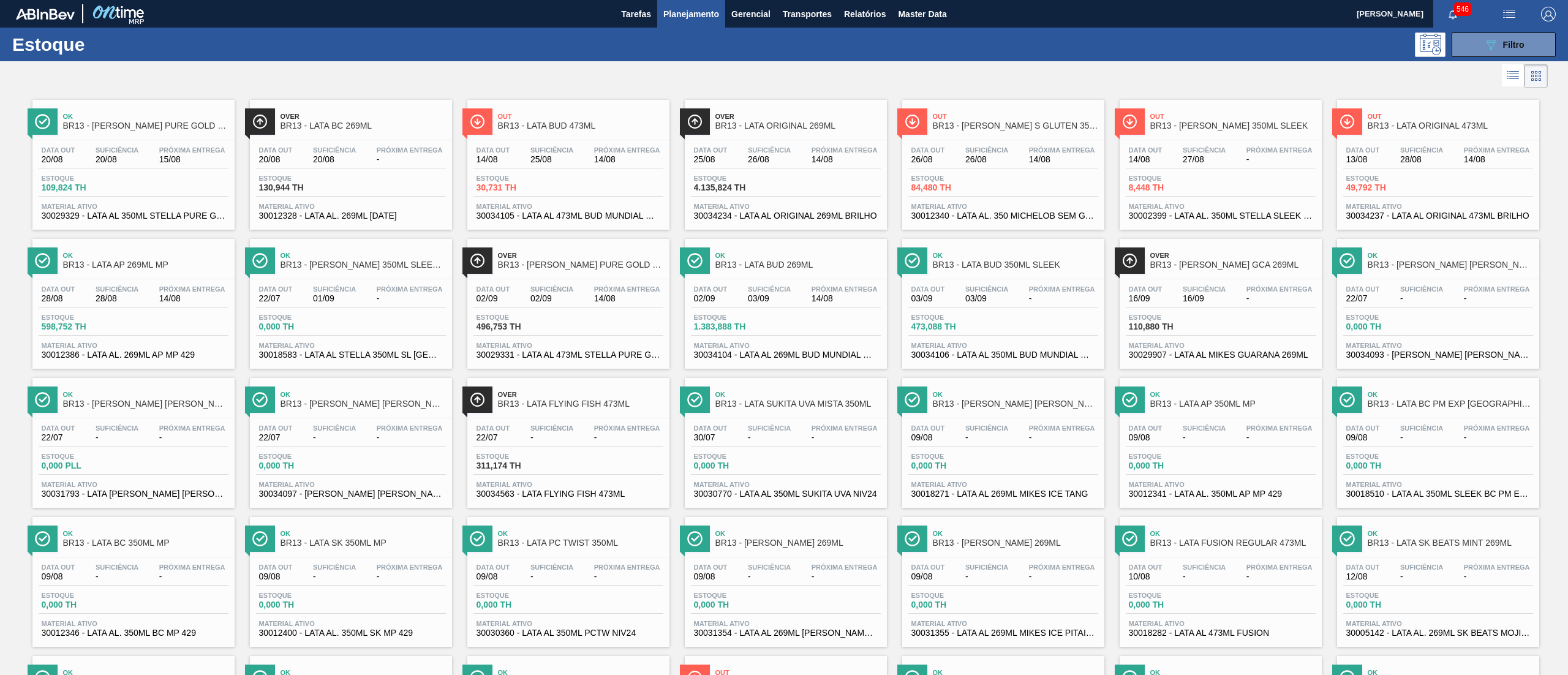
click at [835, 215] on span "30034234 - LATA AL ORIGINAL 269ML BRILHO" at bounding box center [786, 215] width 184 height 9
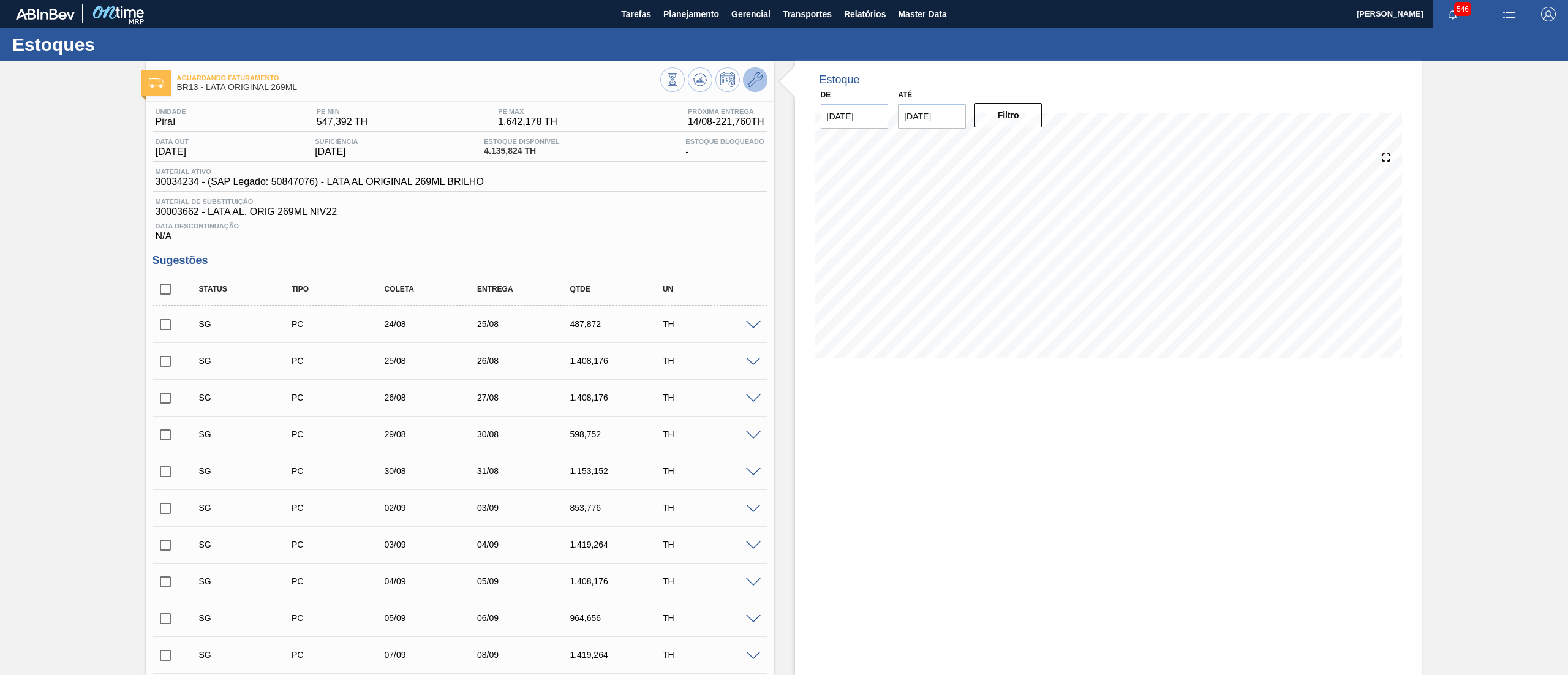
click at [751, 83] on icon at bounding box center [755, 80] width 15 height 15
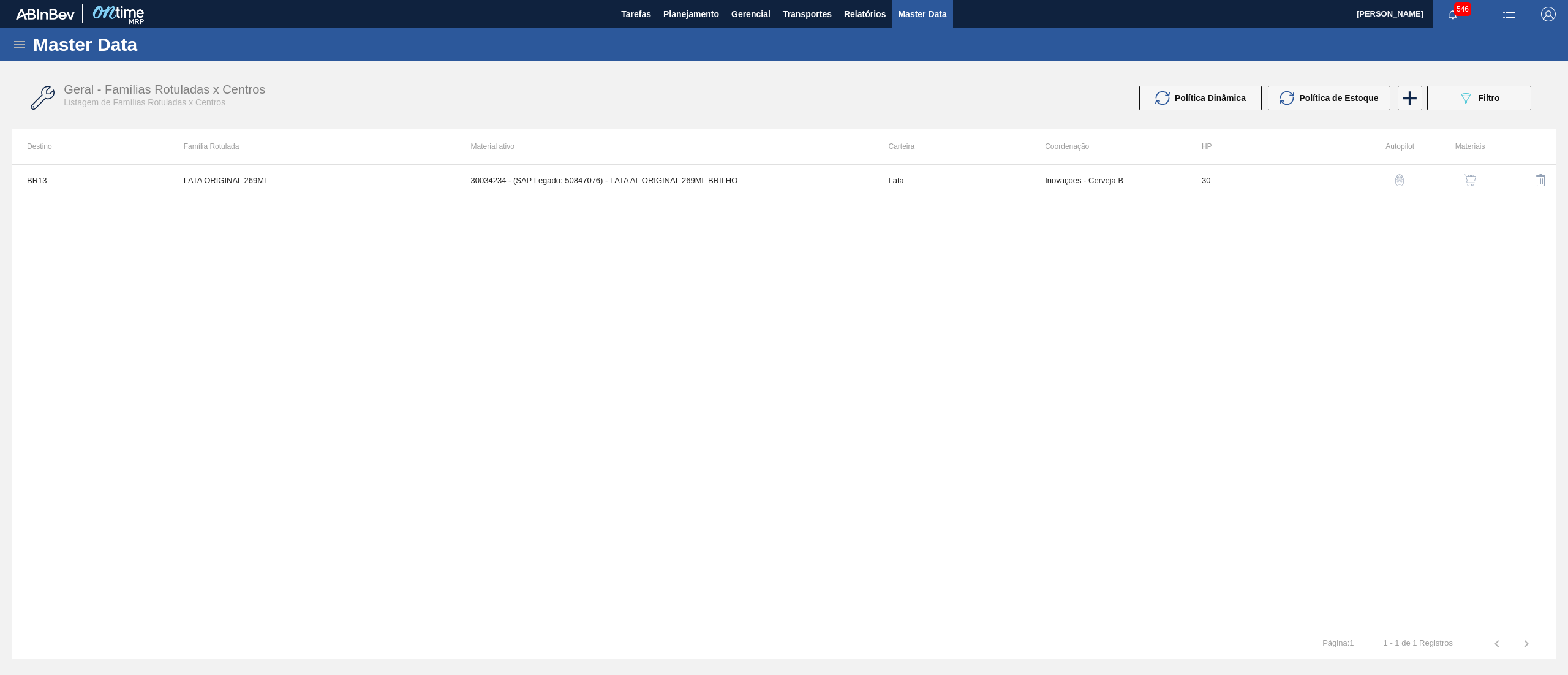
click at [1475, 185] on img "button" at bounding box center [1470, 180] width 12 height 12
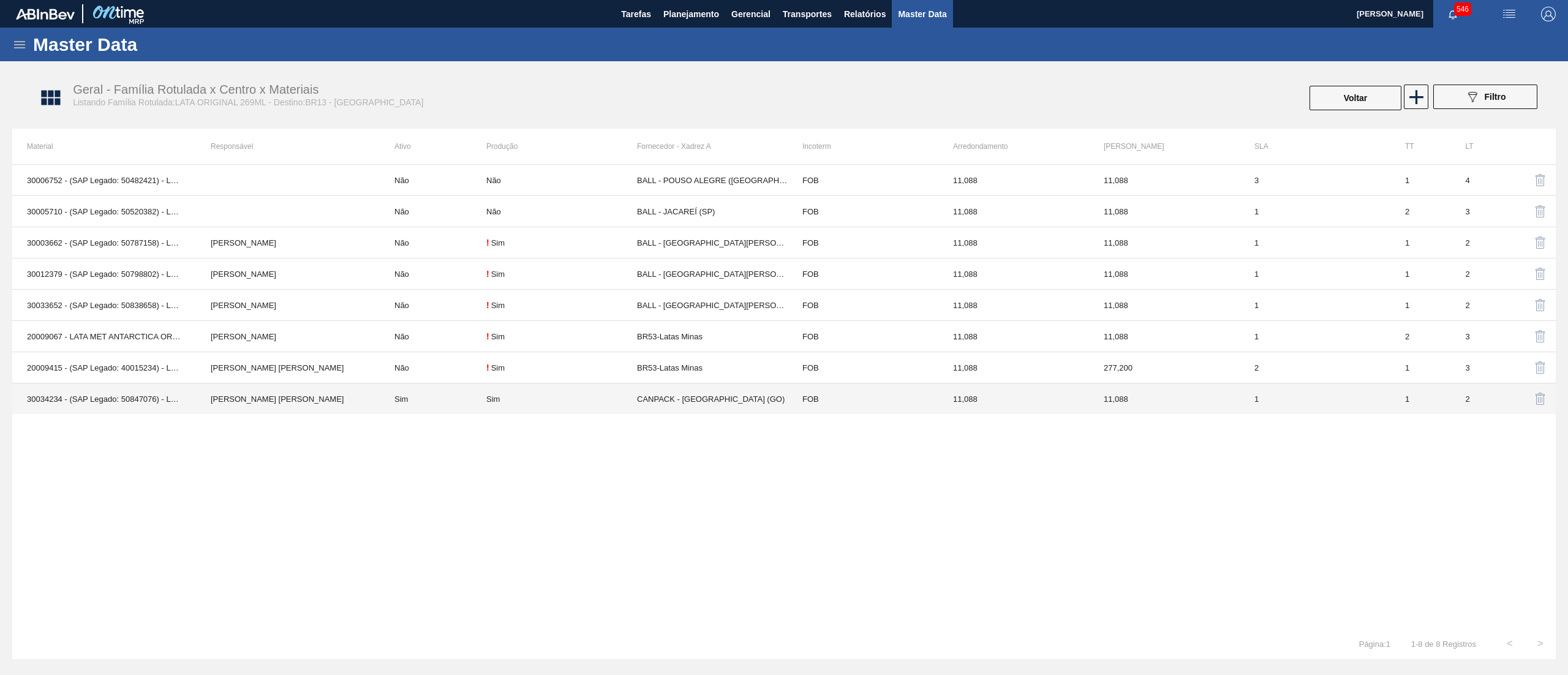
click at [547, 398] on div "Sim" at bounding box center [561, 399] width 151 height 9
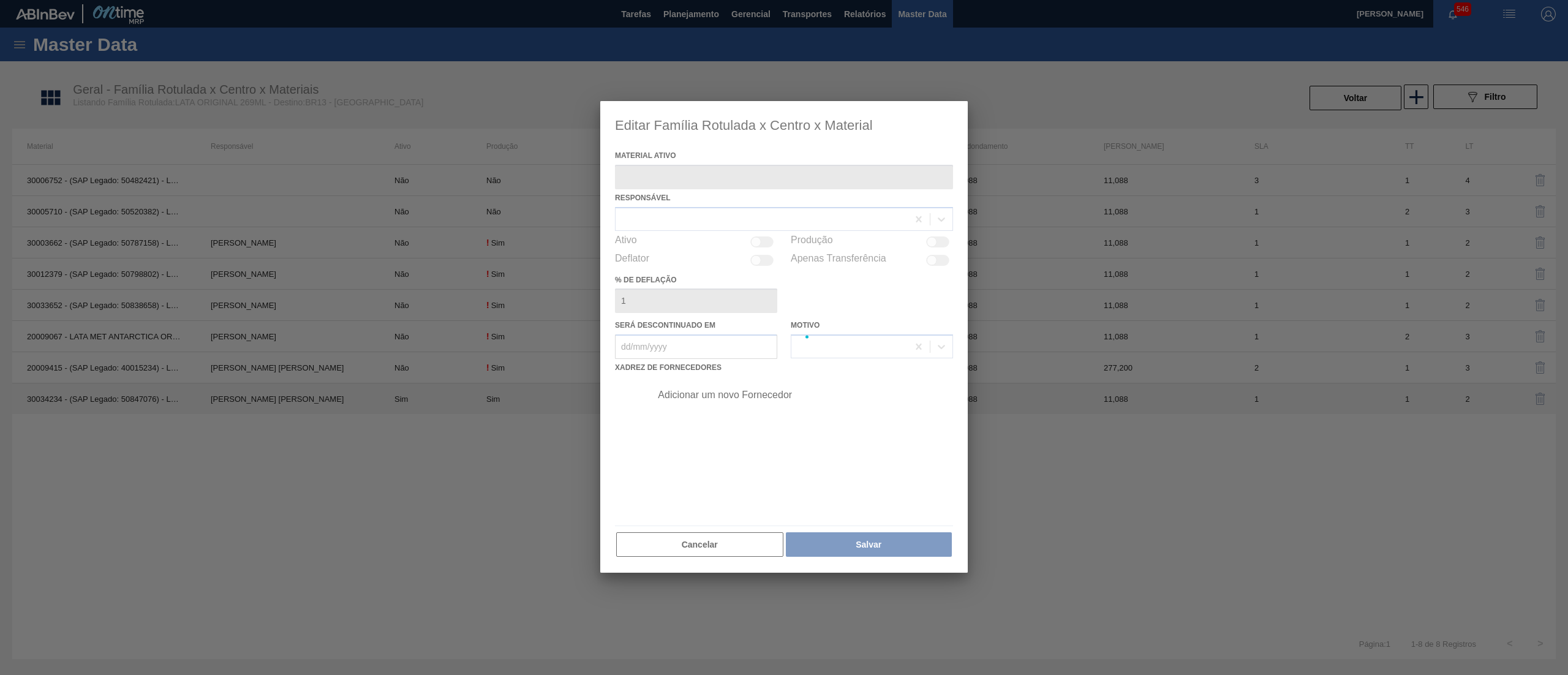
type ativo "30034234 - (SAP Legado: 50847076) - LATA AL ORIGINAL 269ML BRILHO"
checkbox input "true"
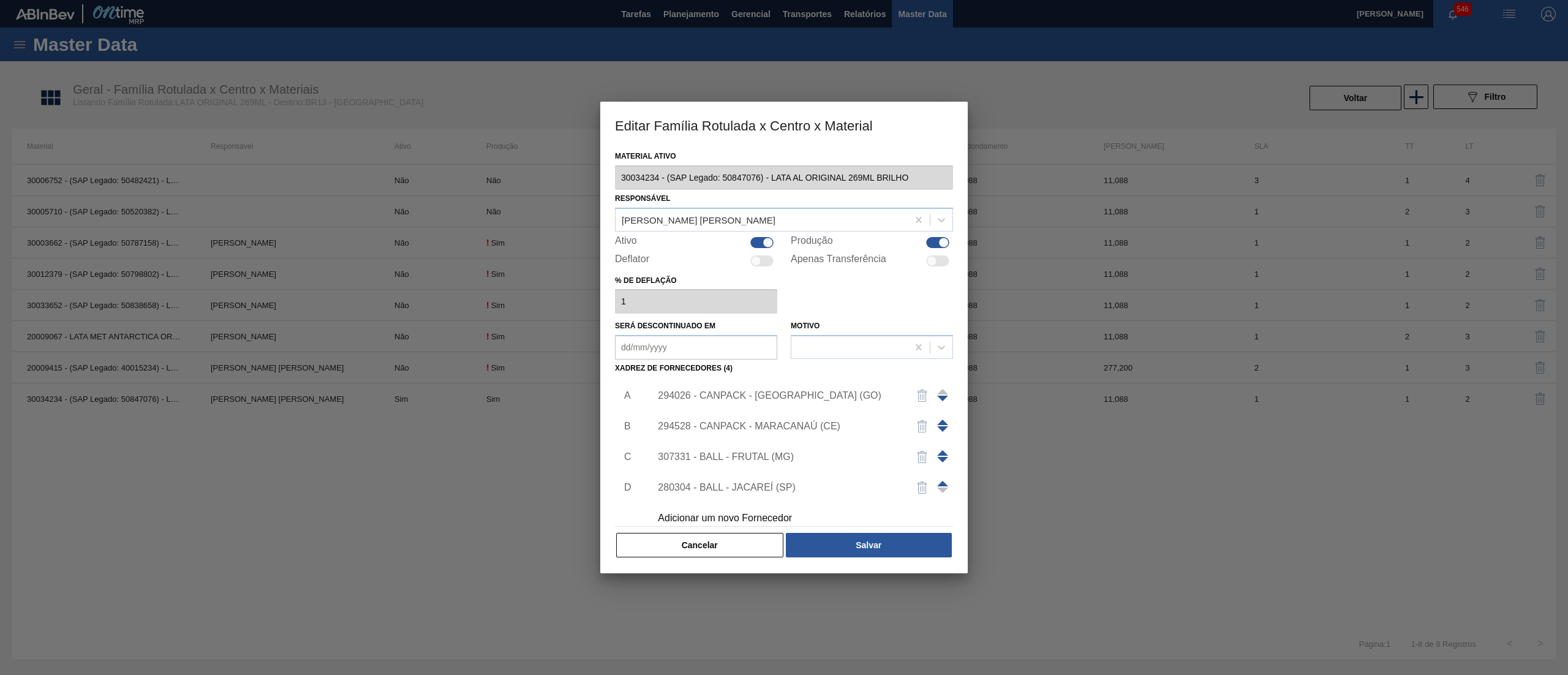
click at [762, 616] on div at bounding box center [784, 337] width 1568 height 675
